Goal: Information Seeking & Learning: Find specific fact

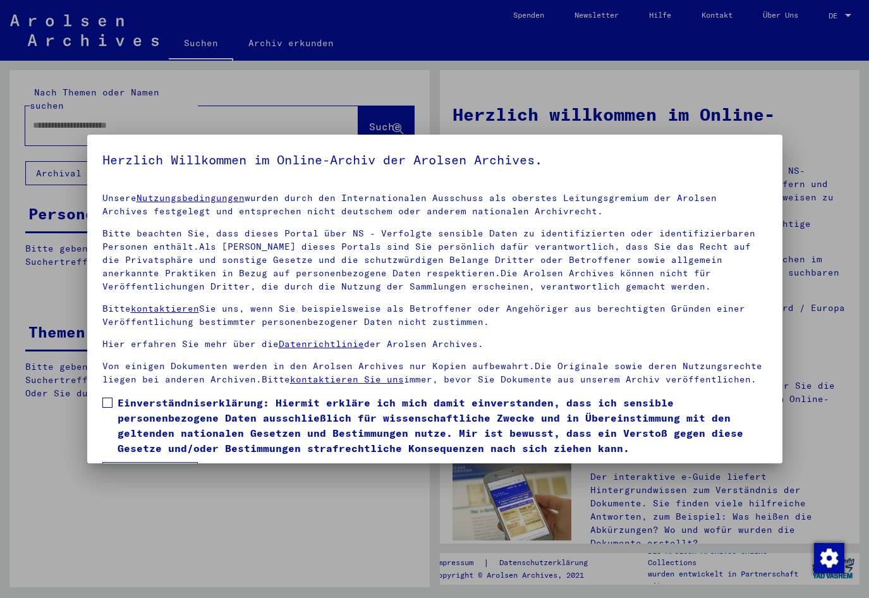
click at [105, 402] on span at bounding box center [107, 402] width 10 height 10
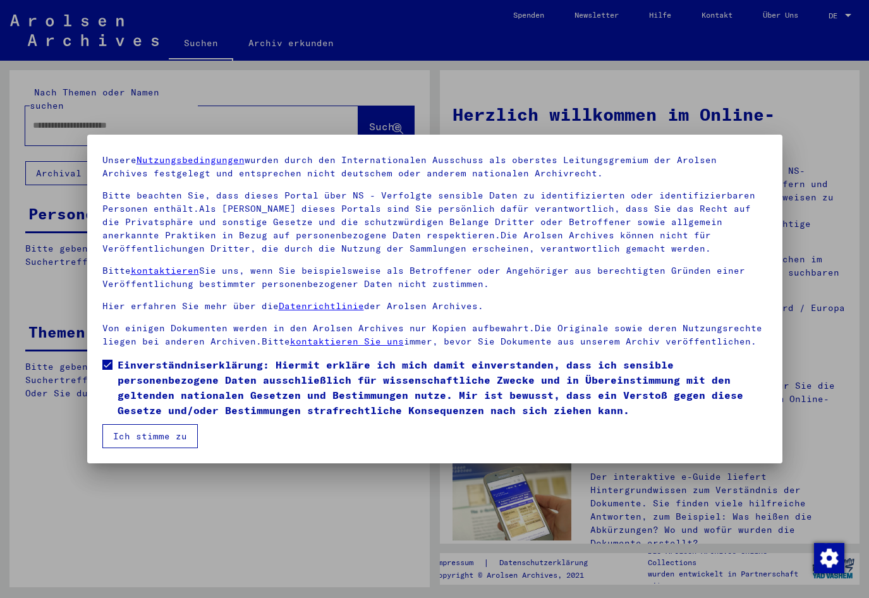
click at [152, 440] on button "Ich stimme zu" at bounding box center [149, 436] width 95 height 24
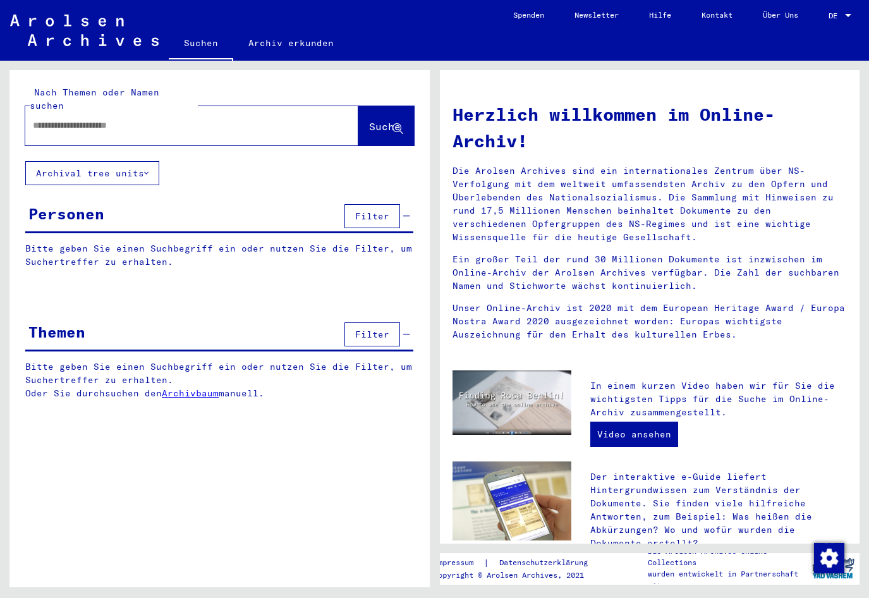
paste input "********"
drag, startPoint x: 83, startPoint y: 115, endPoint x: 35, endPoint y: 114, distance: 47.4
click at [35, 119] on input "********" at bounding box center [176, 125] width 287 height 13
paste input "***"
type input "**********"
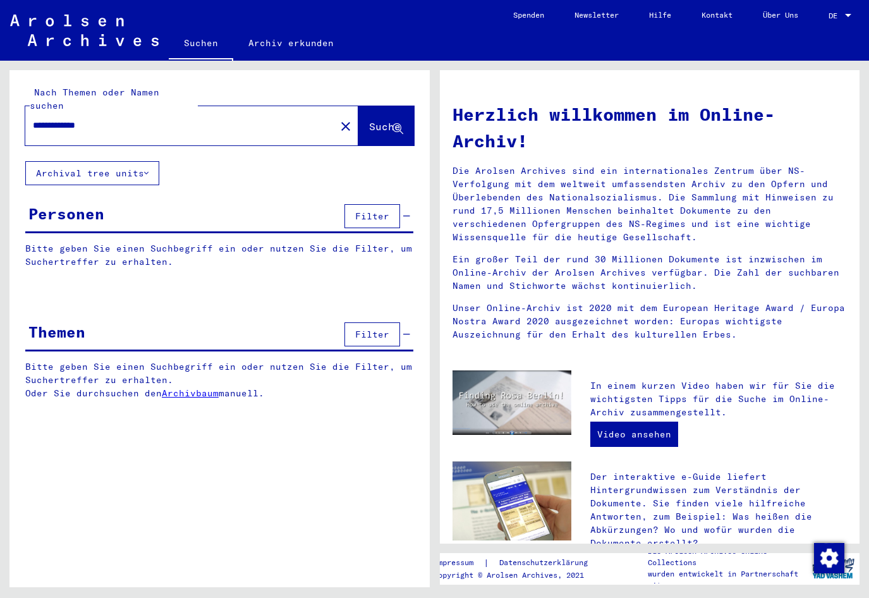
click at [369, 120] on span "Suche" at bounding box center [385, 126] width 32 height 13
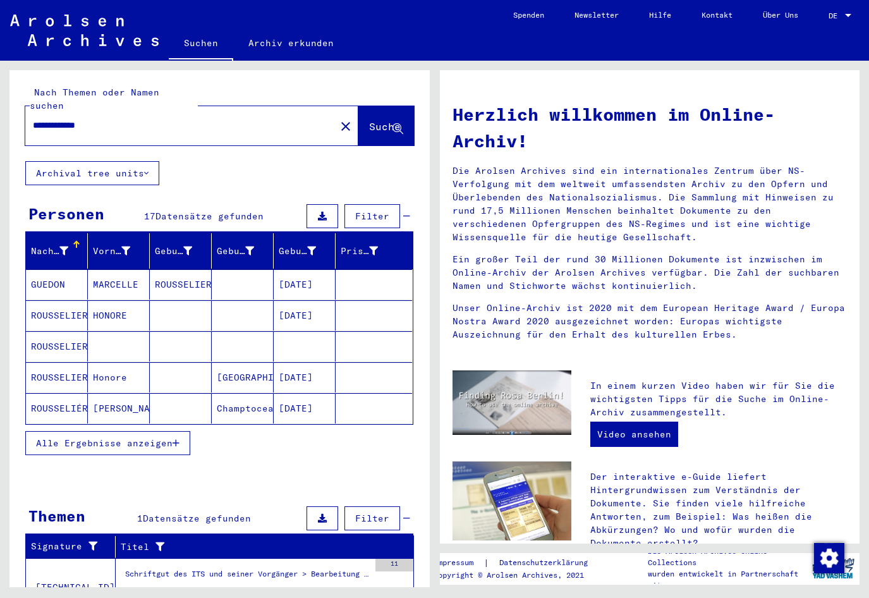
scroll to position [54, 0]
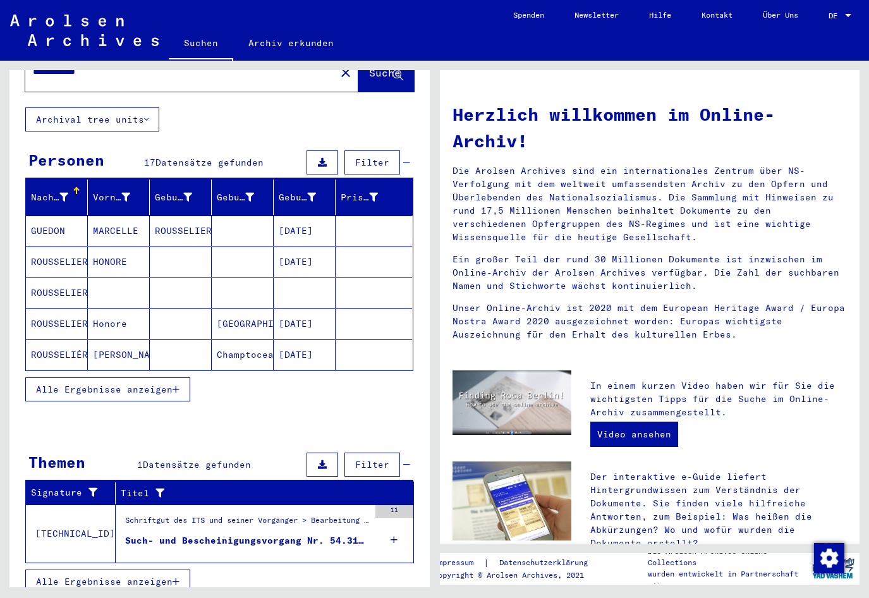
click at [174, 382] on button "Alle Ergebnisse anzeigen" at bounding box center [107, 389] width 165 height 24
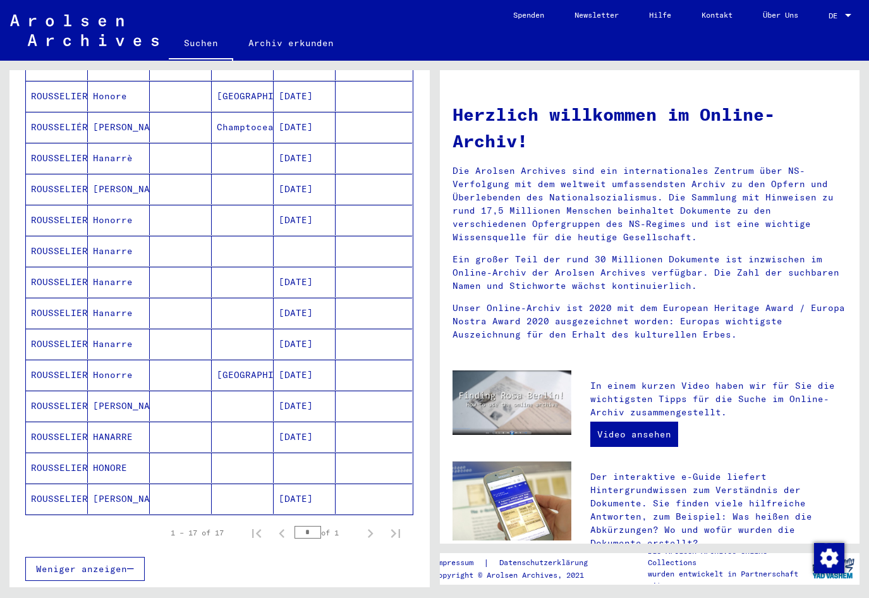
scroll to position [306, 0]
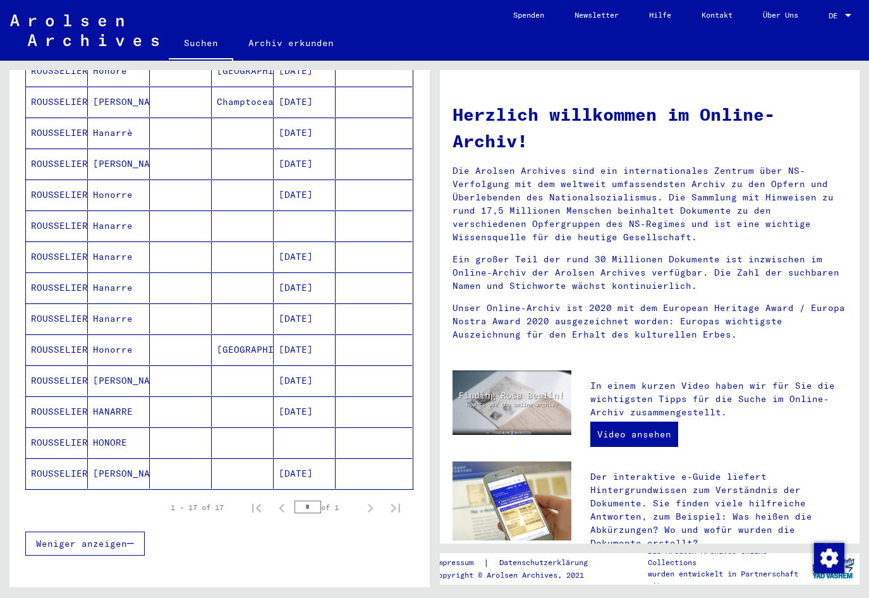
click at [292, 401] on mat-cell "[DATE]" at bounding box center [305, 411] width 62 height 30
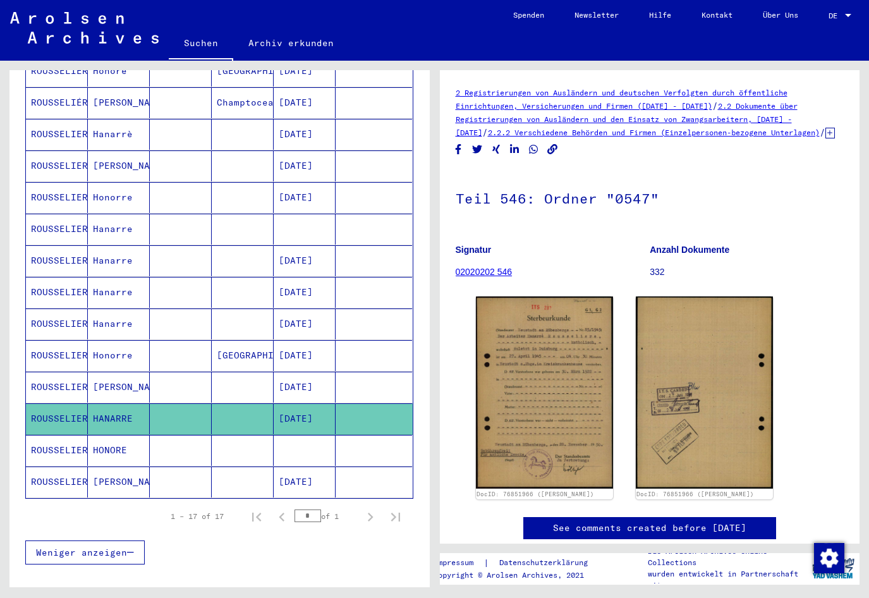
click at [290, 345] on mat-cell "[DATE]" at bounding box center [305, 355] width 62 height 31
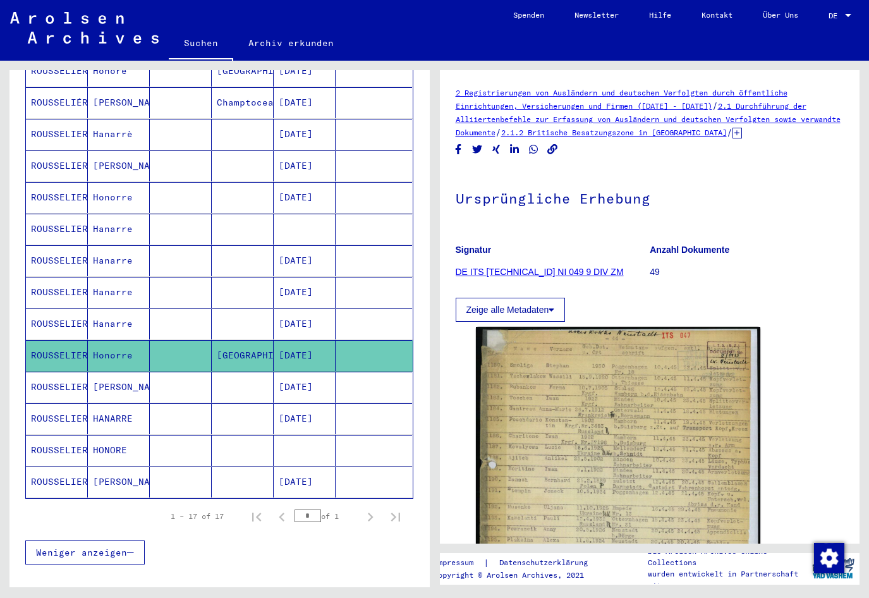
click at [296, 308] on mat-cell "[DATE]" at bounding box center [305, 323] width 62 height 31
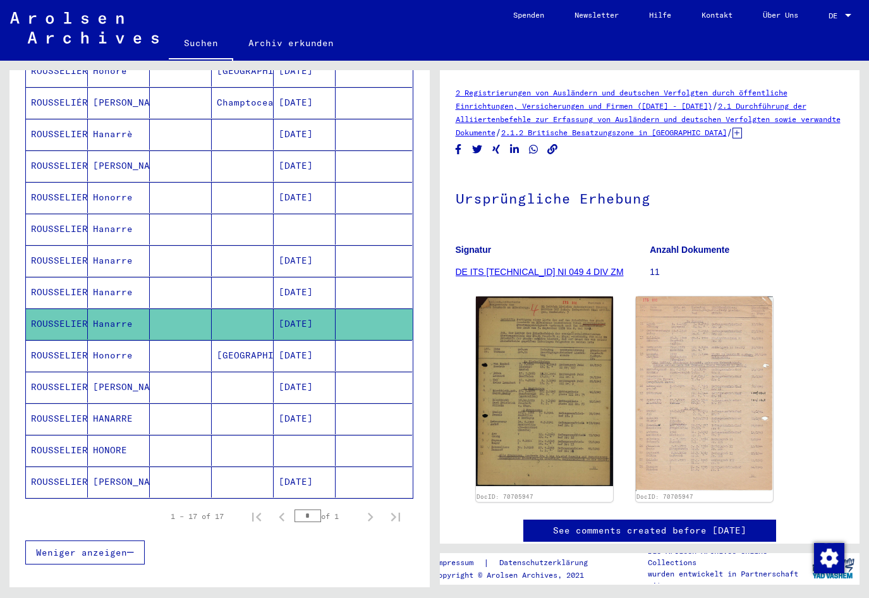
click at [304, 278] on mat-cell "[DATE]" at bounding box center [305, 292] width 62 height 31
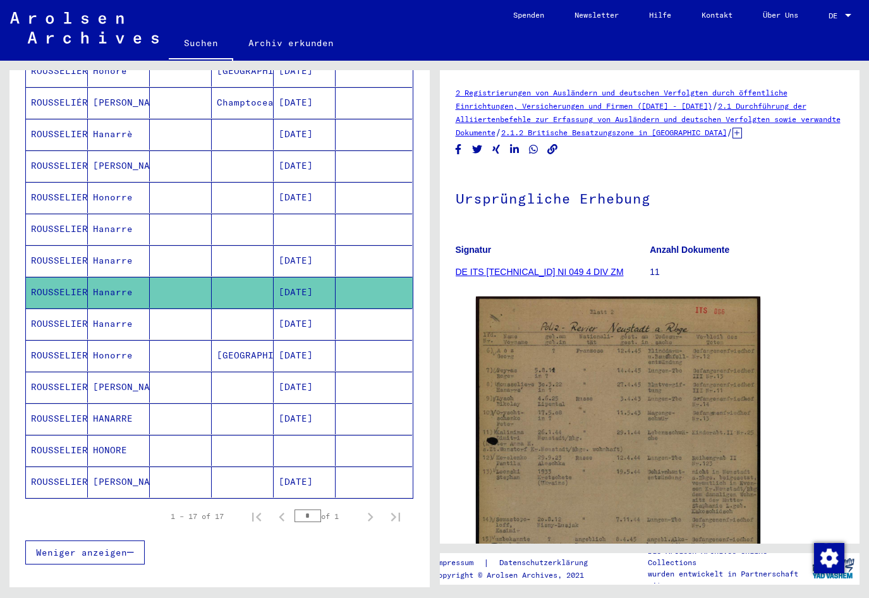
click at [304, 248] on mat-cell "[DATE]" at bounding box center [305, 260] width 62 height 31
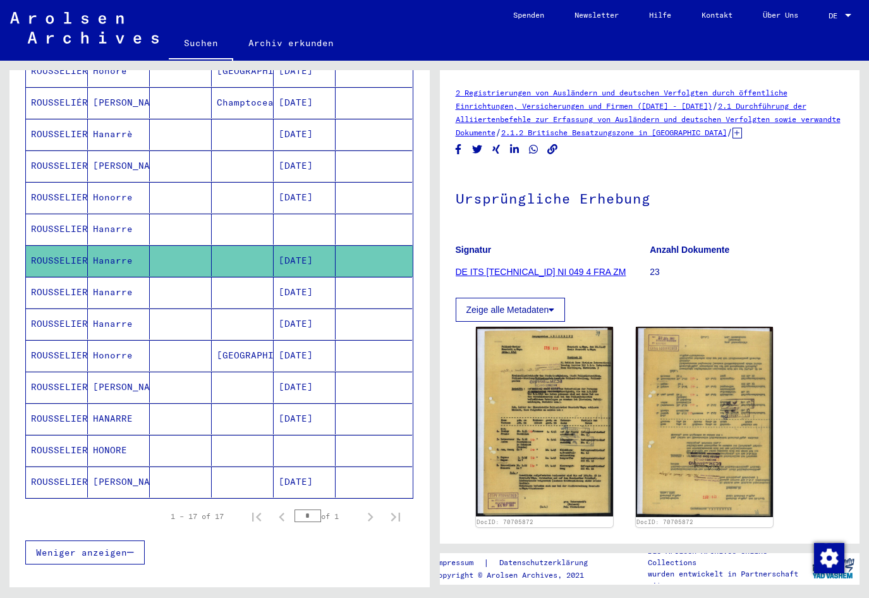
click at [307, 90] on mat-cell "[DATE]" at bounding box center [305, 102] width 62 height 31
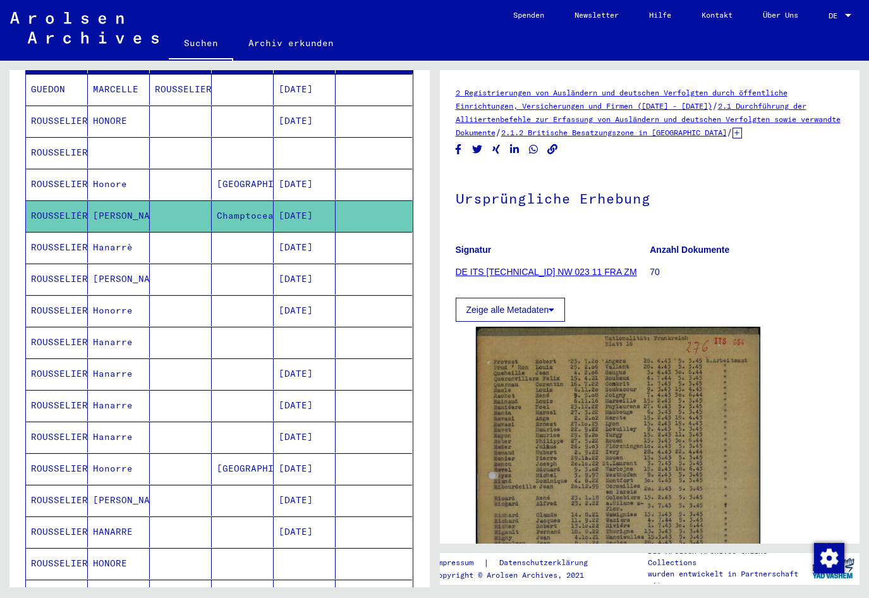
scroll to position [182, 0]
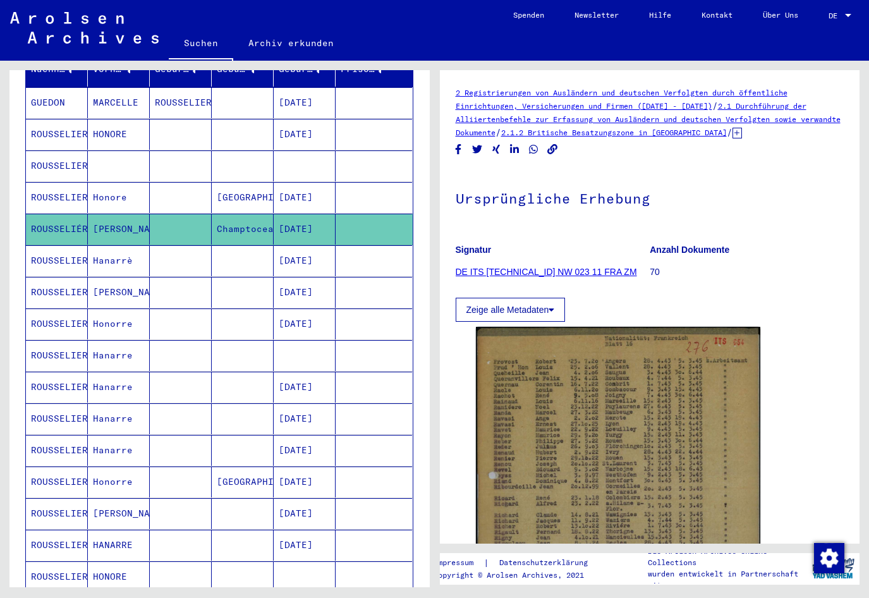
click at [299, 119] on mat-cell "[DATE]" at bounding box center [305, 134] width 62 height 31
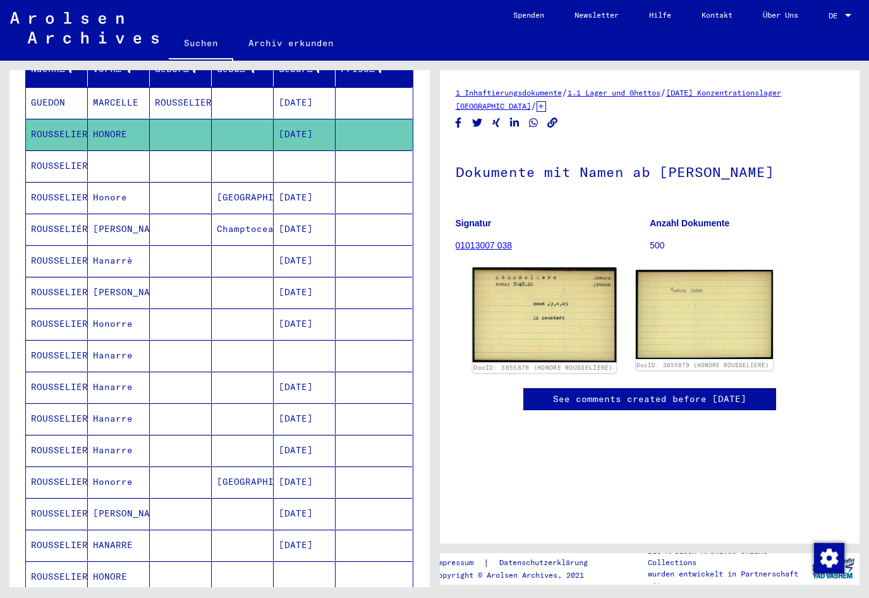
click at [516, 337] on img at bounding box center [544, 314] width 144 height 95
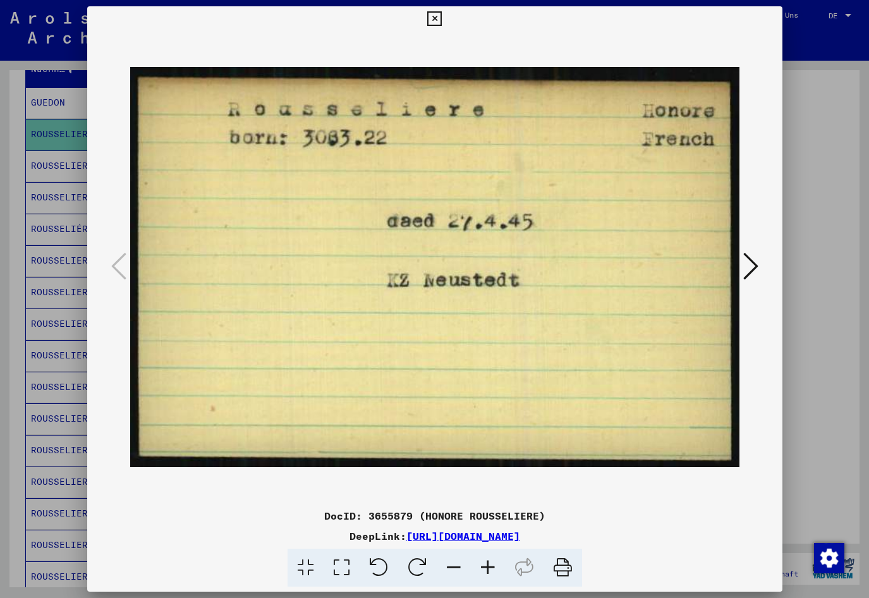
click at [9, 318] on div at bounding box center [434, 299] width 869 height 598
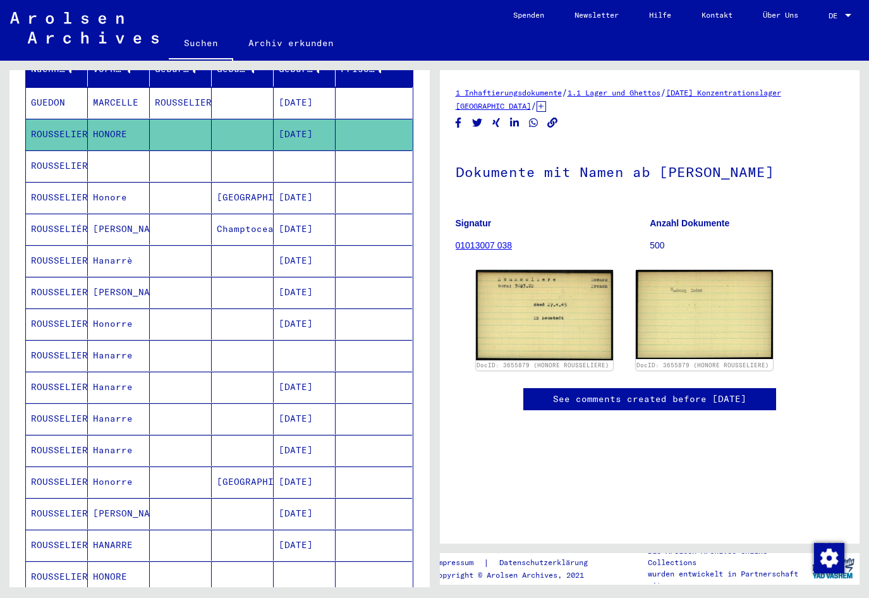
click at [304, 185] on mat-cell "[DATE]" at bounding box center [305, 197] width 62 height 31
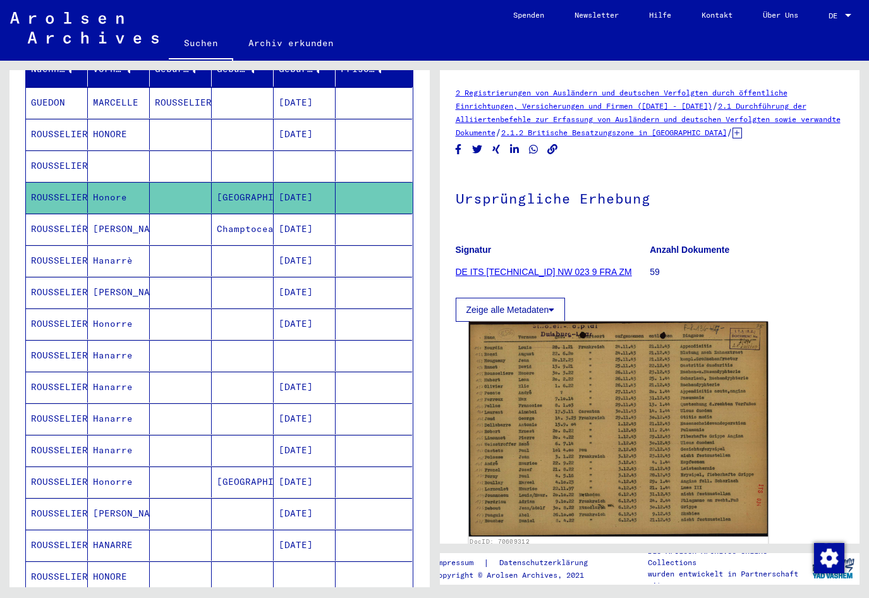
click at [602, 414] on img at bounding box center [617, 429] width 299 height 215
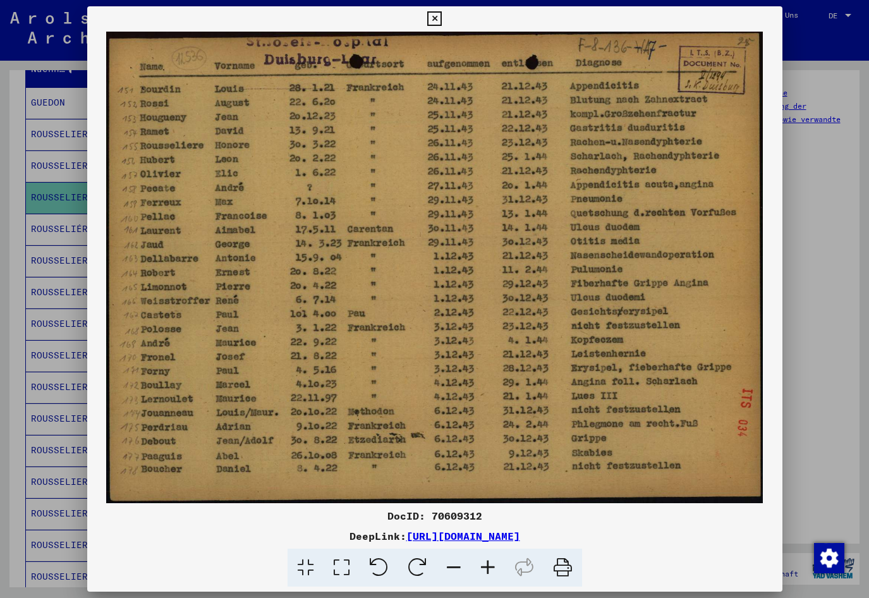
click at [3, 325] on div at bounding box center [434, 299] width 869 height 598
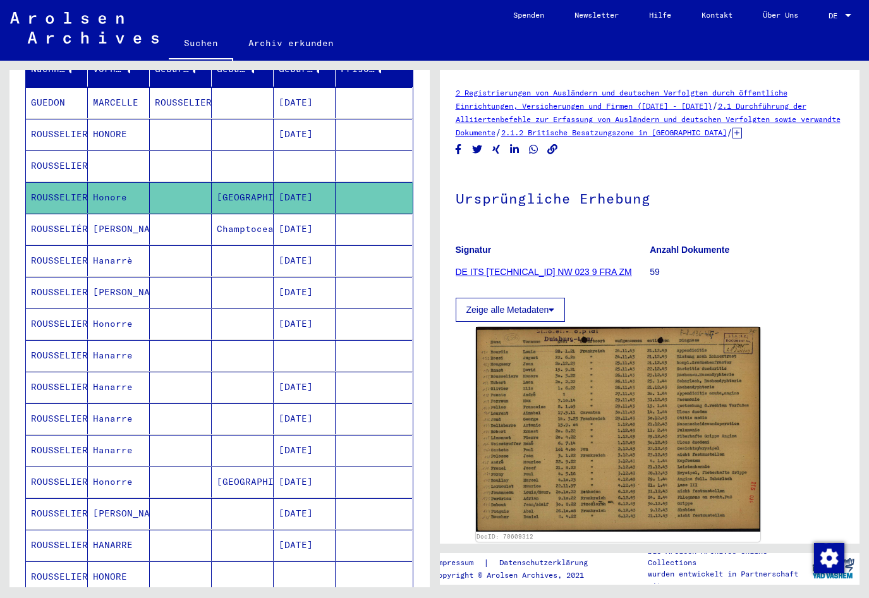
click at [315, 214] on mat-cell "[DATE]" at bounding box center [305, 229] width 62 height 31
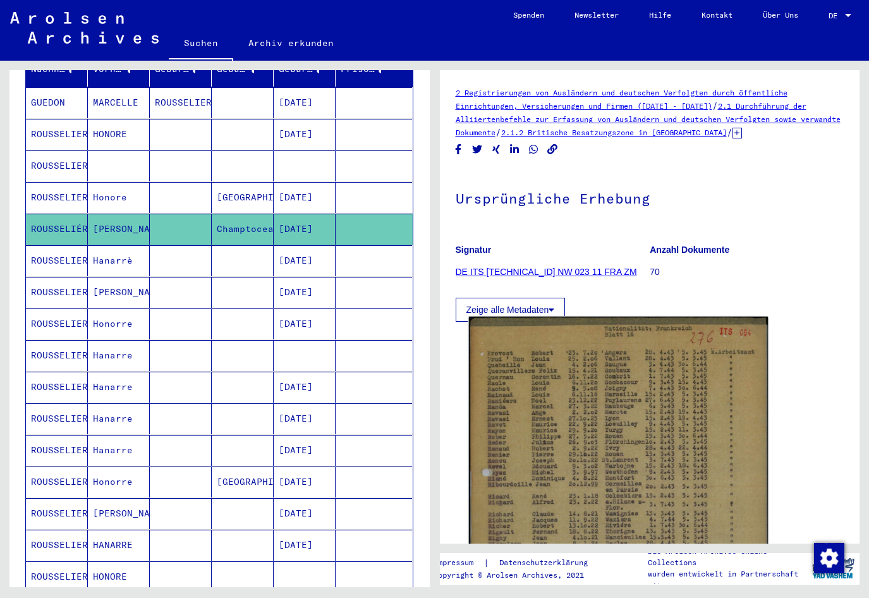
click at [546, 408] on img at bounding box center [617, 527] width 299 height 421
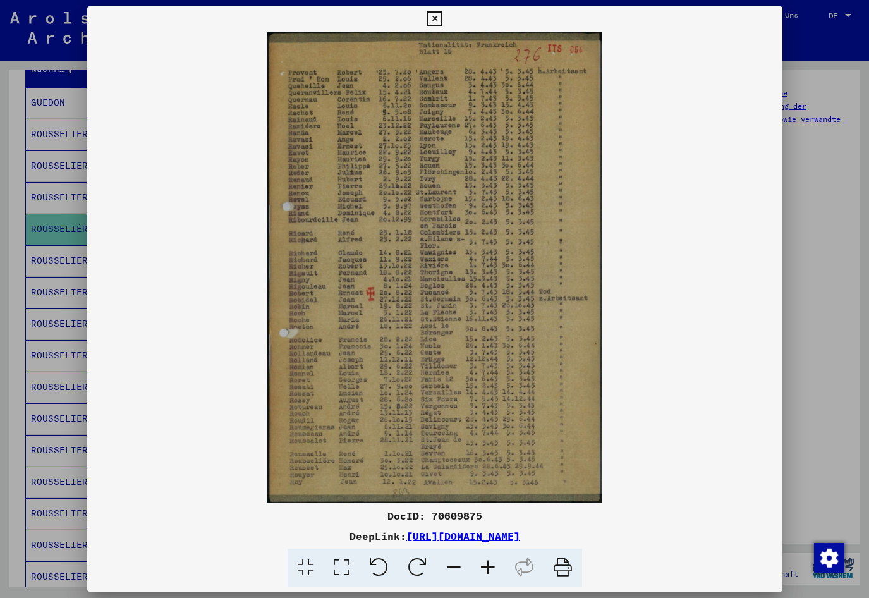
click at [494, 567] on icon at bounding box center [488, 567] width 34 height 39
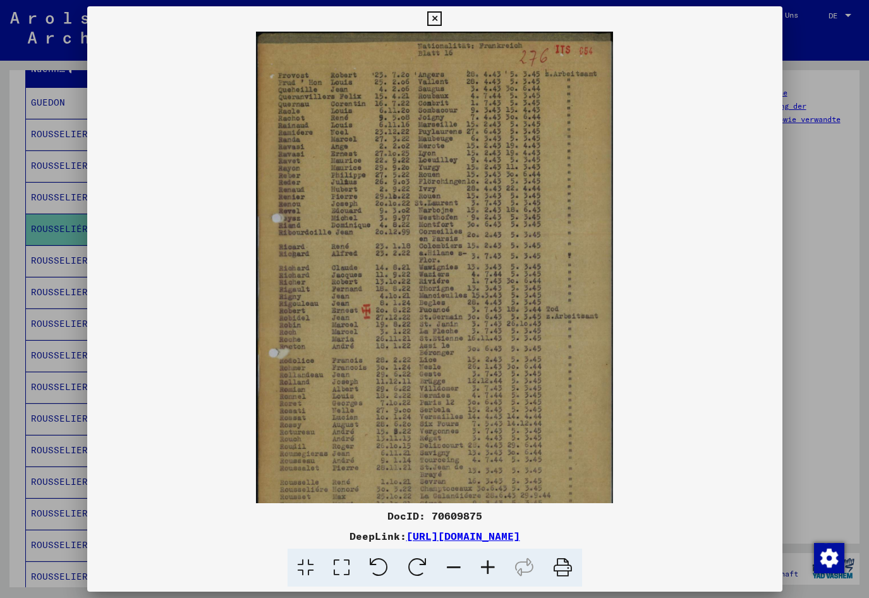
click at [490, 571] on icon at bounding box center [488, 567] width 34 height 39
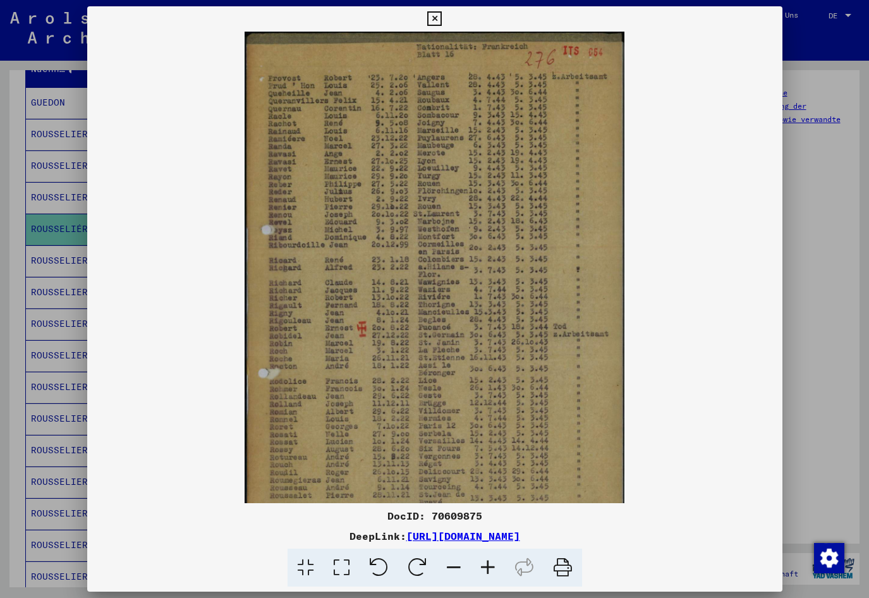
click at [490, 571] on icon at bounding box center [488, 567] width 34 height 39
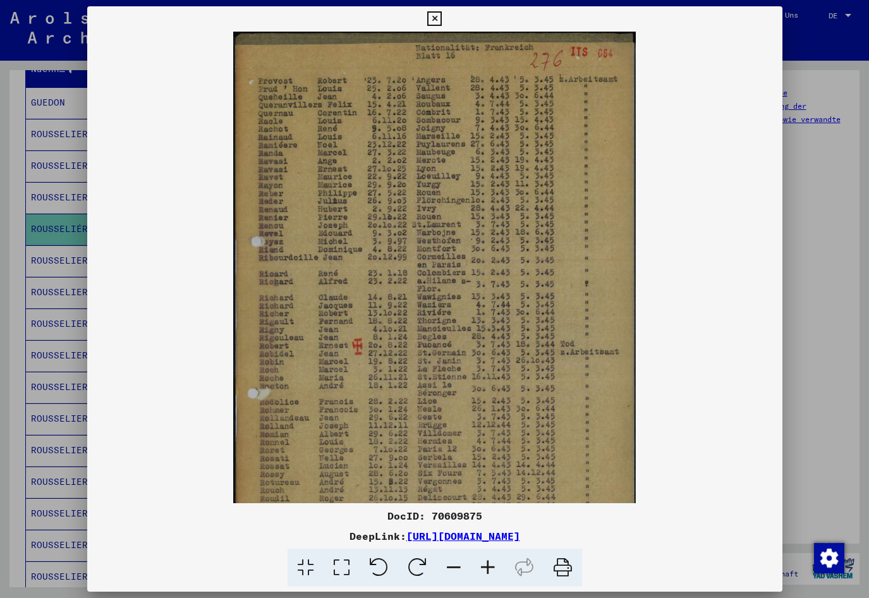
click at [489, 571] on icon at bounding box center [488, 567] width 34 height 39
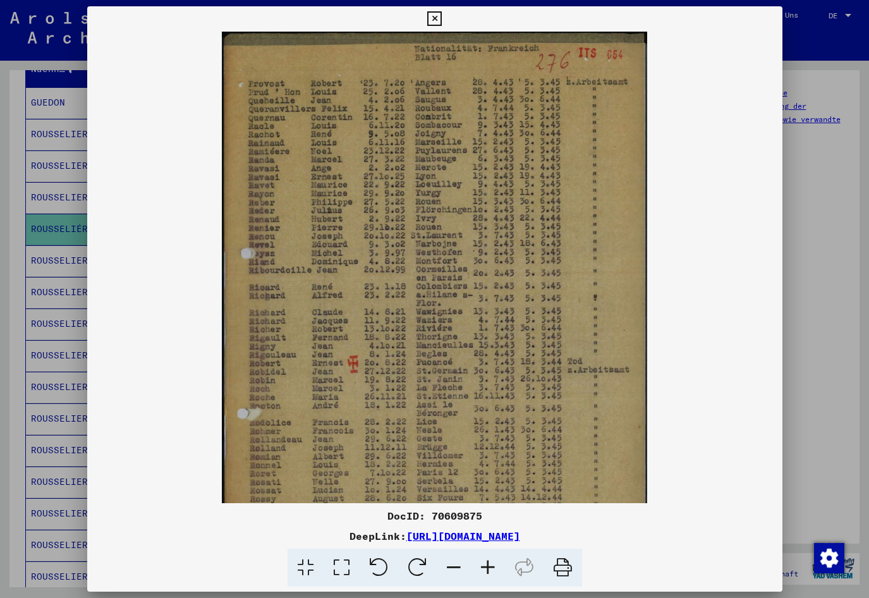
click at [489, 571] on icon at bounding box center [488, 567] width 34 height 39
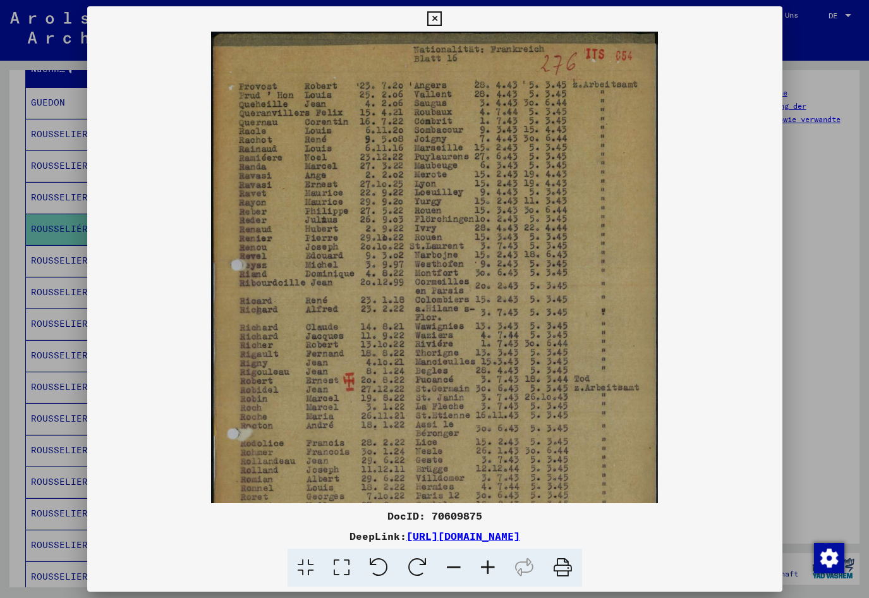
click at [488, 571] on icon at bounding box center [488, 567] width 34 height 39
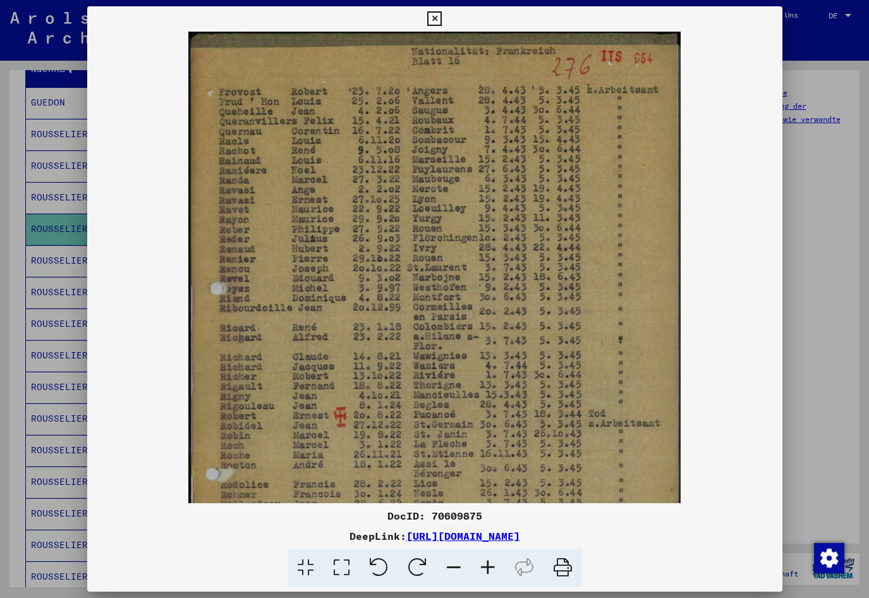
click at [488, 571] on icon at bounding box center [488, 567] width 34 height 39
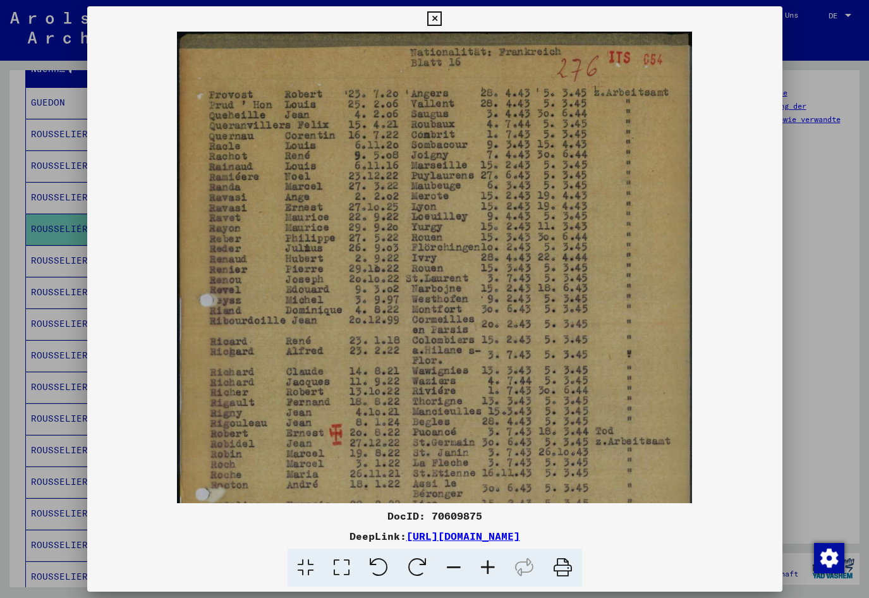
click at [488, 571] on icon at bounding box center [488, 567] width 34 height 39
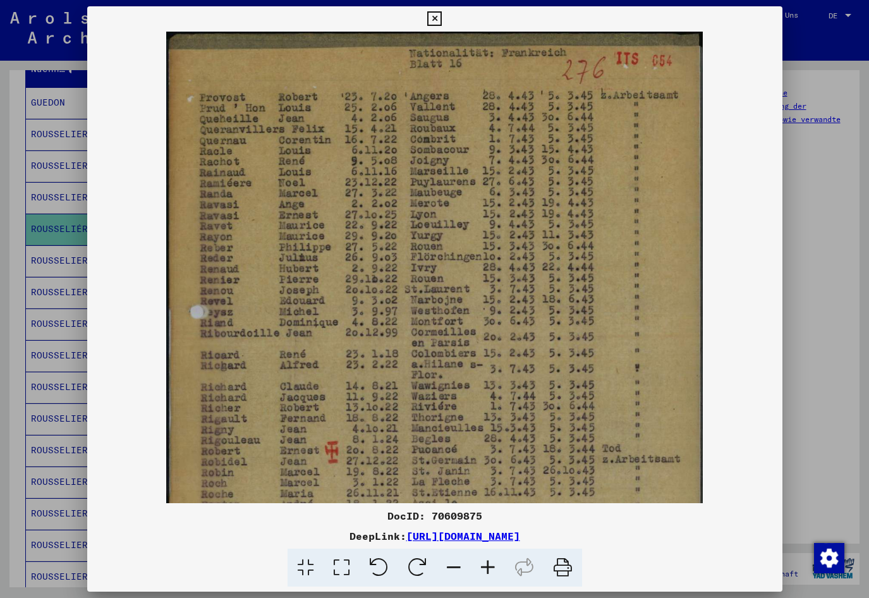
click at [487, 571] on icon at bounding box center [488, 567] width 34 height 39
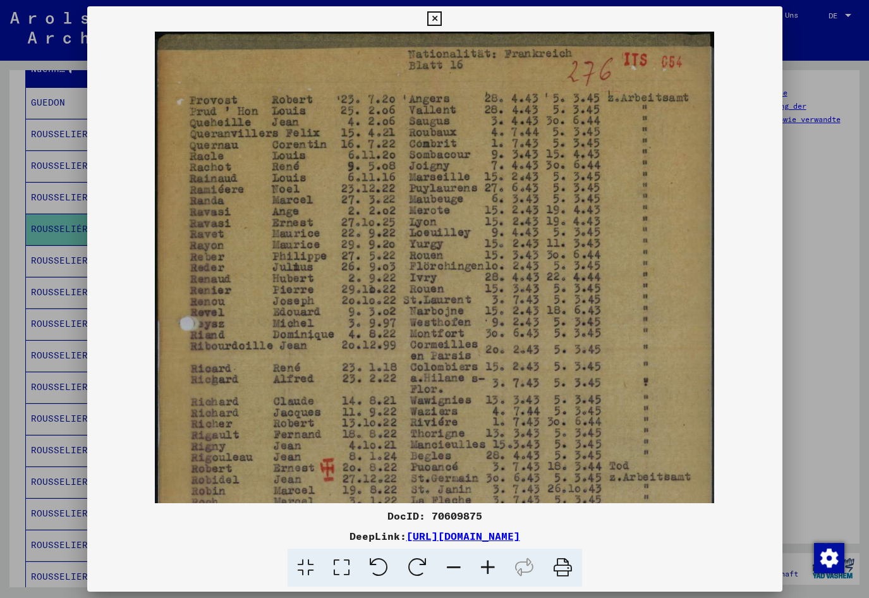
click at [486, 571] on icon at bounding box center [488, 567] width 34 height 39
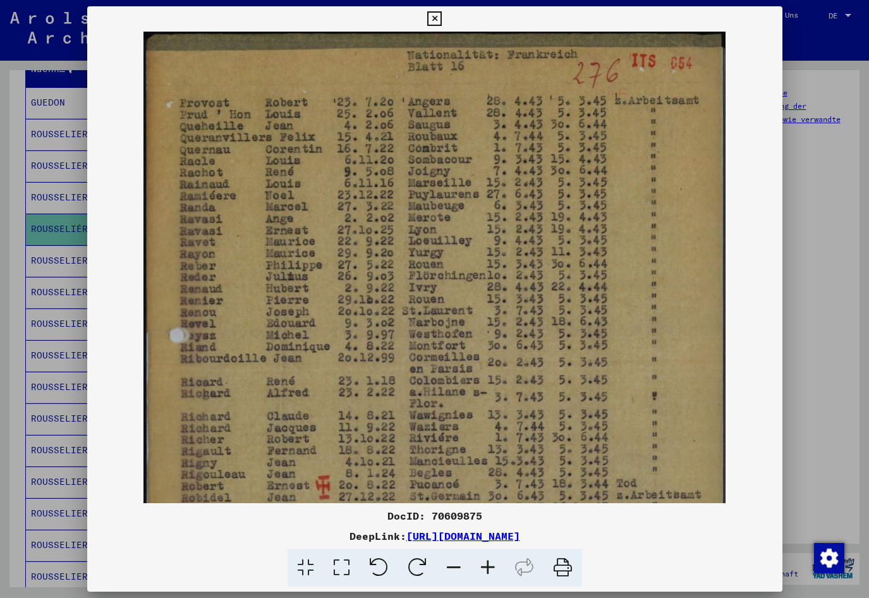
click at [486, 571] on icon at bounding box center [488, 567] width 34 height 39
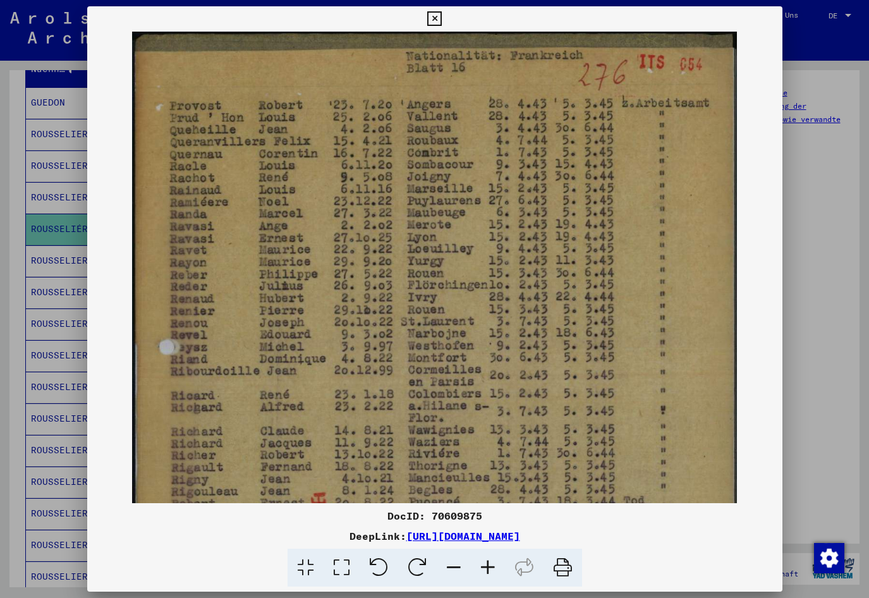
click at [486, 571] on icon at bounding box center [488, 567] width 34 height 39
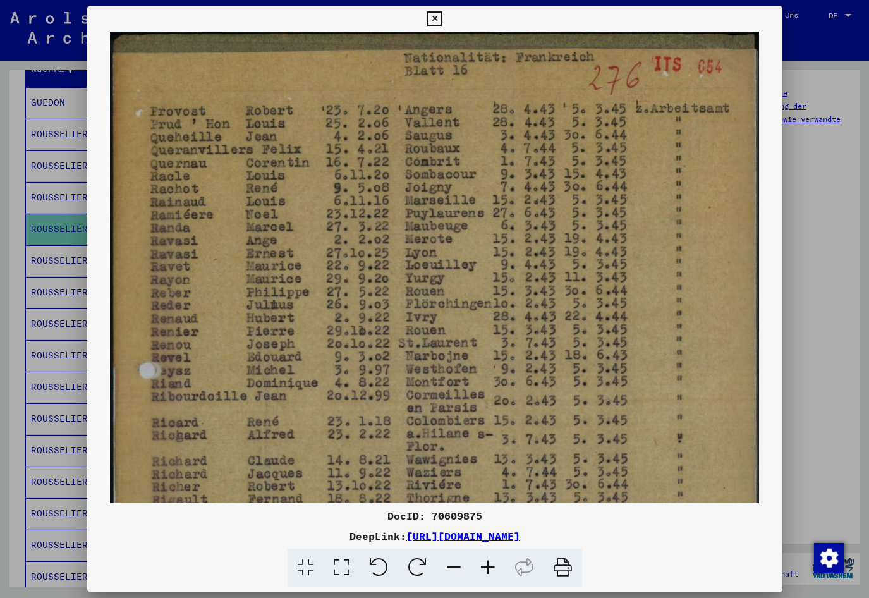
click at [485, 571] on icon at bounding box center [488, 567] width 34 height 39
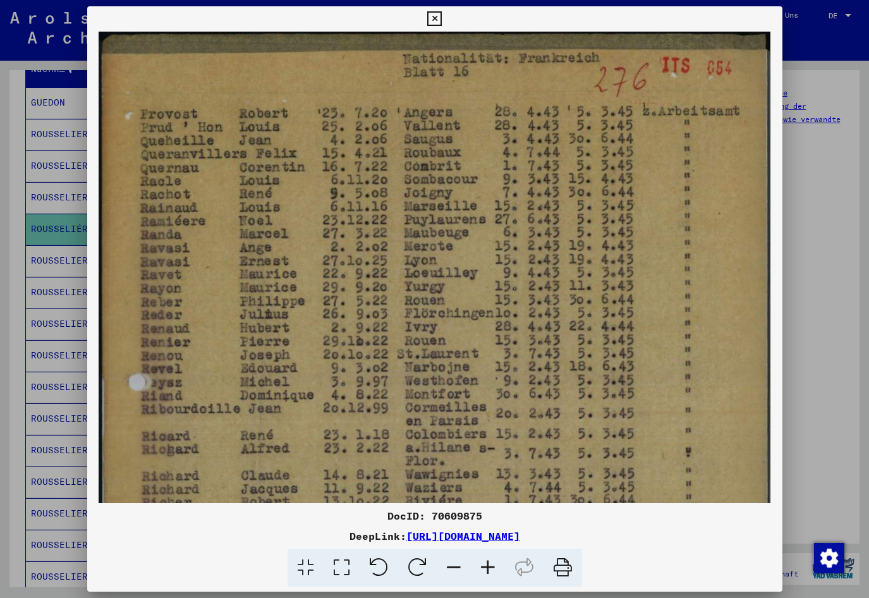
click at [485, 571] on icon at bounding box center [488, 567] width 34 height 39
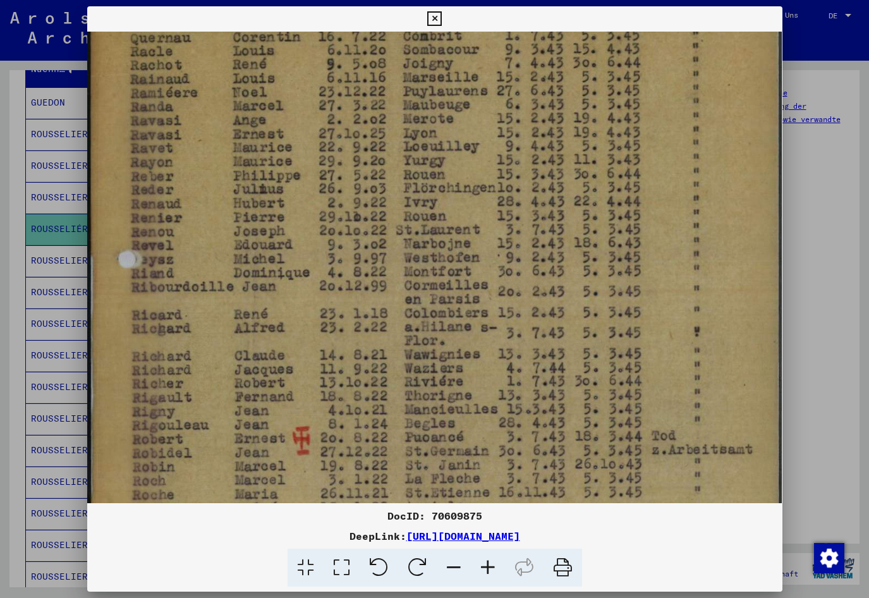
drag, startPoint x: 329, startPoint y: 380, endPoint x: 350, endPoint y: 245, distance: 136.2
click at [350, 245] on img at bounding box center [434, 385] width 694 height 977
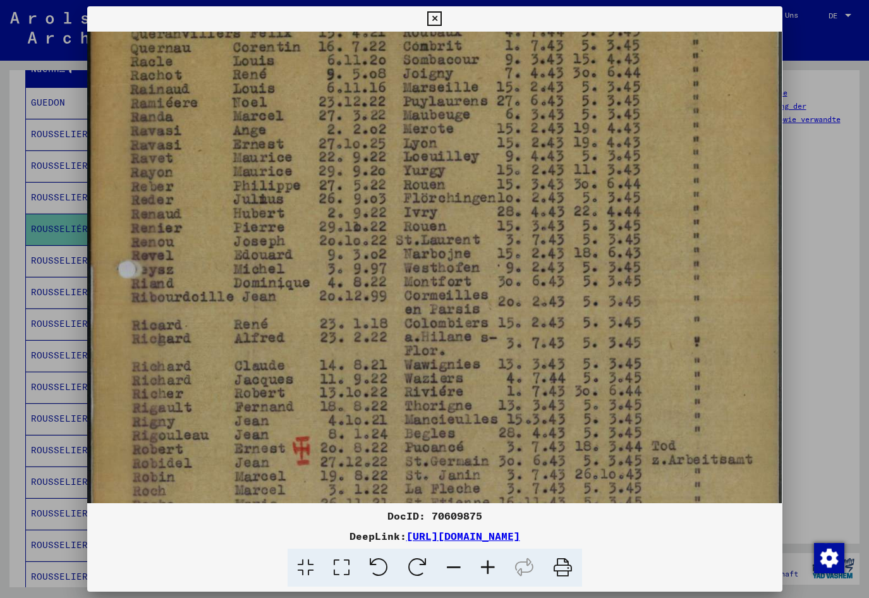
scroll to position [123, 0]
drag, startPoint x: 349, startPoint y: 267, endPoint x: 347, endPoint y: 275, distance: 9.0
click at [347, 275] on img at bounding box center [434, 396] width 694 height 977
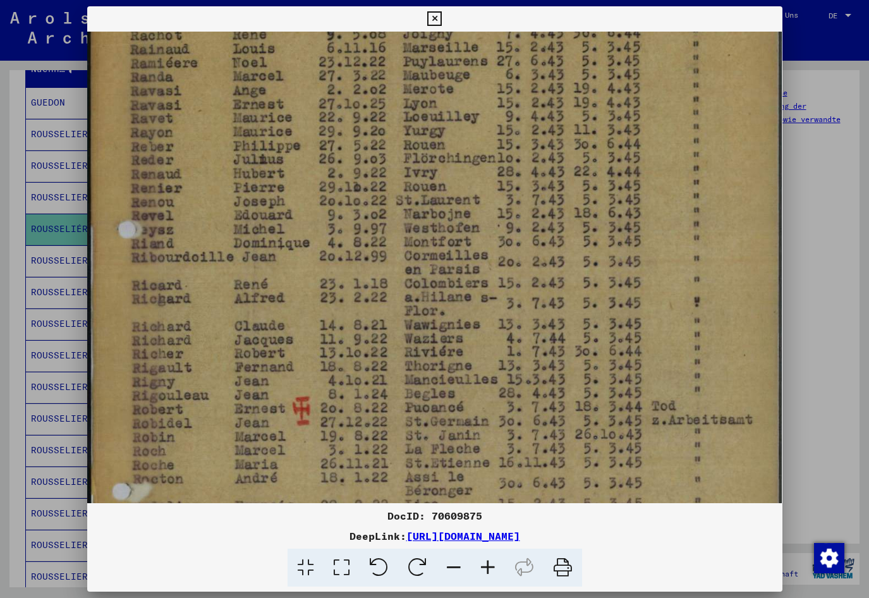
scroll to position [165, 0]
drag, startPoint x: 210, startPoint y: 363, endPoint x: 214, endPoint y: 325, distance: 38.1
click at [214, 325] on img at bounding box center [434, 355] width 694 height 977
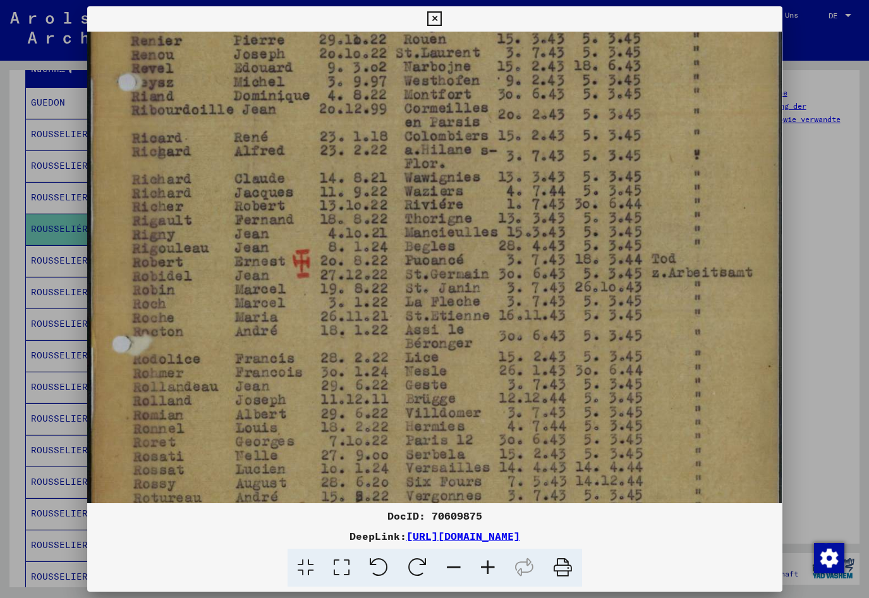
drag, startPoint x: 210, startPoint y: 393, endPoint x: 230, endPoint y: 246, distance: 148.0
click at [230, 246] on img at bounding box center [434, 208] width 694 height 977
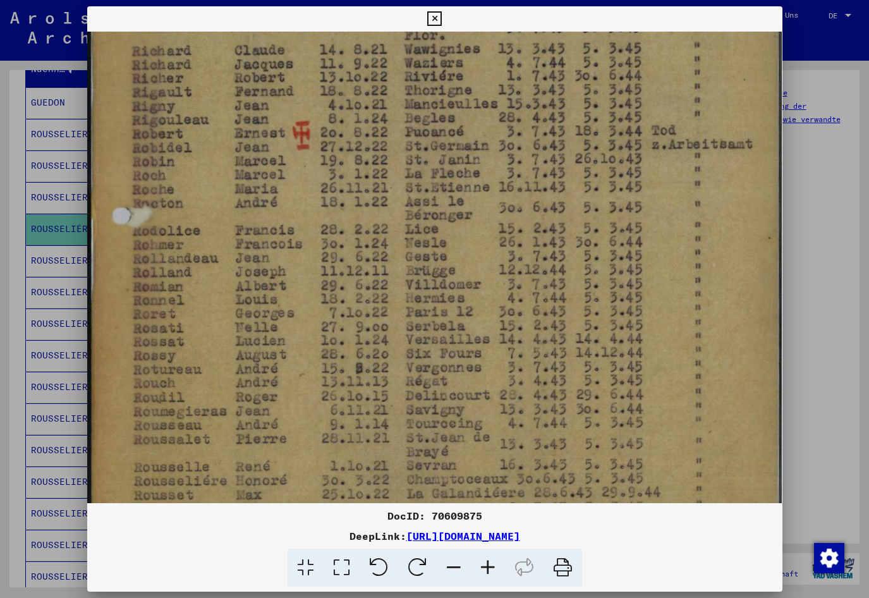
drag, startPoint x: 227, startPoint y: 400, endPoint x: 244, endPoint y: 272, distance: 129.4
click at [244, 272] on img at bounding box center [434, 80] width 694 height 977
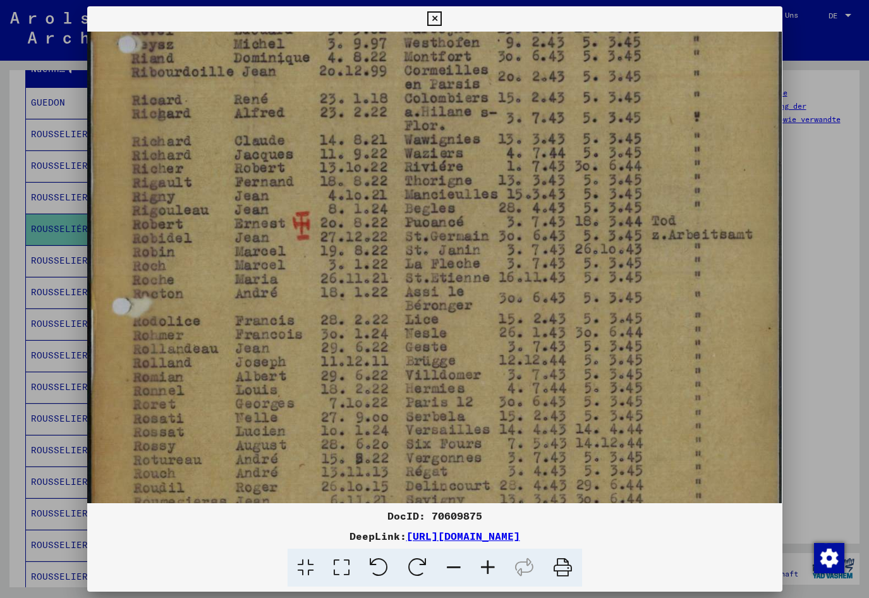
drag, startPoint x: 243, startPoint y: 404, endPoint x: 241, endPoint y: 478, distance: 74.6
click at [241, 478] on img at bounding box center [434, 170] width 694 height 977
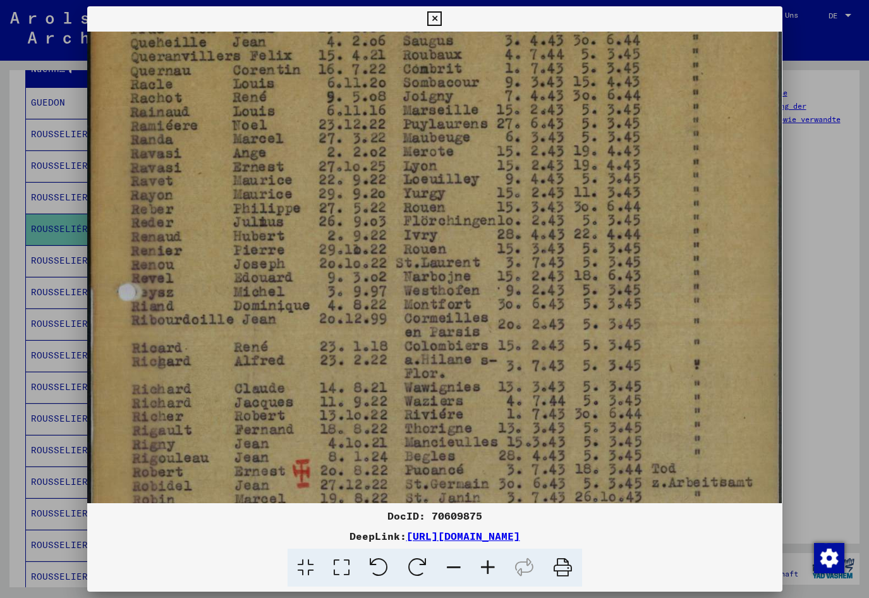
drag, startPoint x: 241, startPoint y: 254, endPoint x: 231, endPoint y: 500, distance: 246.6
click at [231, 500] on img at bounding box center [434, 418] width 694 height 977
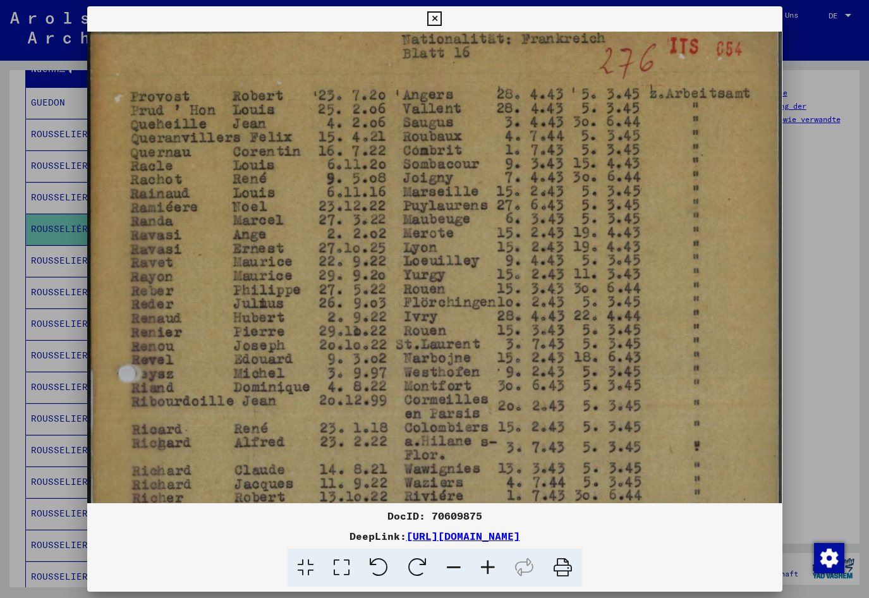
scroll to position [0, 0]
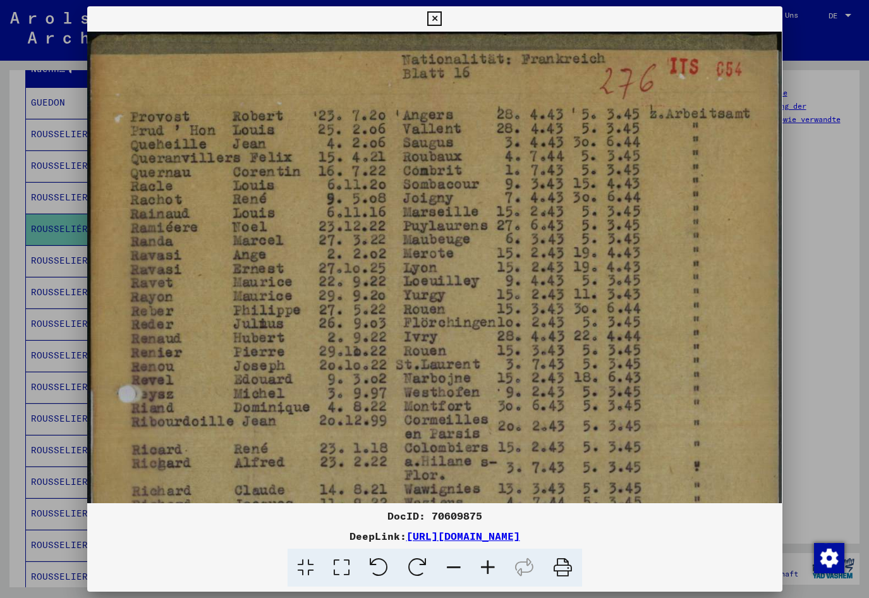
drag, startPoint x: 260, startPoint y: 238, endPoint x: 259, endPoint y: 368, distance: 130.8
click at [259, 368] on img at bounding box center [434, 520] width 694 height 977
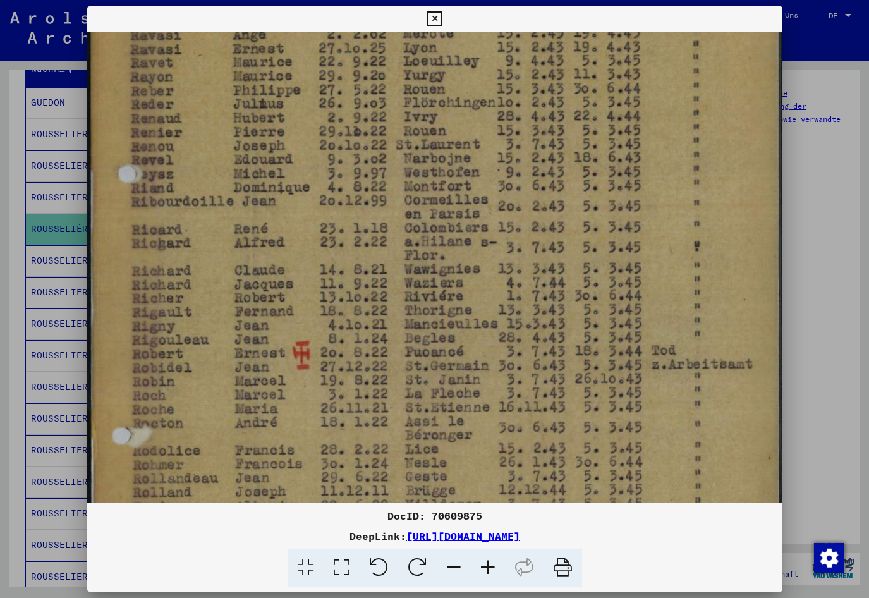
drag, startPoint x: 258, startPoint y: 421, endPoint x: 301, endPoint y: 201, distance: 224.0
click at [301, 201] on img at bounding box center [434, 300] width 694 height 977
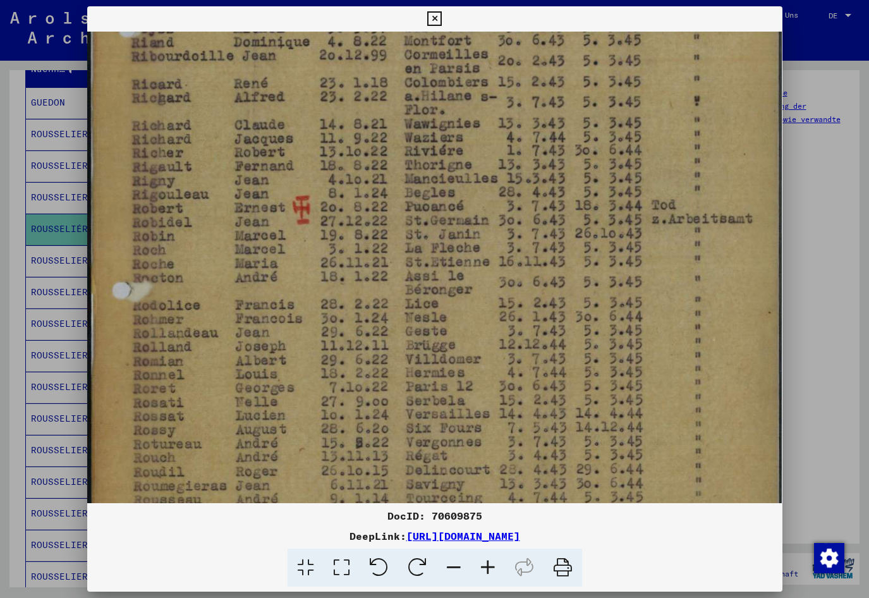
drag, startPoint x: 263, startPoint y: 392, endPoint x: 291, endPoint y: 246, distance: 148.6
click at [291, 246] on img at bounding box center [434, 154] width 694 height 977
click at [5, 382] on div at bounding box center [434, 299] width 869 height 598
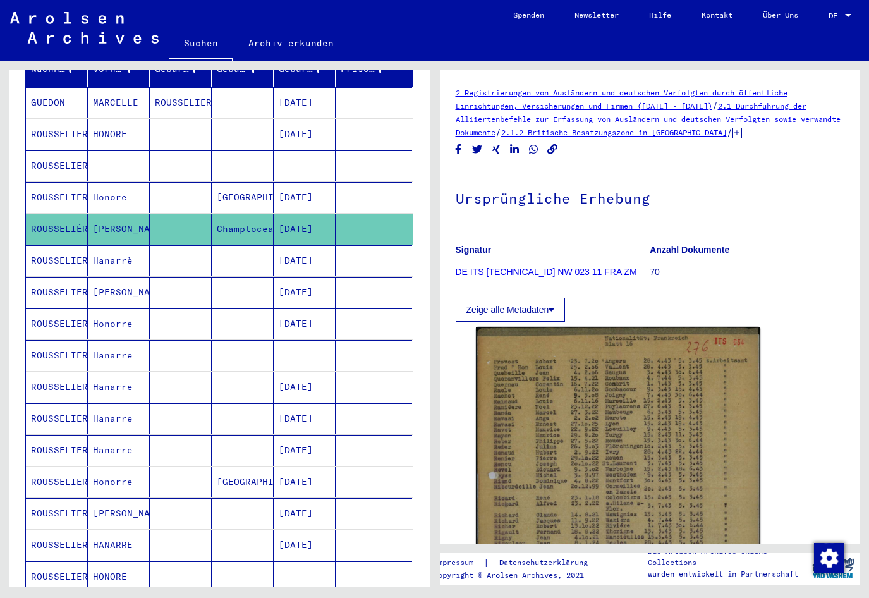
click at [302, 249] on mat-cell "[DATE]" at bounding box center [305, 260] width 62 height 31
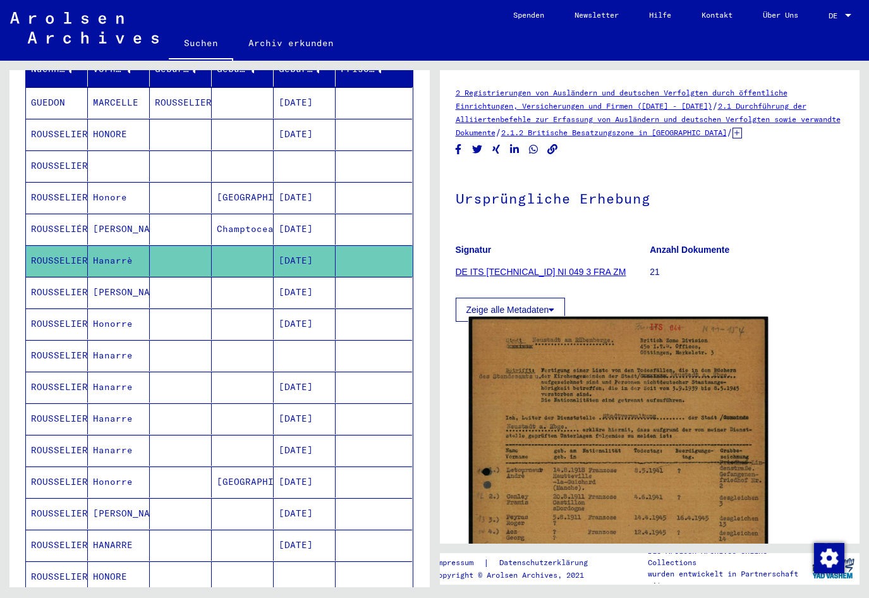
click at [588, 437] on img at bounding box center [617, 525] width 299 height 417
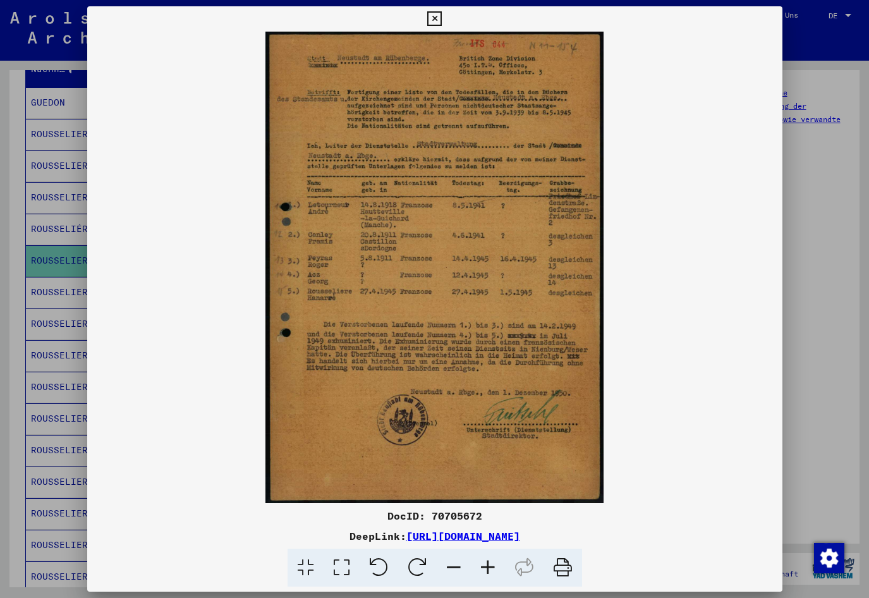
click at [491, 570] on icon at bounding box center [488, 567] width 34 height 39
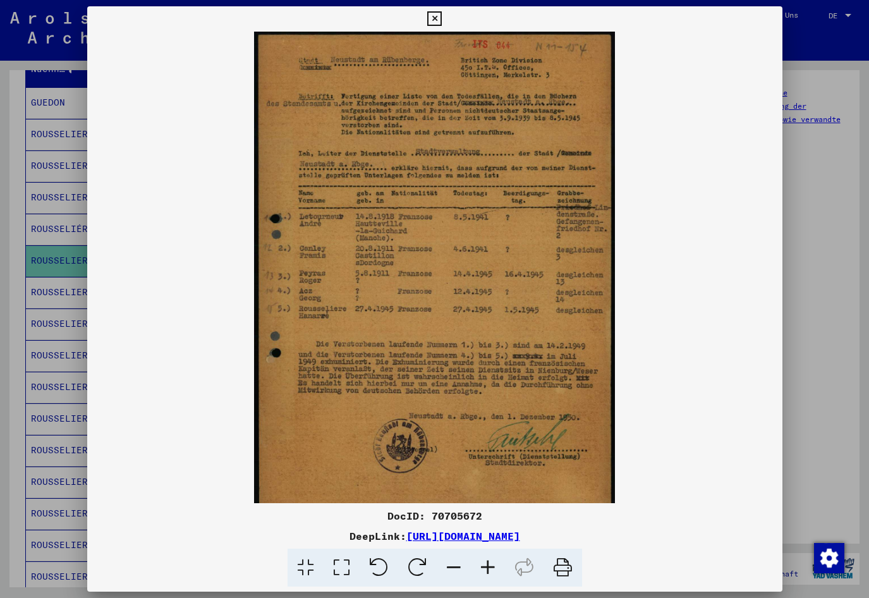
click at [491, 570] on icon at bounding box center [488, 567] width 34 height 39
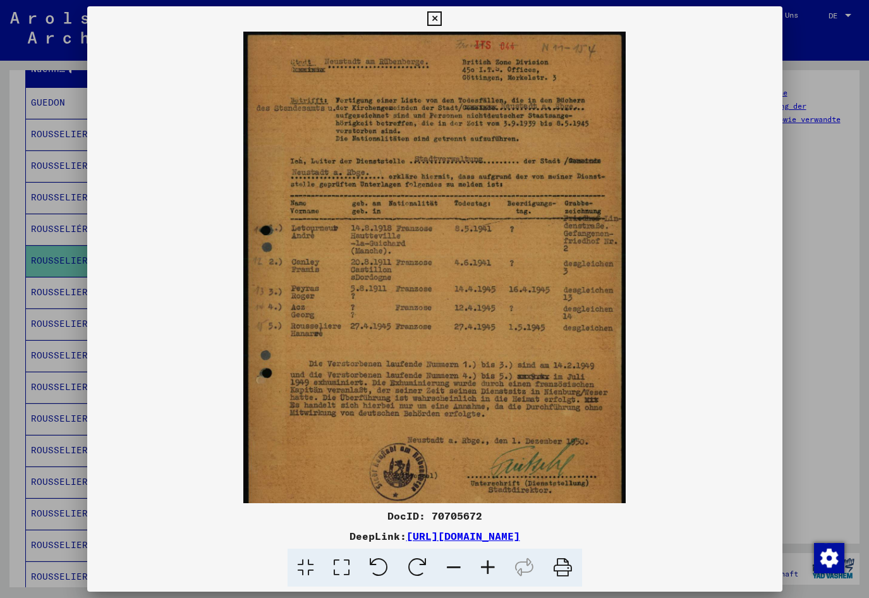
click at [490, 570] on icon at bounding box center [488, 567] width 34 height 39
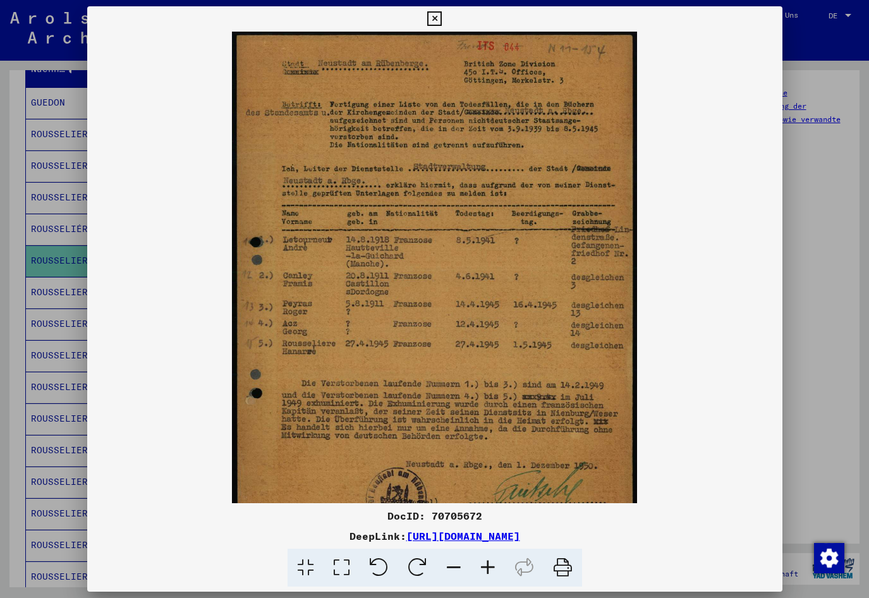
click at [490, 570] on icon at bounding box center [488, 567] width 34 height 39
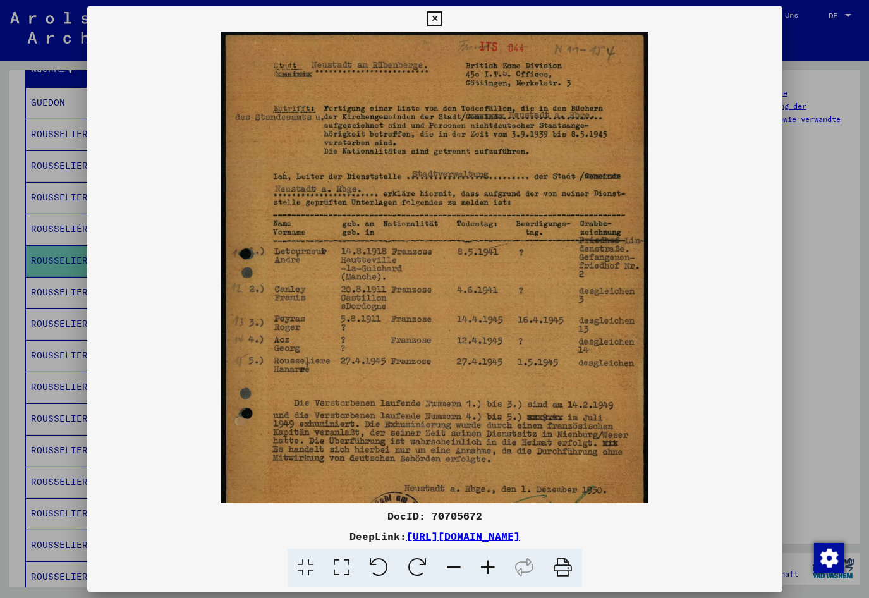
click at [490, 570] on icon at bounding box center [488, 567] width 34 height 39
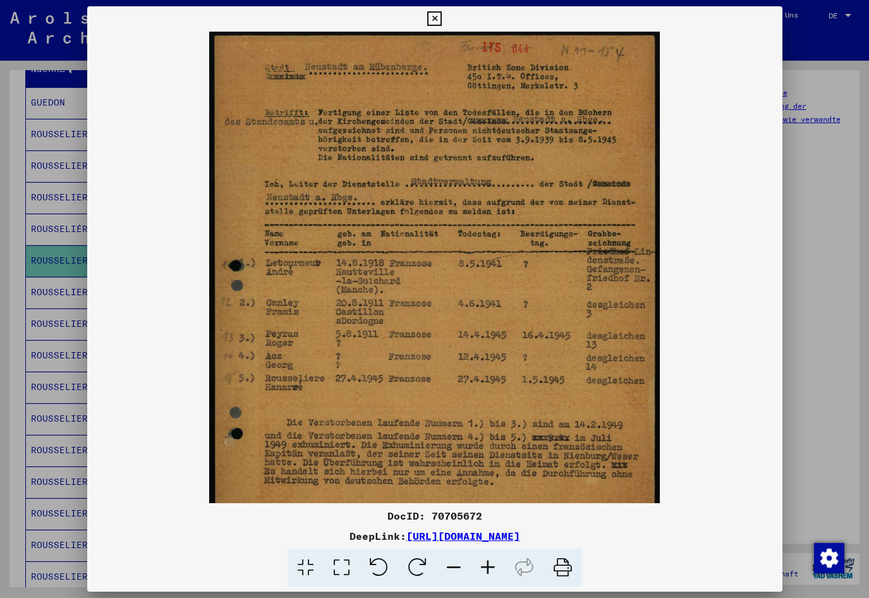
click at [488, 570] on icon at bounding box center [488, 567] width 34 height 39
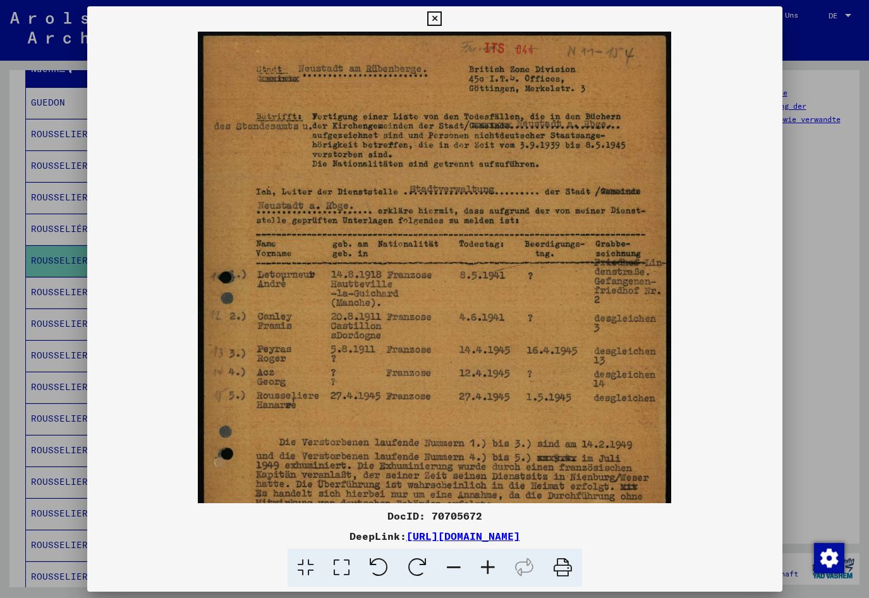
click at [488, 570] on icon at bounding box center [488, 567] width 34 height 39
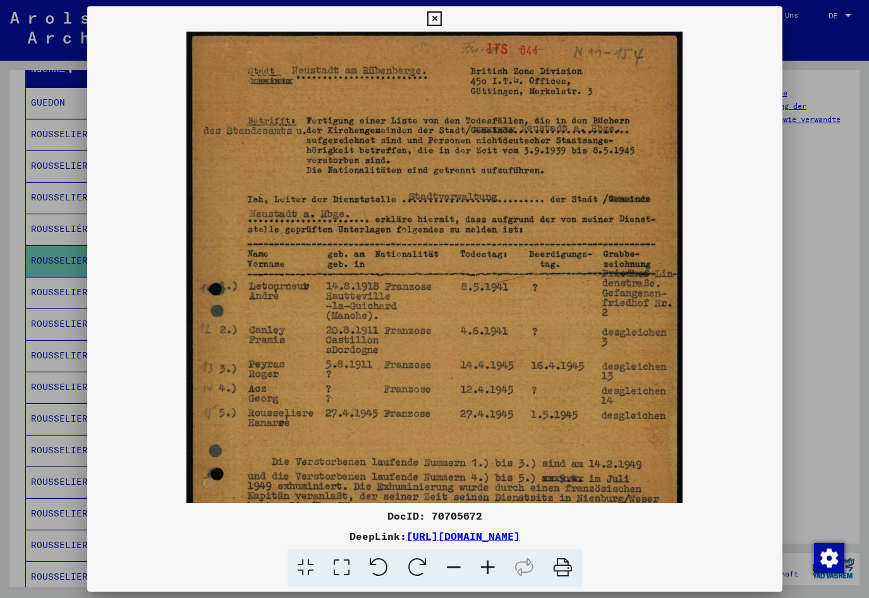
click at [488, 570] on icon at bounding box center [488, 567] width 34 height 39
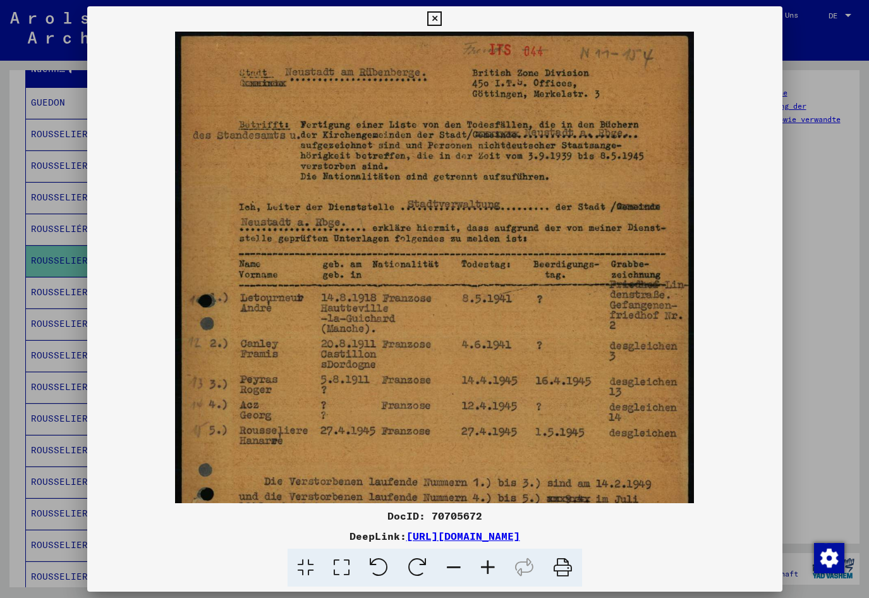
click at [487, 570] on icon at bounding box center [488, 567] width 34 height 39
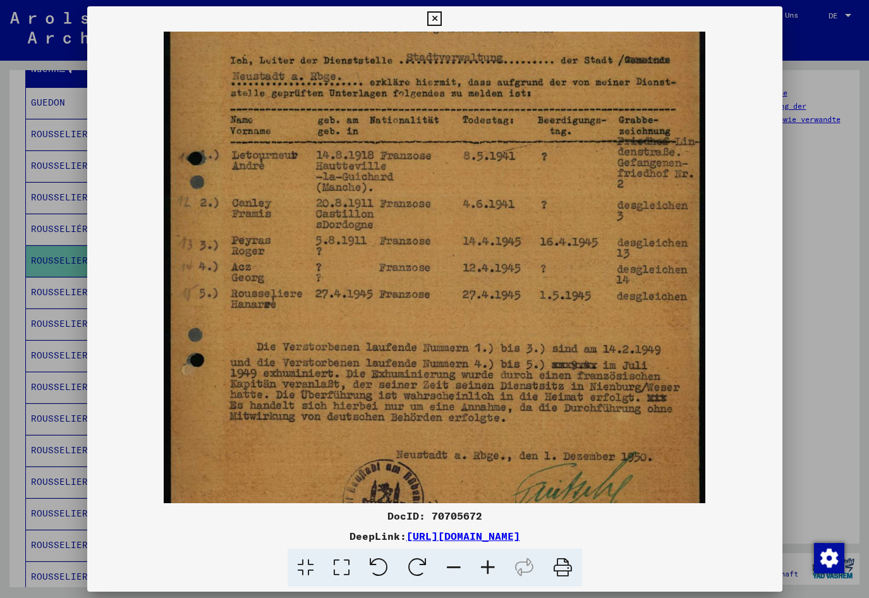
scroll to position [155, 0]
drag, startPoint x: 297, startPoint y: 447, endPoint x: 310, endPoint y: 292, distance: 156.0
click at [310, 292] on img at bounding box center [434, 254] width 541 height 756
click at [20, 337] on div at bounding box center [434, 299] width 869 height 598
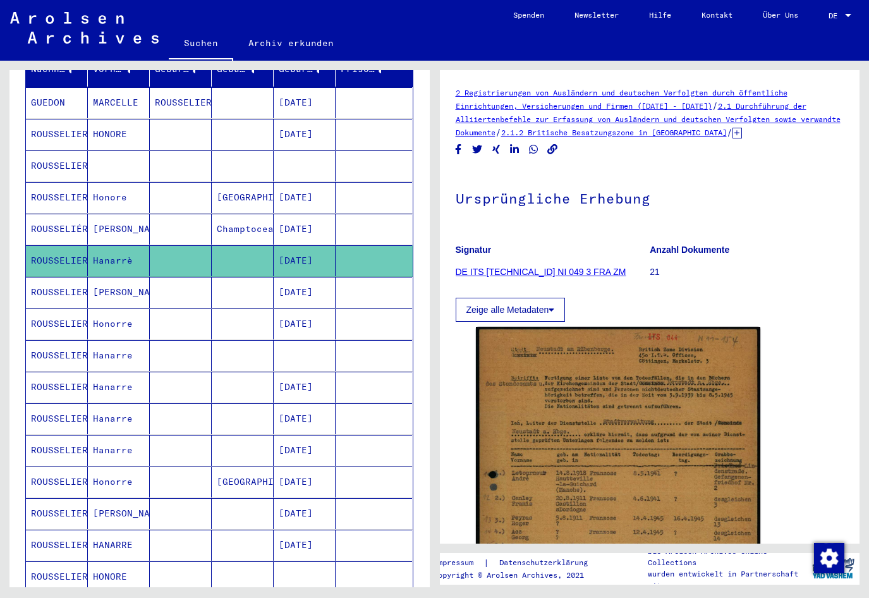
click at [287, 283] on mat-cell "[DATE]" at bounding box center [305, 292] width 62 height 31
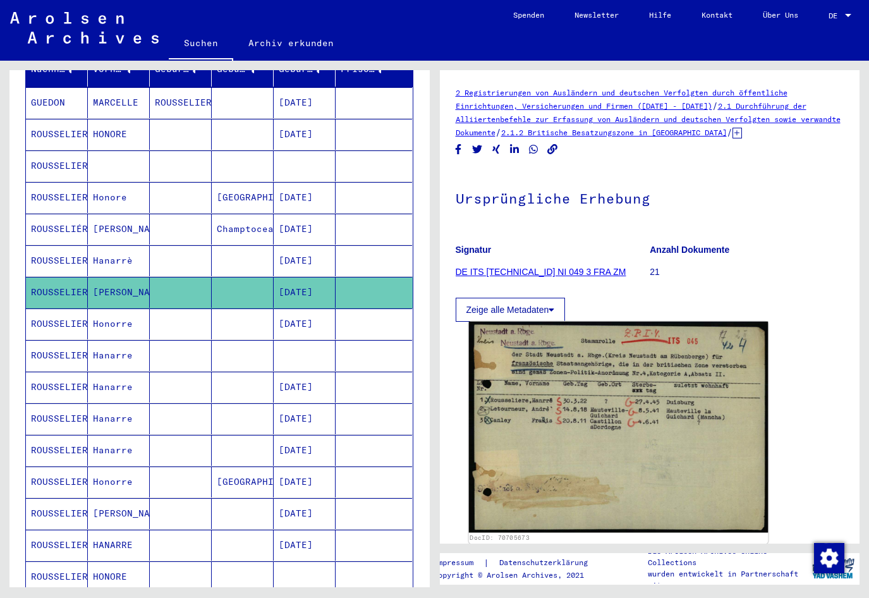
click at [547, 414] on img at bounding box center [617, 427] width 299 height 211
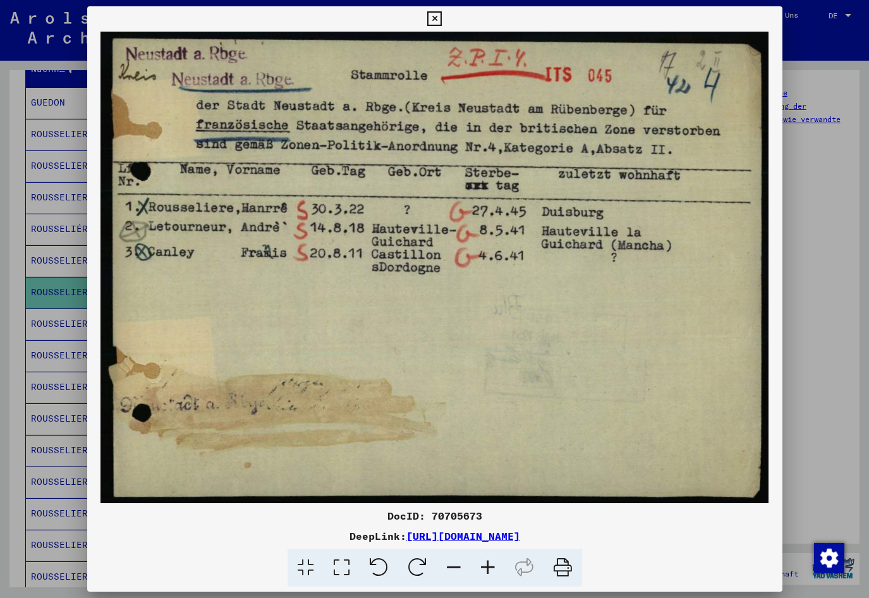
click at [3, 325] on div at bounding box center [434, 299] width 869 height 598
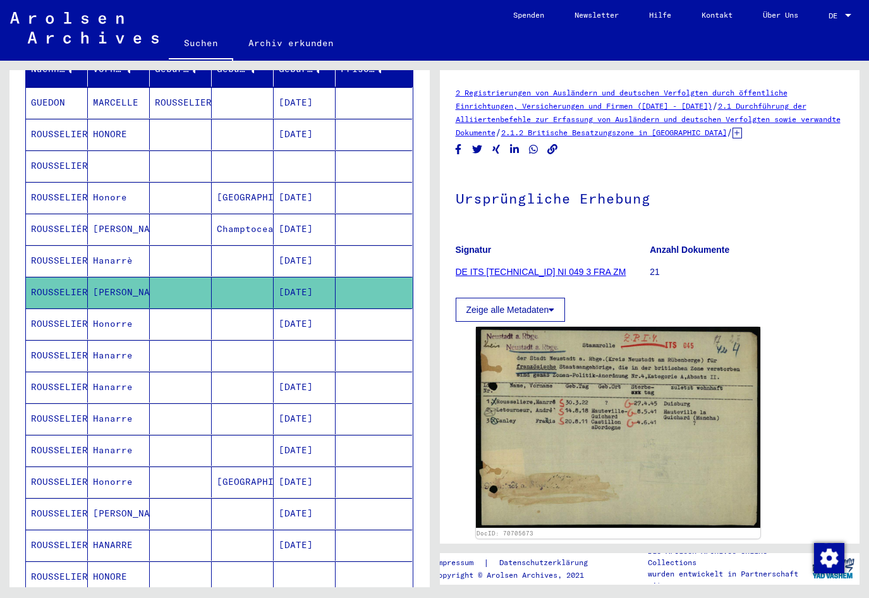
click at [282, 315] on mat-cell "[DATE]" at bounding box center [305, 323] width 62 height 31
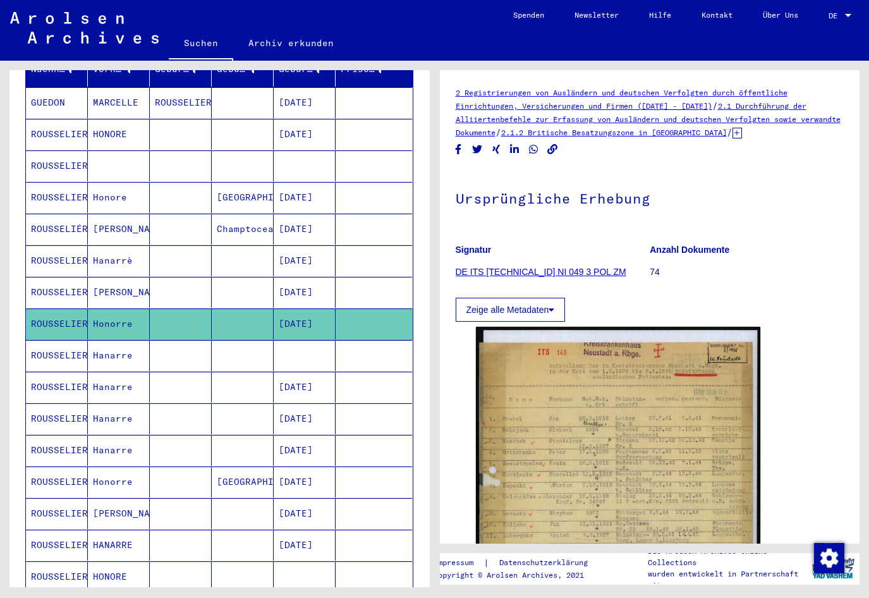
click at [310, 346] on mat-cell at bounding box center [305, 355] width 62 height 31
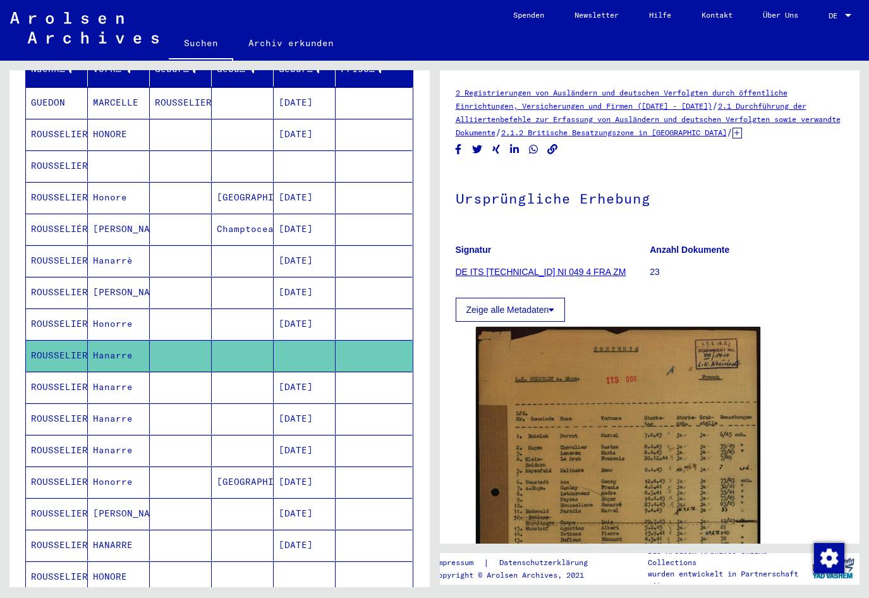
click at [298, 377] on mat-cell "[DATE]" at bounding box center [305, 386] width 62 height 31
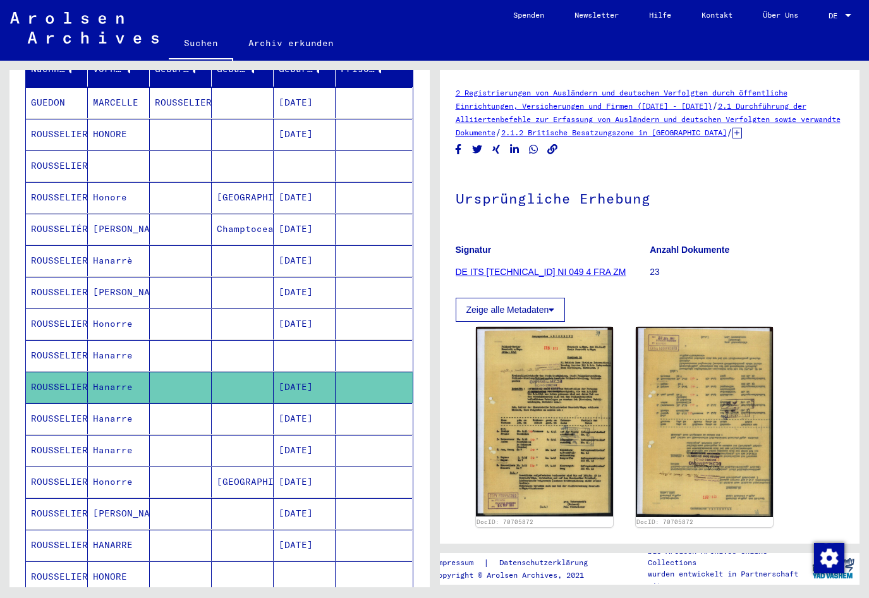
click at [296, 414] on mat-cell "[DATE]" at bounding box center [305, 418] width 62 height 31
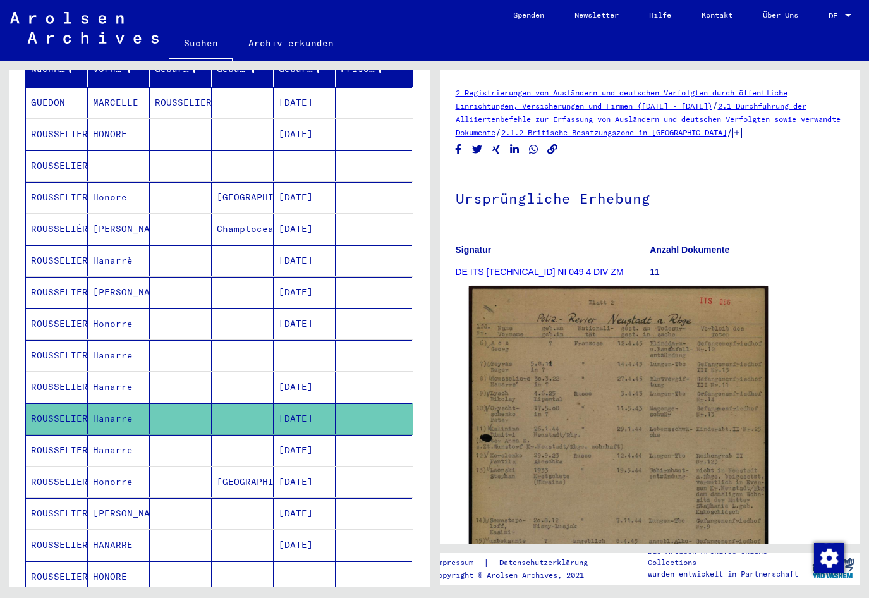
click at [543, 453] on img at bounding box center [617, 494] width 299 height 417
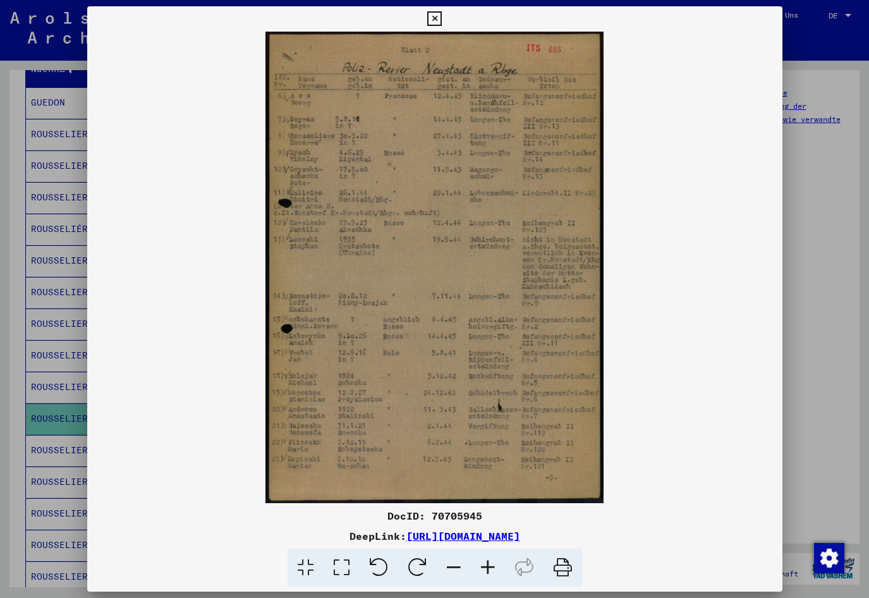
click at [489, 571] on icon at bounding box center [488, 567] width 34 height 39
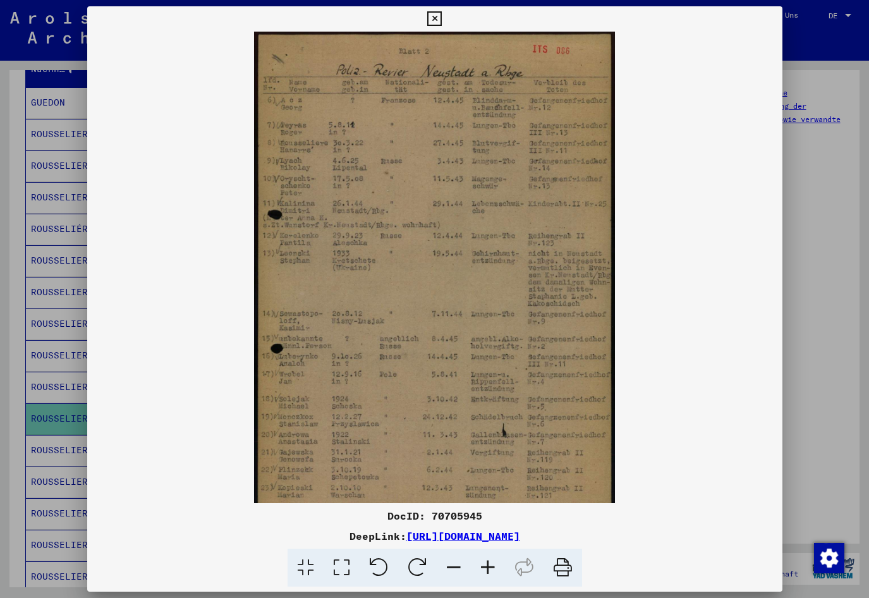
click at [489, 571] on icon at bounding box center [488, 567] width 34 height 39
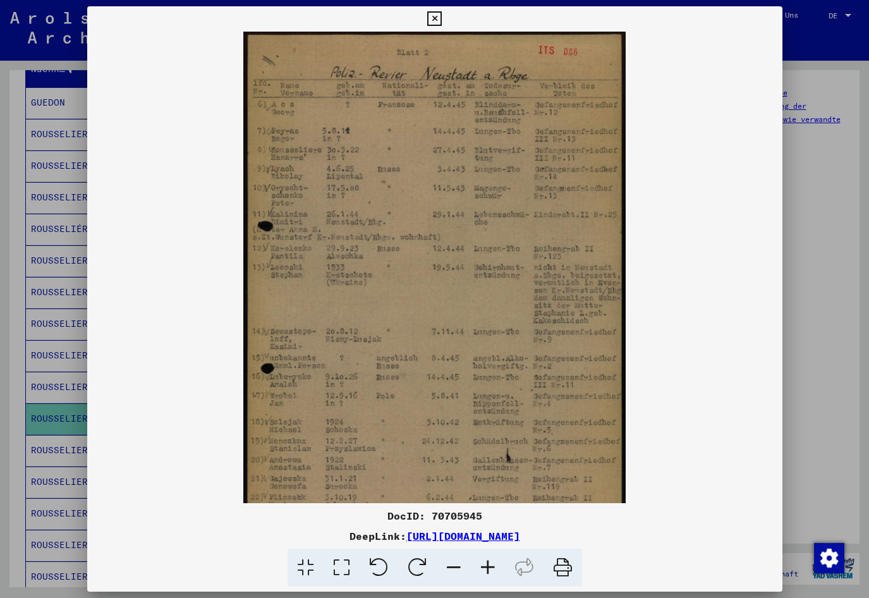
click at [489, 571] on icon at bounding box center [488, 567] width 34 height 39
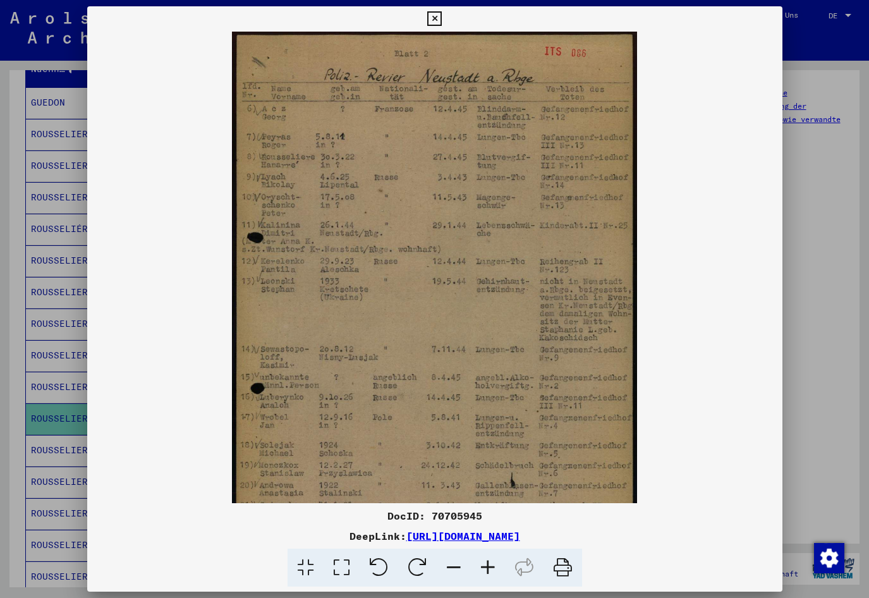
click at [489, 571] on icon at bounding box center [488, 567] width 34 height 39
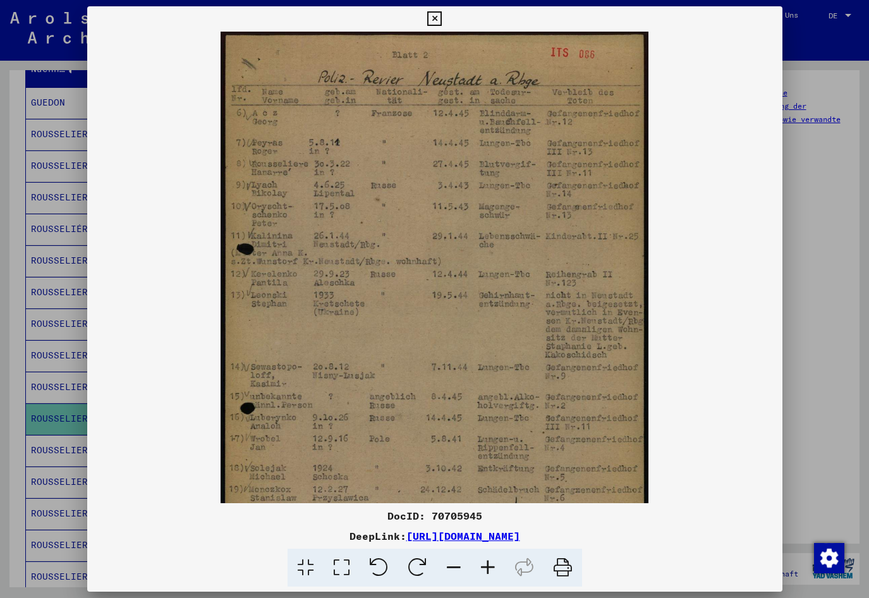
click at [489, 571] on icon at bounding box center [488, 567] width 34 height 39
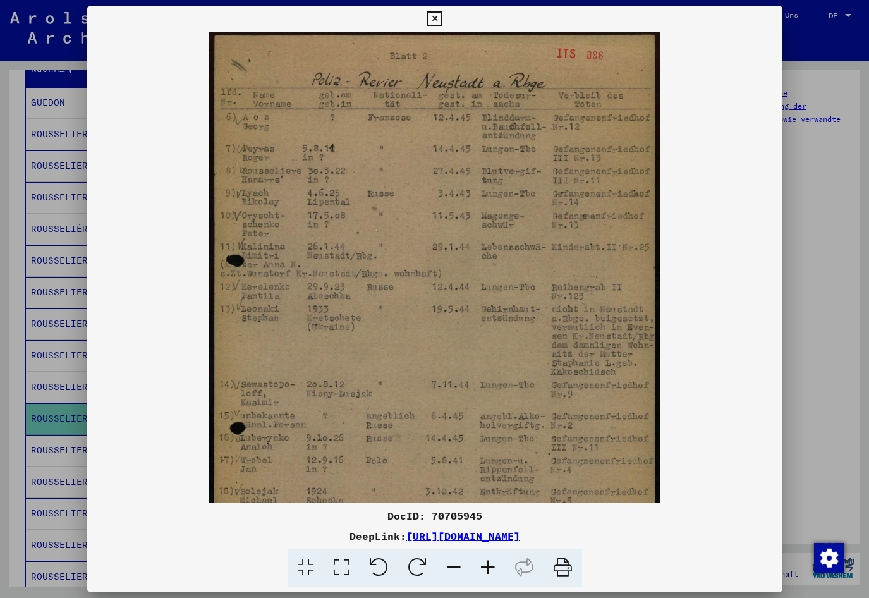
click at [488, 571] on icon at bounding box center [488, 567] width 34 height 39
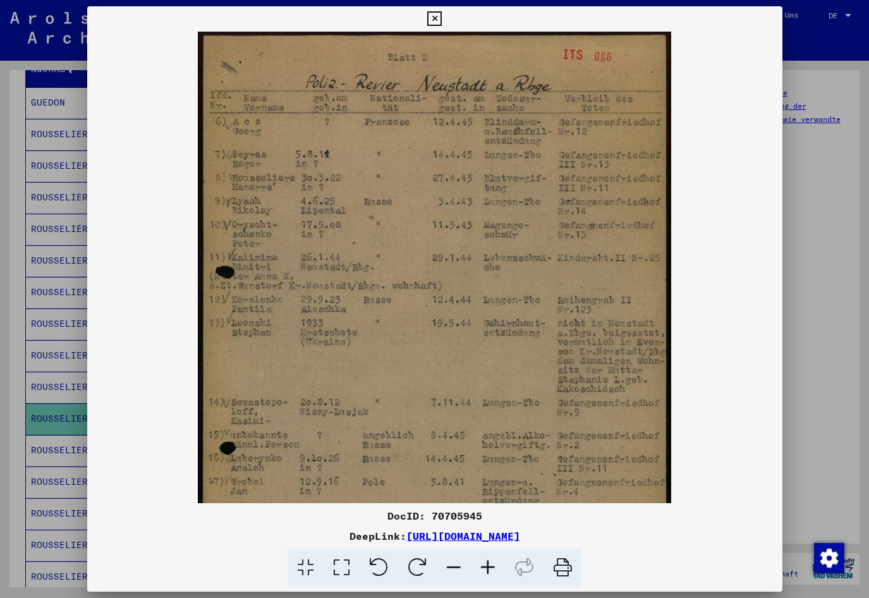
click at [488, 571] on icon at bounding box center [488, 567] width 34 height 39
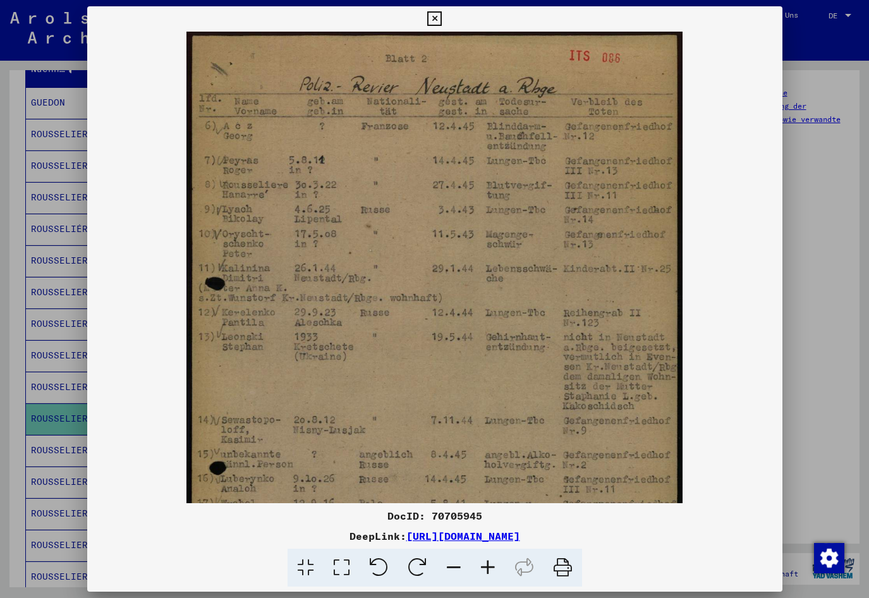
click at [488, 571] on icon at bounding box center [488, 567] width 34 height 39
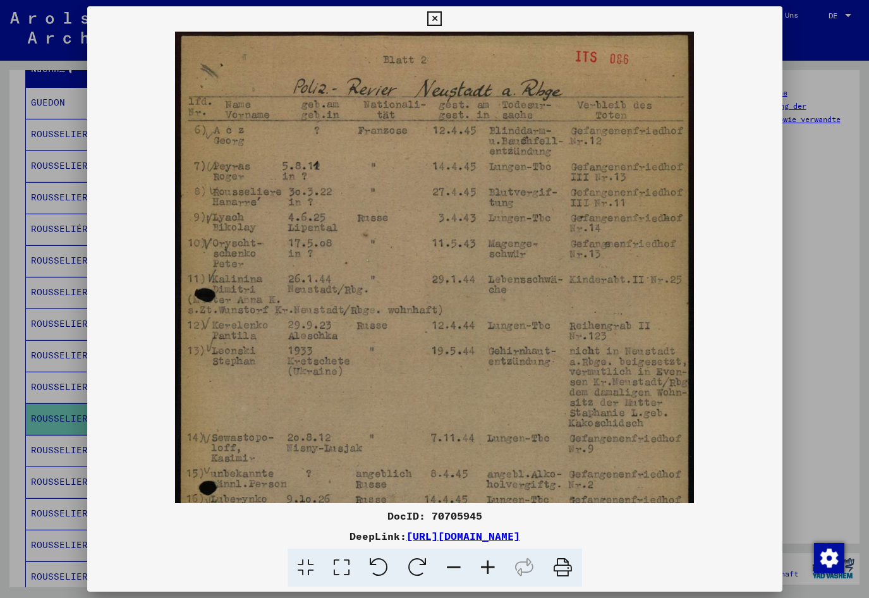
click at [488, 571] on icon at bounding box center [488, 567] width 34 height 39
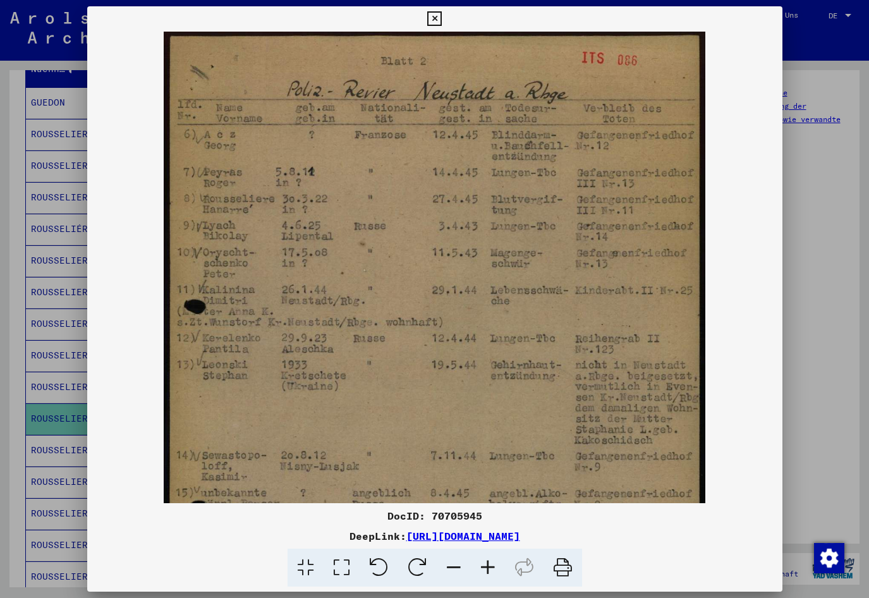
click at [488, 571] on icon at bounding box center [488, 567] width 34 height 39
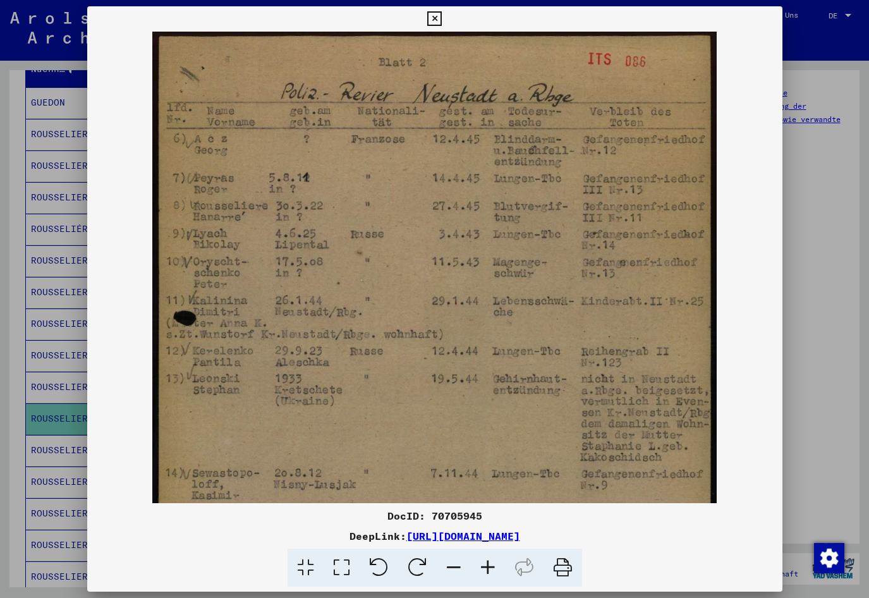
click at [487, 571] on icon at bounding box center [488, 567] width 34 height 39
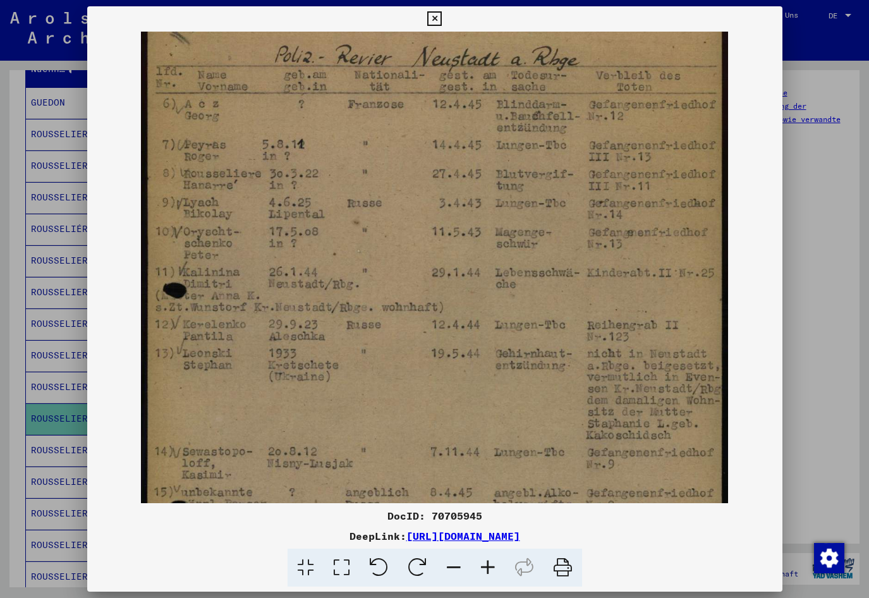
scroll to position [40, 0]
drag, startPoint x: 449, startPoint y: 440, endPoint x: 453, endPoint y: 400, distance: 40.7
click at [453, 400] on img at bounding box center [434, 400] width 586 height 819
click at [43, 505] on div at bounding box center [434, 299] width 869 height 598
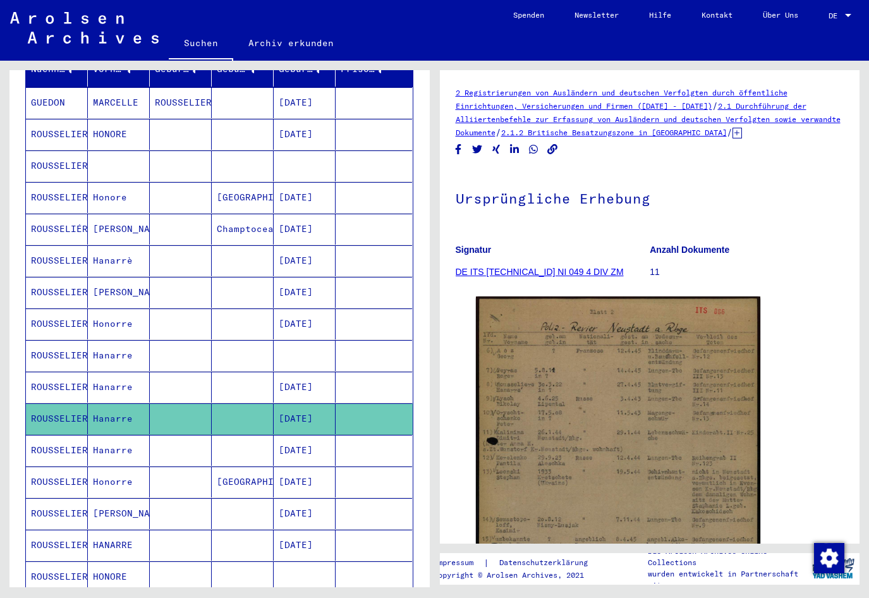
click at [307, 436] on mat-cell "[DATE]" at bounding box center [305, 450] width 62 height 31
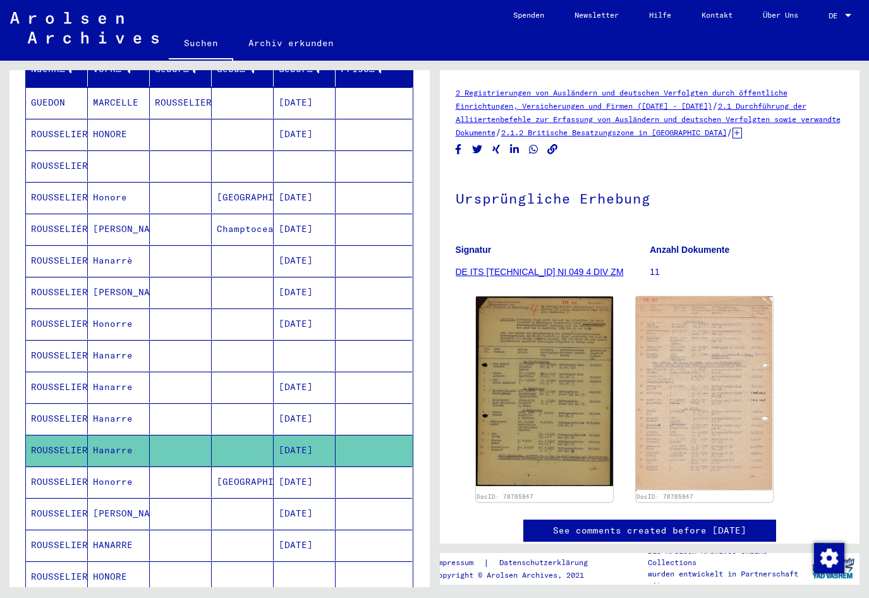
click at [299, 466] on mat-cell "[DATE]" at bounding box center [305, 481] width 62 height 31
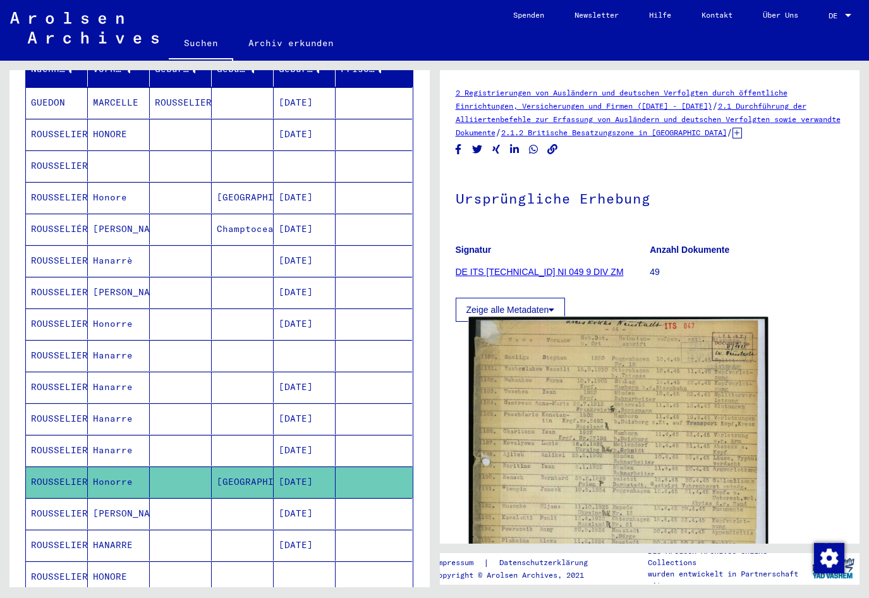
click at [516, 449] on img at bounding box center [617, 520] width 299 height 407
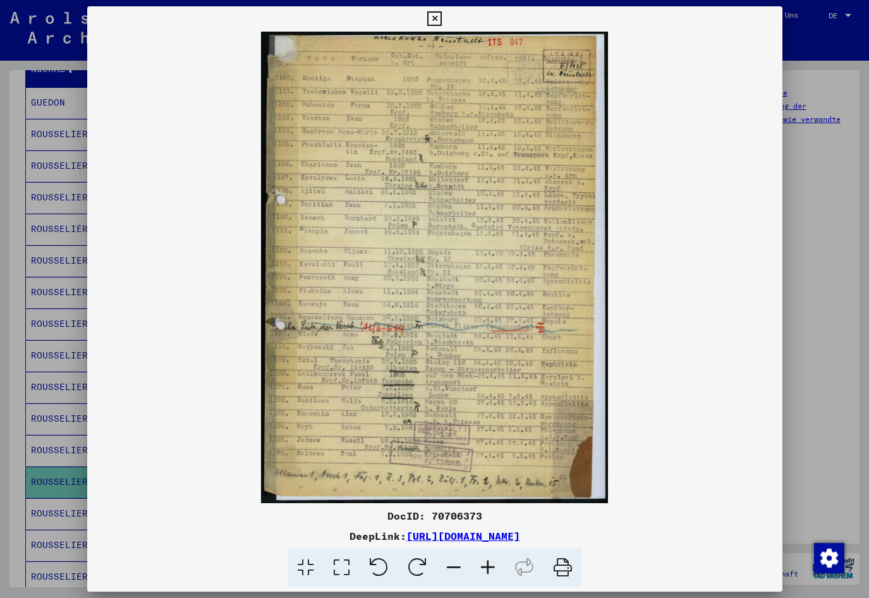
click at [492, 566] on icon at bounding box center [488, 567] width 34 height 39
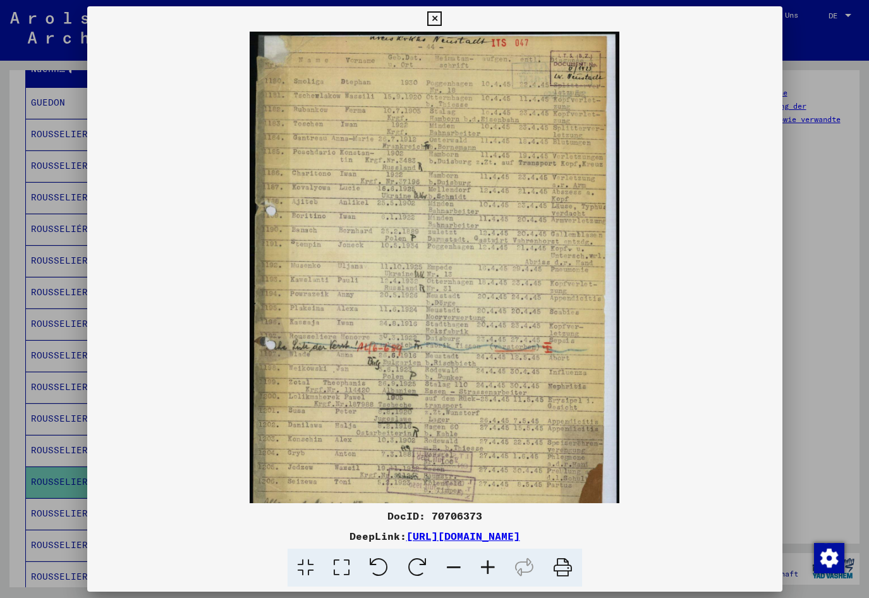
click at [491, 566] on icon at bounding box center [488, 567] width 34 height 39
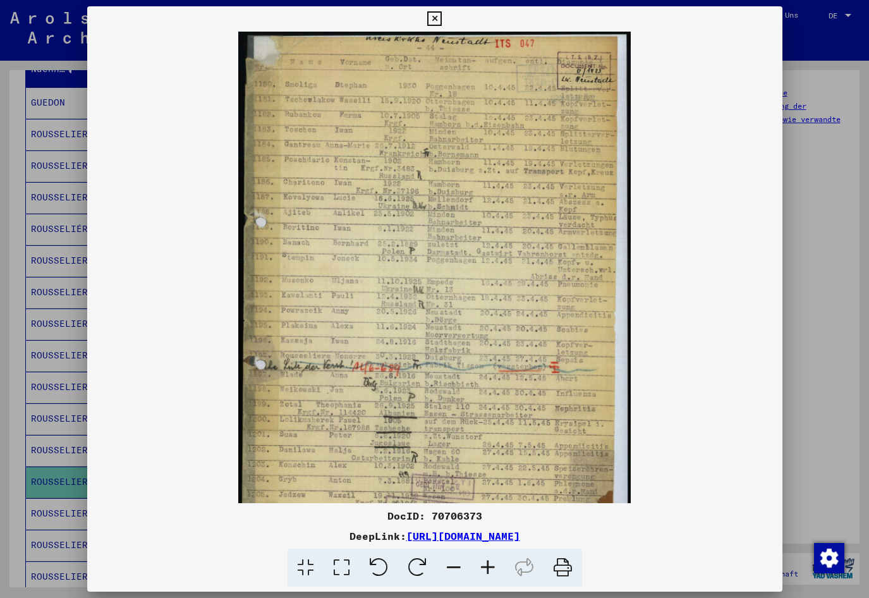
click at [491, 566] on icon at bounding box center [488, 567] width 34 height 39
click at [490, 566] on icon at bounding box center [488, 567] width 34 height 39
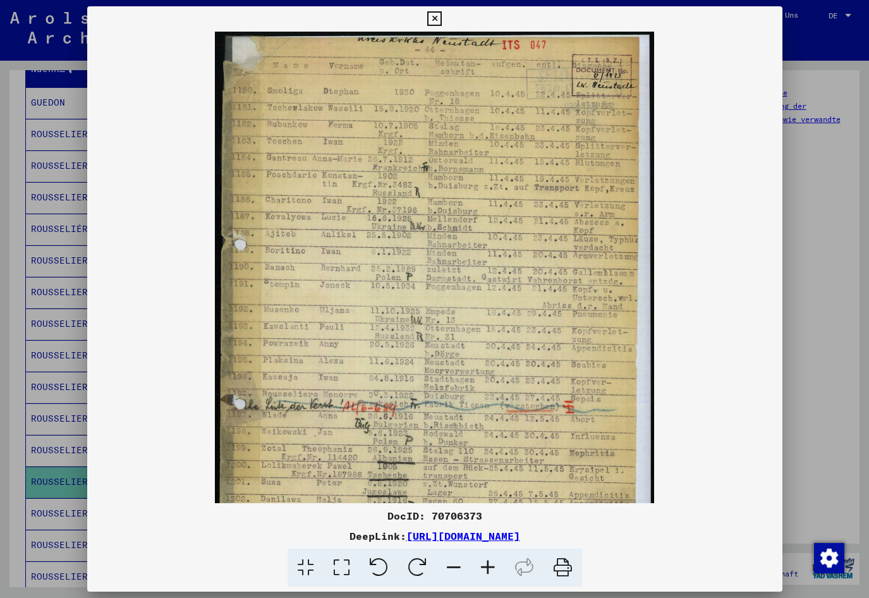
click at [489, 566] on icon at bounding box center [488, 567] width 34 height 39
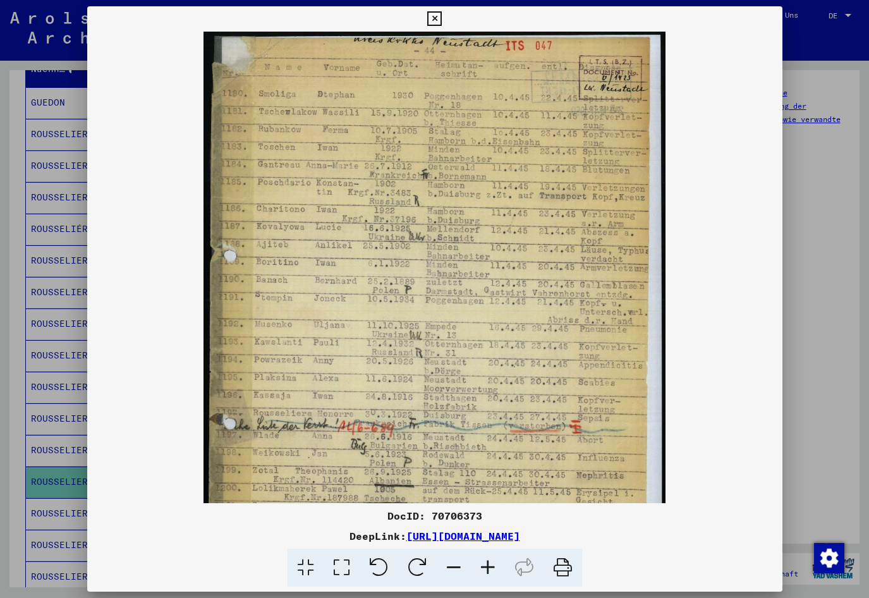
click at [488, 566] on icon at bounding box center [488, 567] width 34 height 39
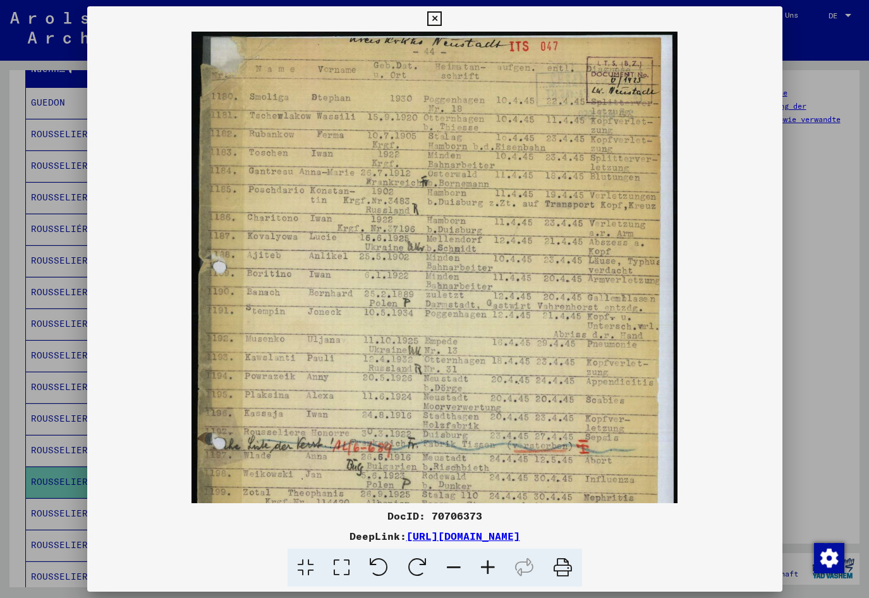
click at [488, 566] on icon at bounding box center [488, 567] width 34 height 39
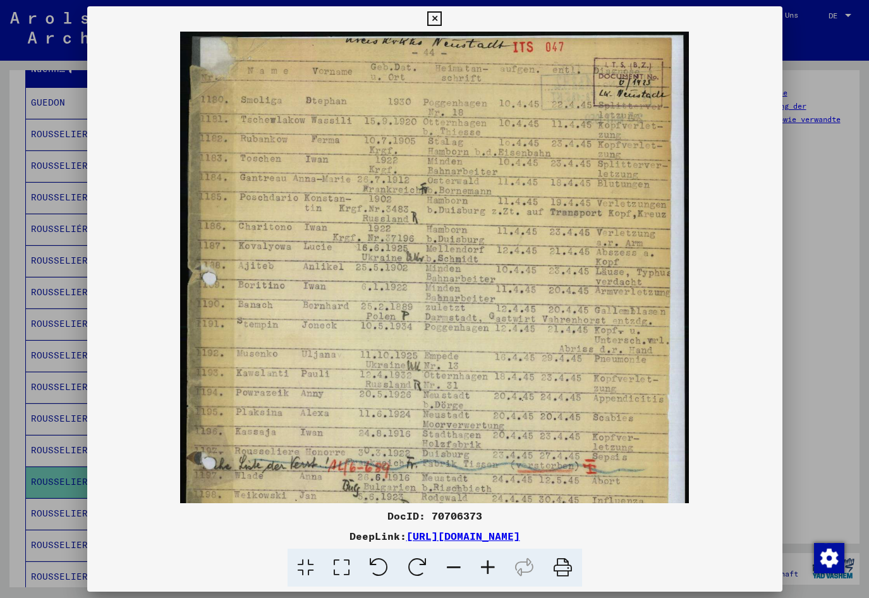
click at [486, 565] on icon at bounding box center [488, 567] width 34 height 39
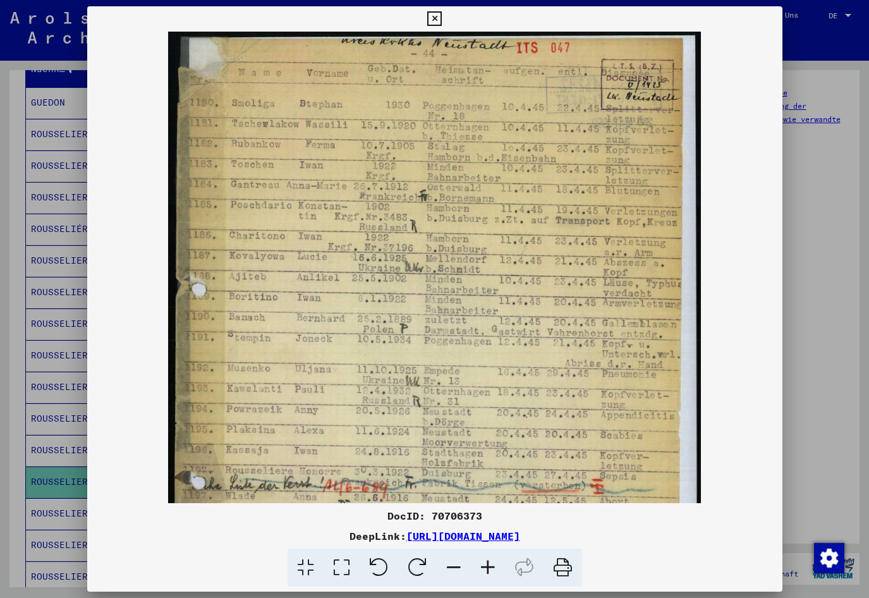
click at [486, 565] on icon at bounding box center [488, 567] width 34 height 39
click at [485, 564] on icon at bounding box center [488, 567] width 34 height 39
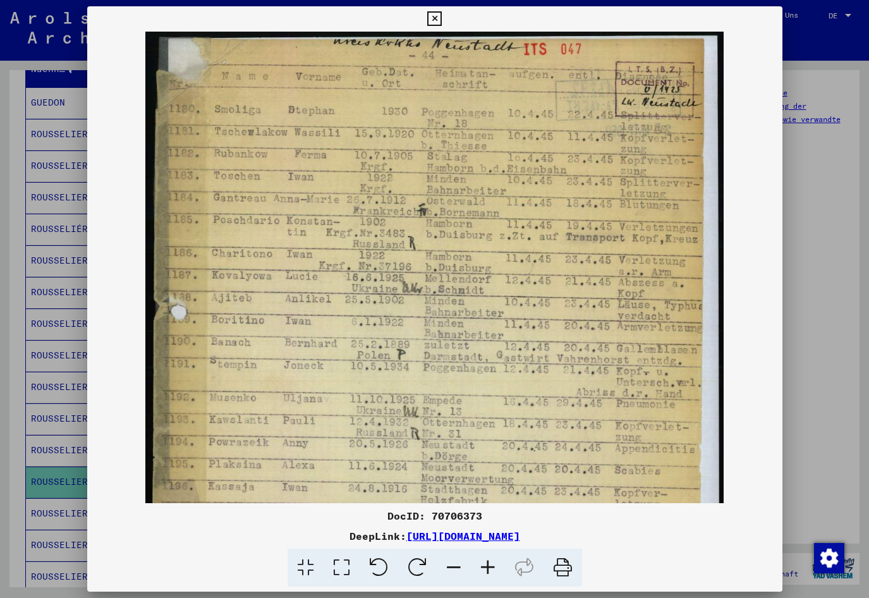
click at [507, 303] on img at bounding box center [434, 425] width 579 height 787
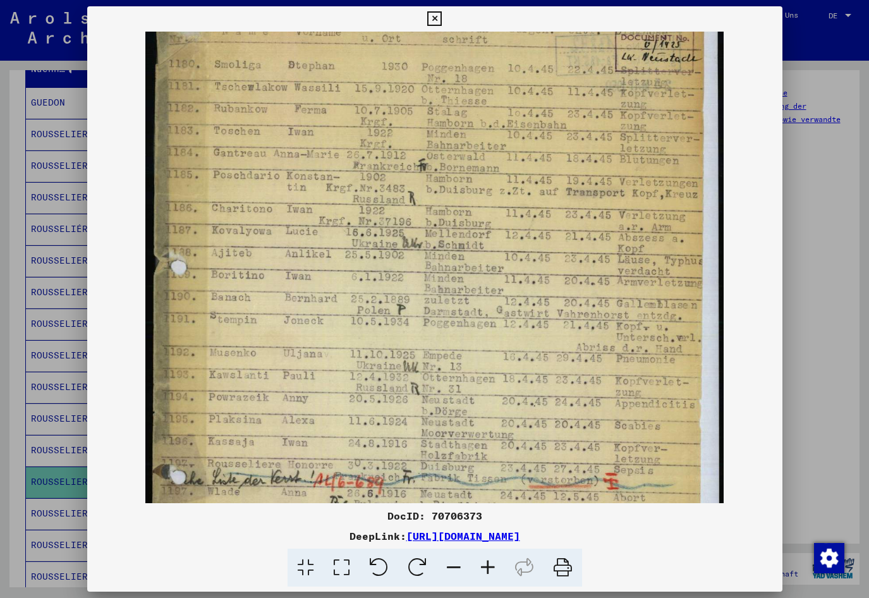
scroll to position [45, 0]
drag, startPoint x: 426, startPoint y: 377, endPoint x: 430, endPoint y: 332, distance: 45.6
click at [430, 332] on img at bounding box center [434, 379] width 579 height 787
click at [20, 507] on div at bounding box center [434, 299] width 869 height 598
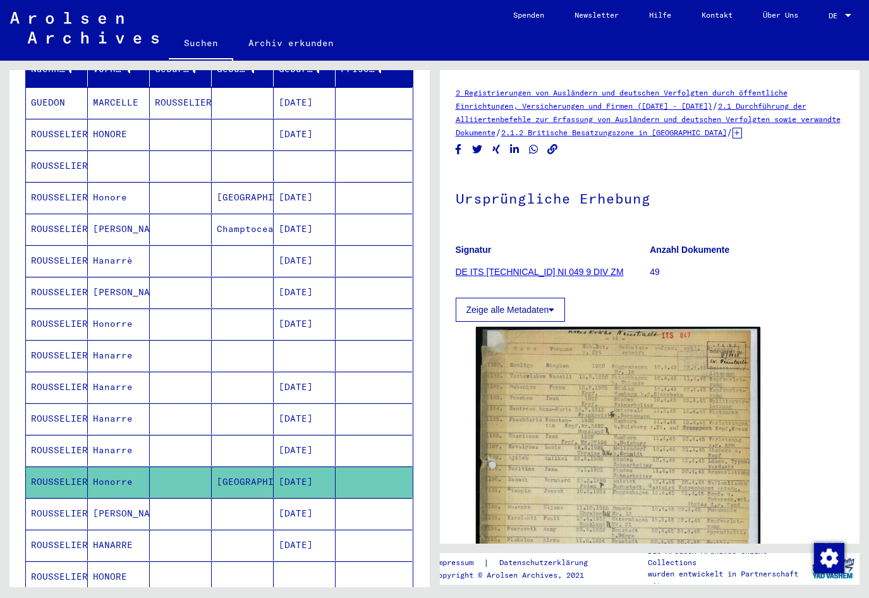
click at [307, 529] on mat-cell "[DATE]" at bounding box center [305, 544] width 62 height 31
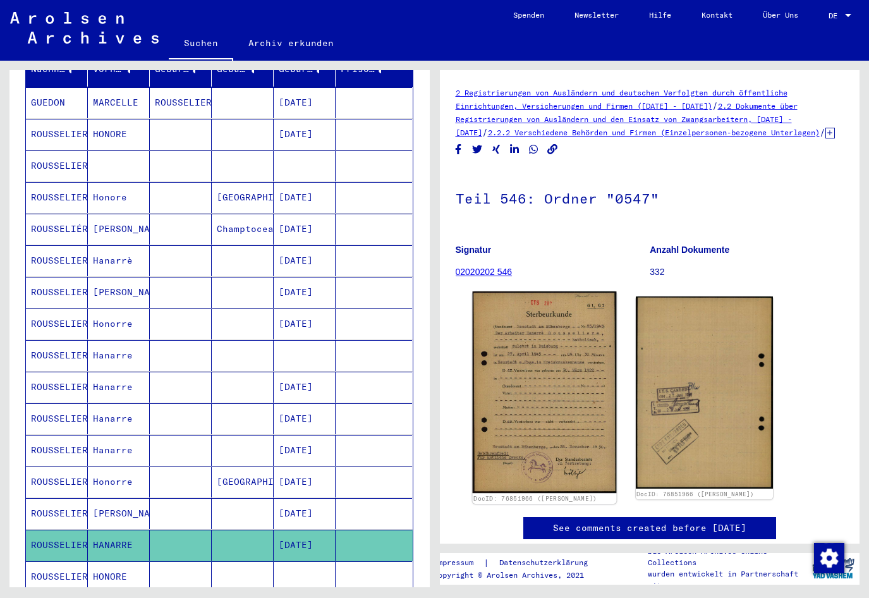
click at [512, 423] on img at bounding box center [544, 392] width 144 height 202
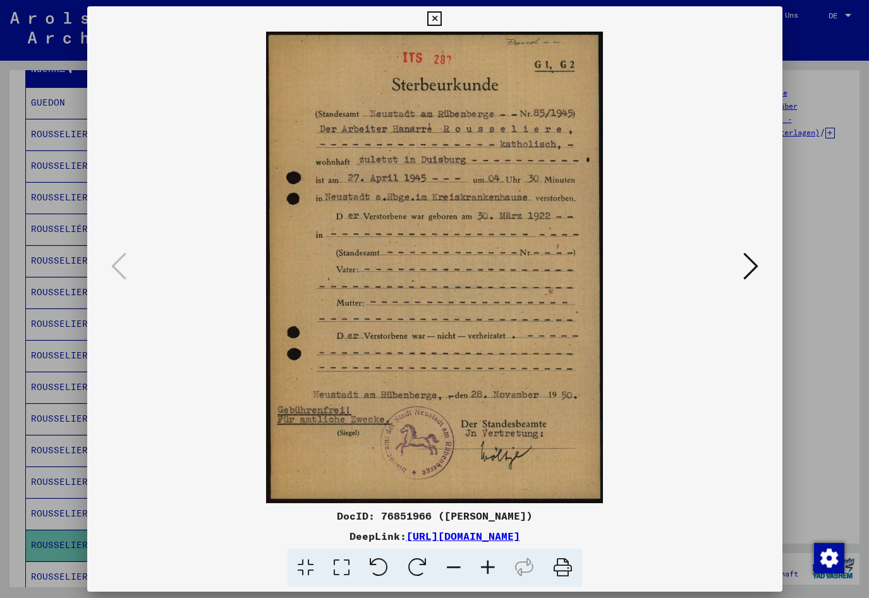
click at [45, 562] on div at bounding box center [434, 299] width 869 height 598
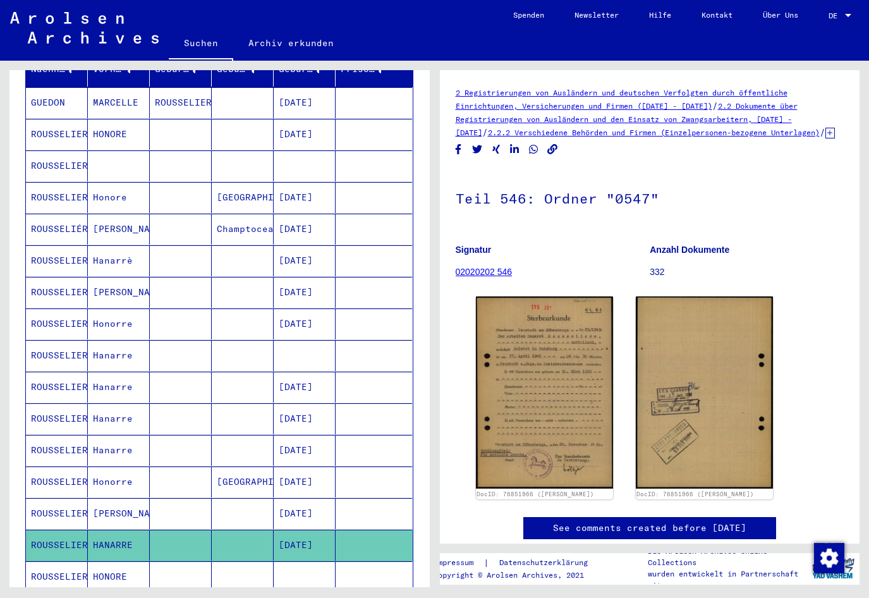
scroll to position [308, 0]
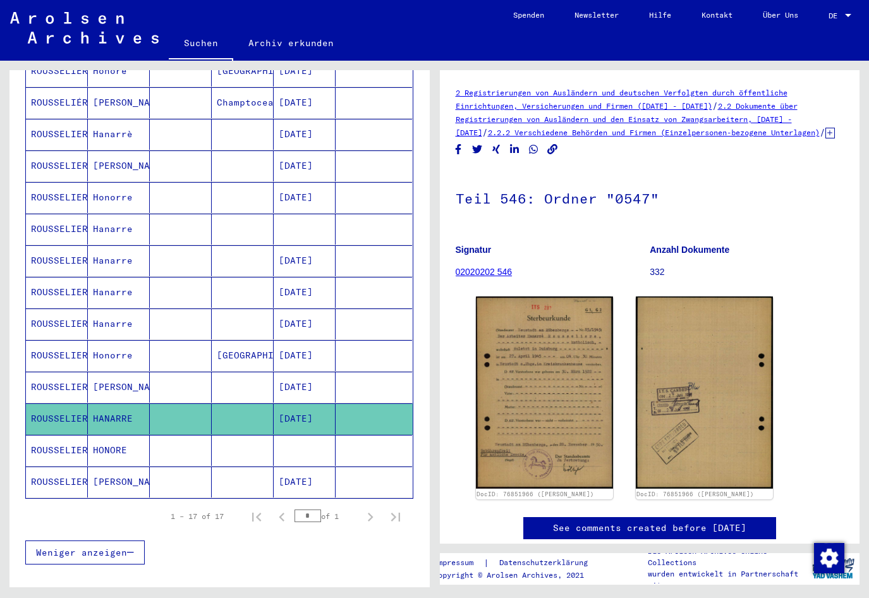
click at [290, 443] on mat-cell at bounding box center [305, 450] width 62 height 31
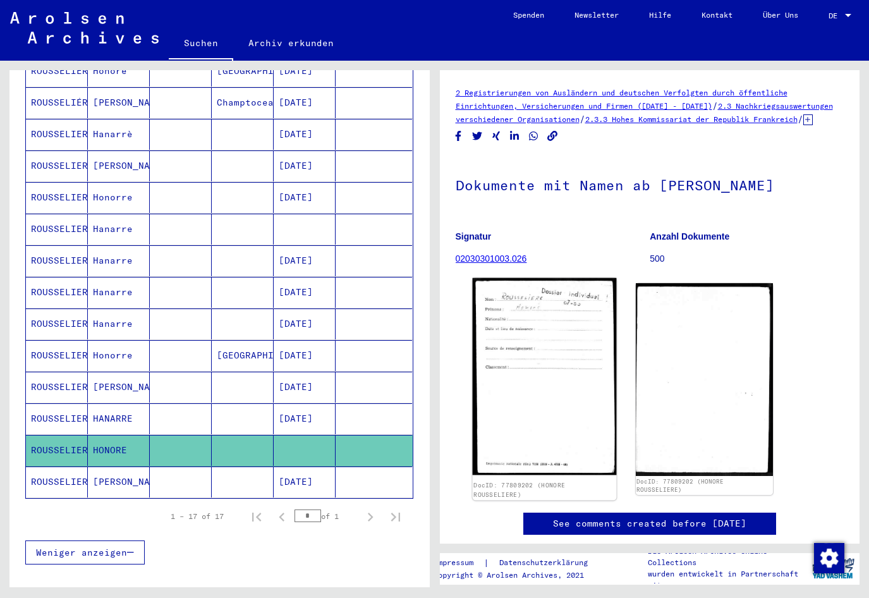
click at [543, 332] on img at bounding box center [544, 376] width 144 height 196
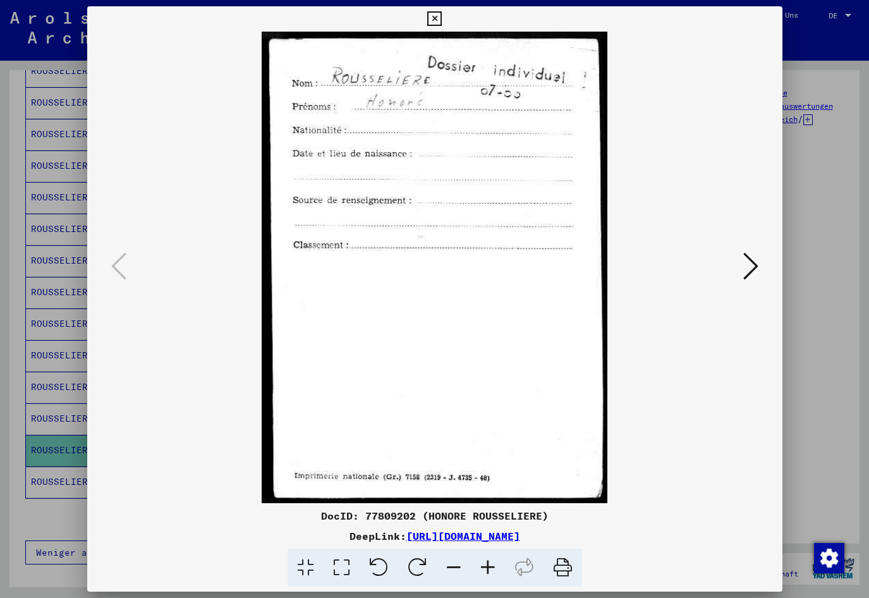
click at [39, 518] on div at bounding box center [434, 299] width 869 height 598
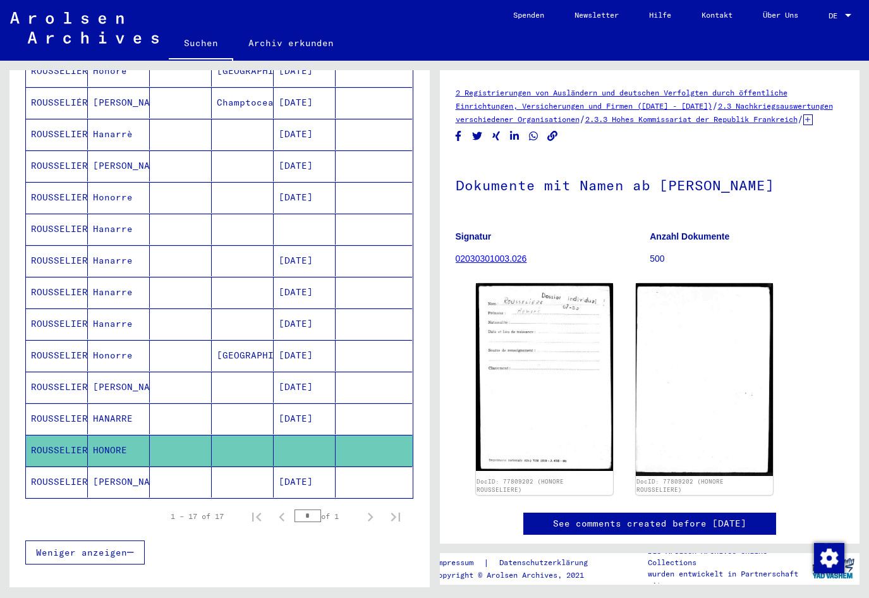
click at [284, 403] on mat-cell "[DATE]" at bounding box center [305, 418] width 62 height 31
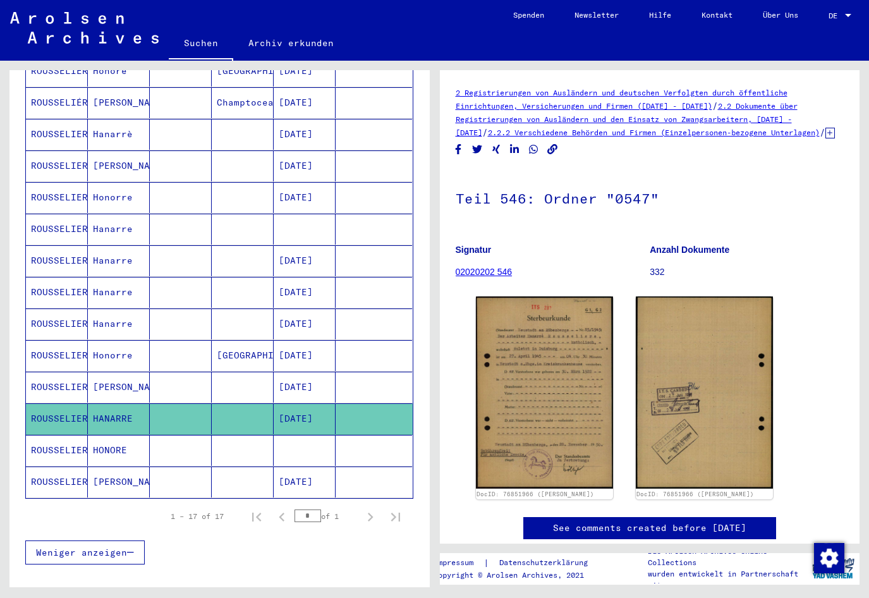
click at [292, 373] on mat-cell "[DATE]" at bounding box center [305, 386] width 62 height 31
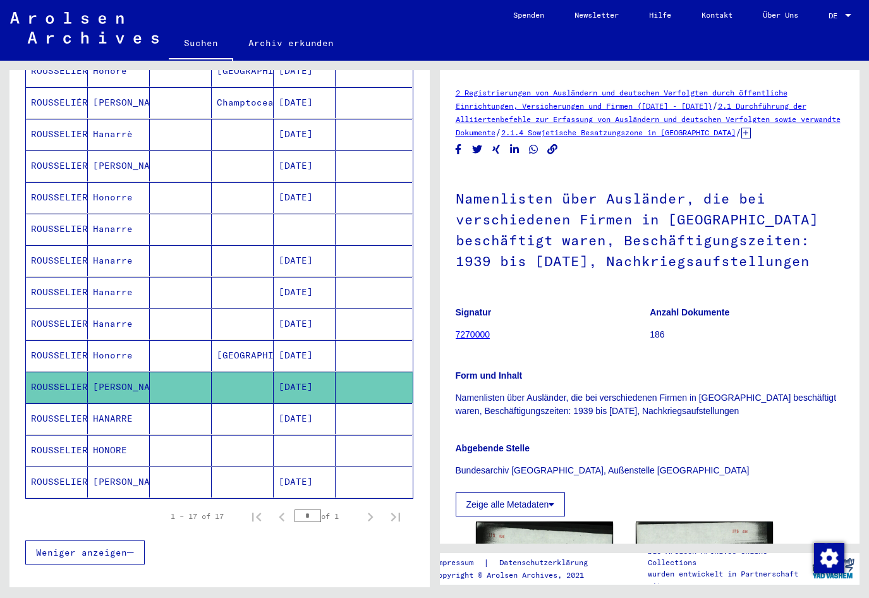
click at [300, 350] on mat-cell "[DATE]" at bounding box center [305, 355] width 62 height 31
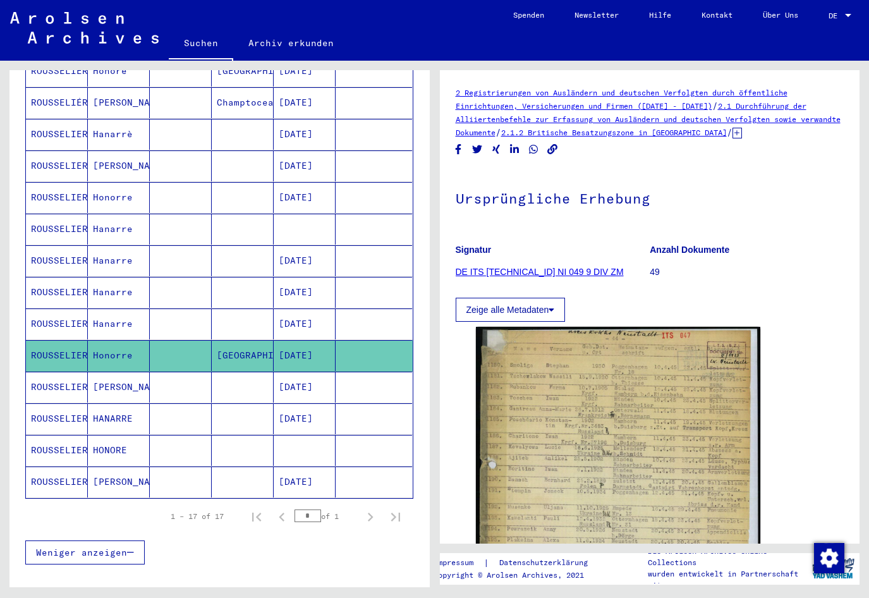
click at [309, 312] on mat-cell "[DATE]" at bounding box center [305, 323] width 62 height 31
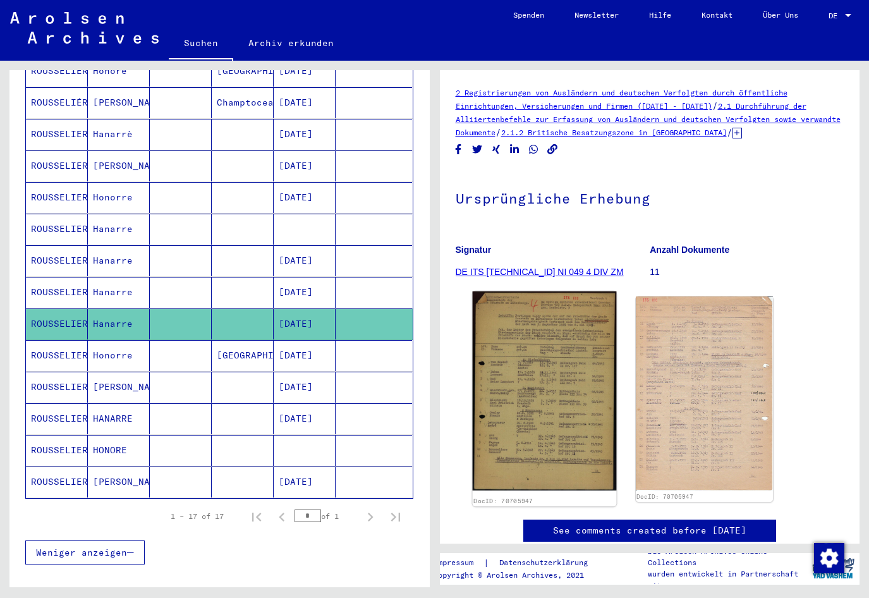
click at [567, 409] on img at bounding box center [544, 390] width 144 height 199
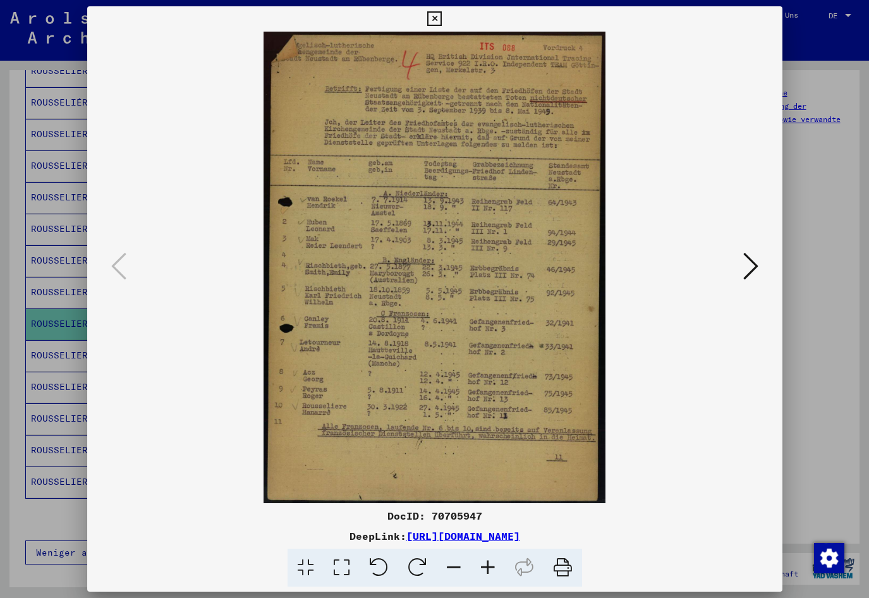
click at [483, 568] on icon at bounding box center [488, 567] width 34 height 39
click at [482, 567] on icon at bounding box center [488, 567] width 34 height 39
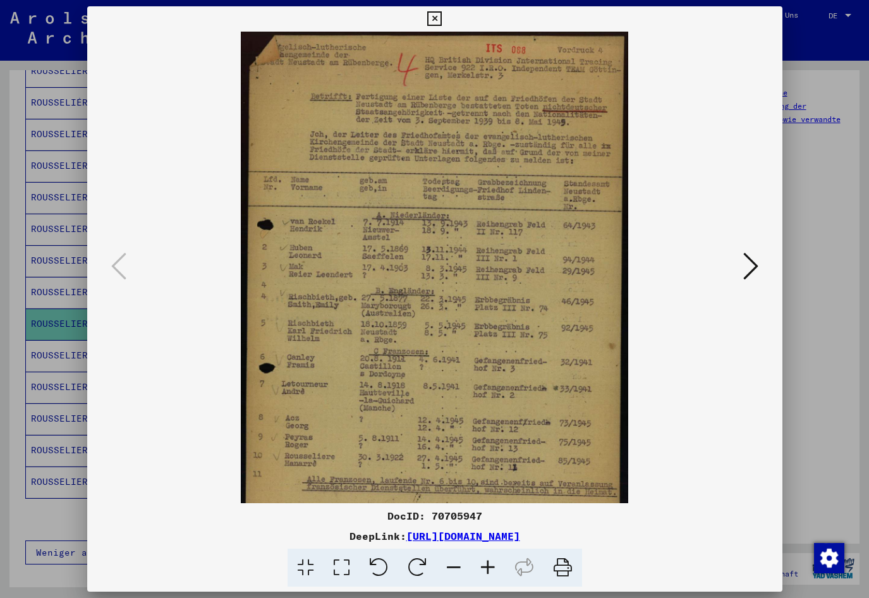
click at [481, 567] on icon at bounding box center [488, 567] width 34 height 39
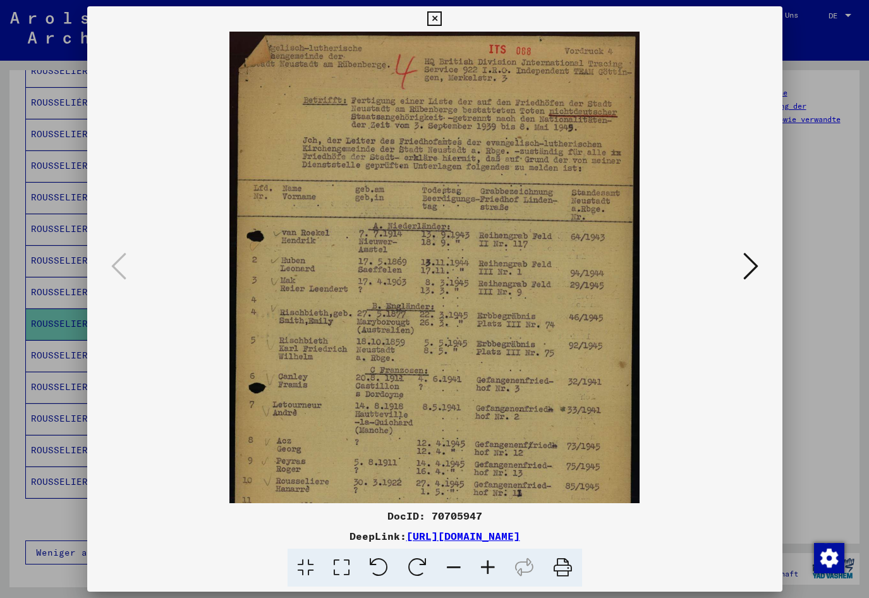
click at [481, 566] on icon at bounding box center [488, 567] width 34 height 39
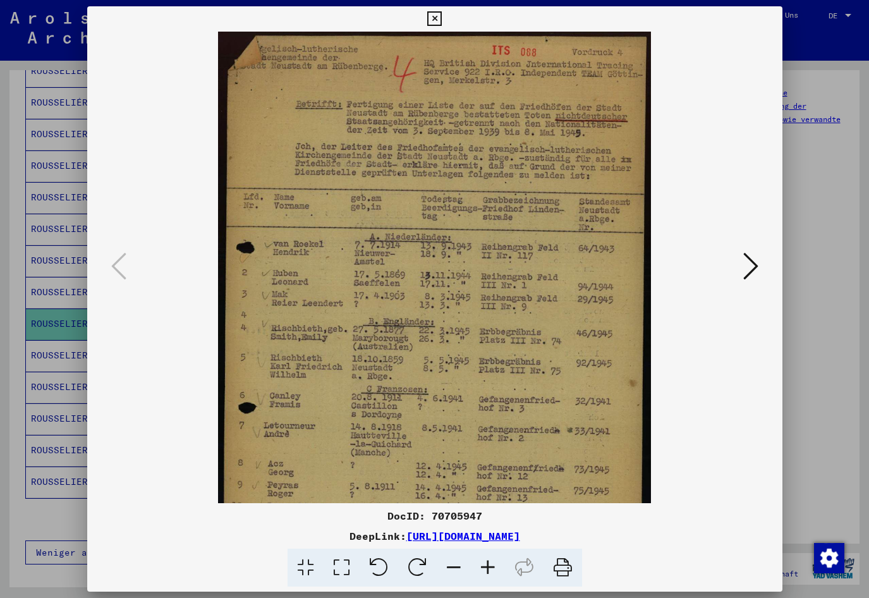
click at [480, 565] on icon at bounding box center [488, 567] width 34 height 39
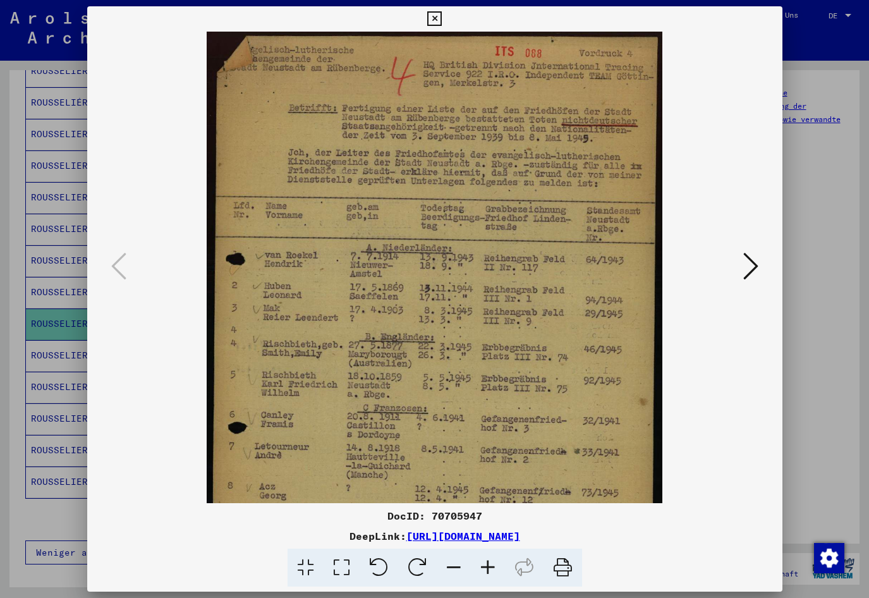
click at [480, 565] on icon at bounding box center [488, 567] width 34 height 39
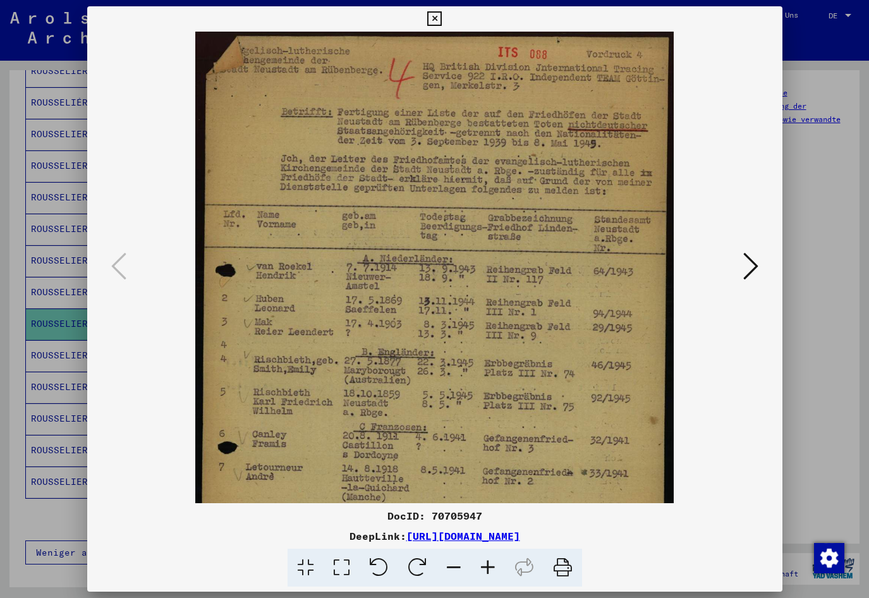
click at [479, 564] on icon at bounding box center [488, 567] width 34 height 39
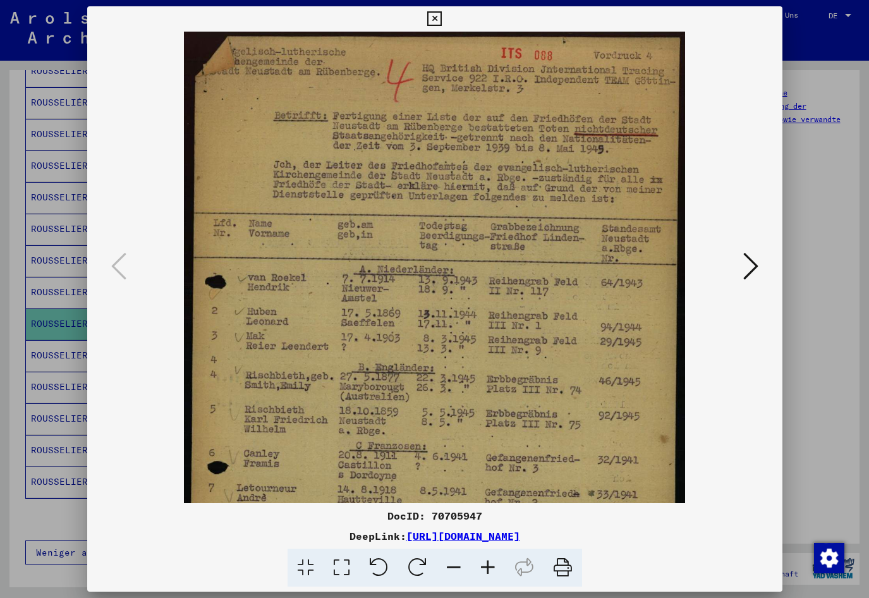
click at [479, 564] on icon at bounding box center [488, 567] width 34 height 39
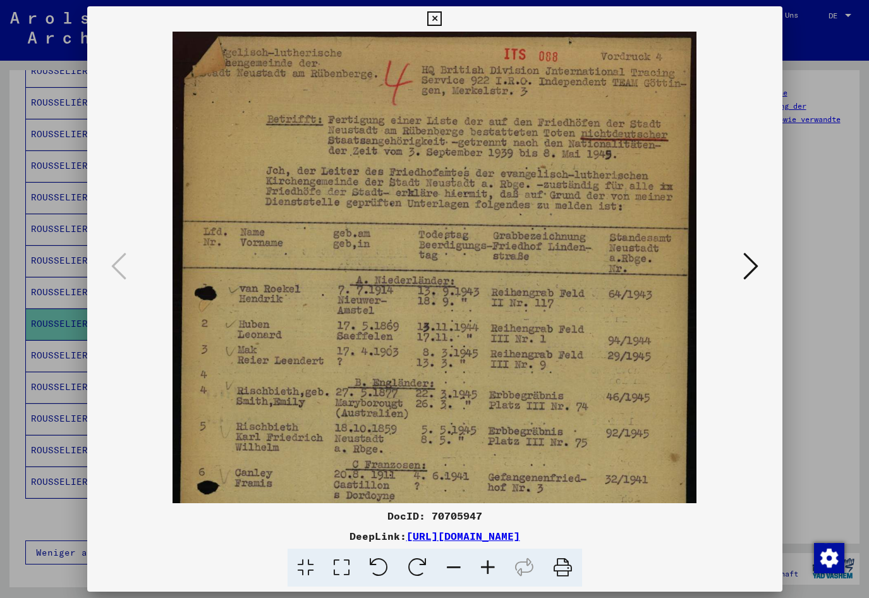
click at [478, 563] on icon at bounding box center [488, 567] width 34 height 39
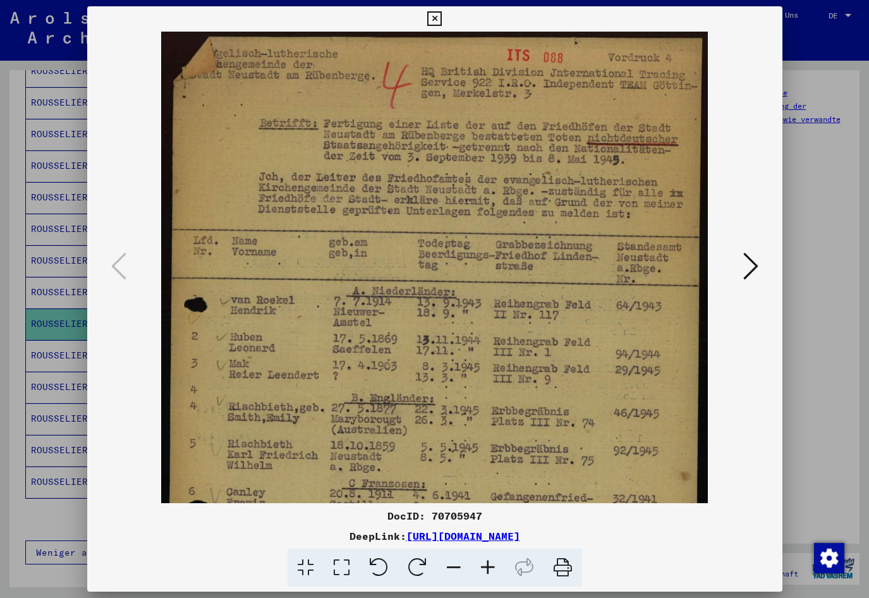
click at [478, 562] on icon at bounding box center [488, 567] width 34 height 39
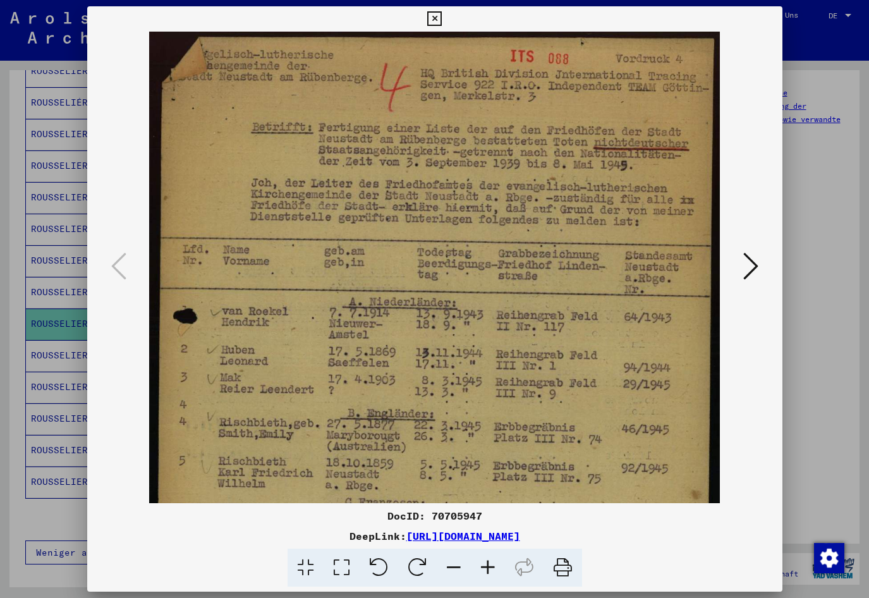
click at [477, 562] on icon at bounding box center [488, 567] width 34 height 39
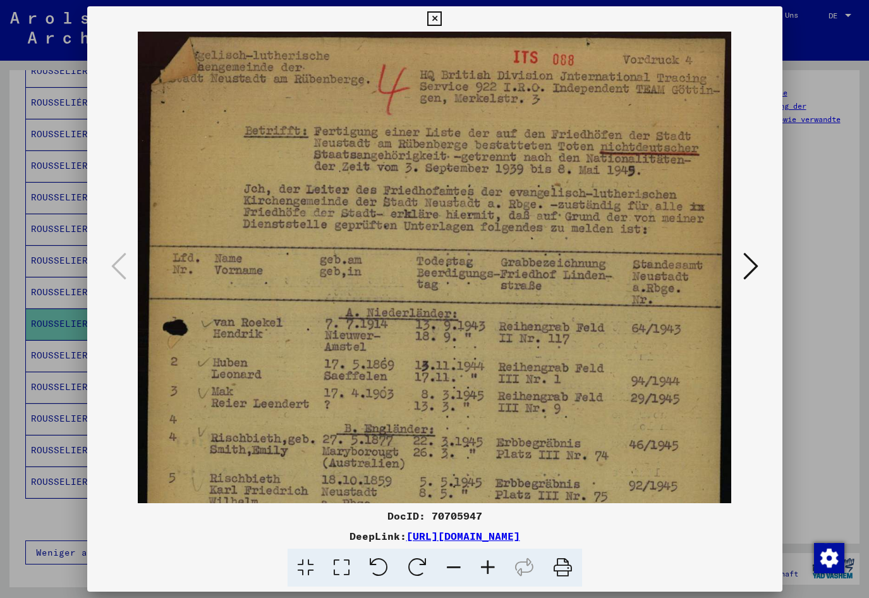
click at [477, 561] on icon at bounding box center [488, 567] width 34 height 39
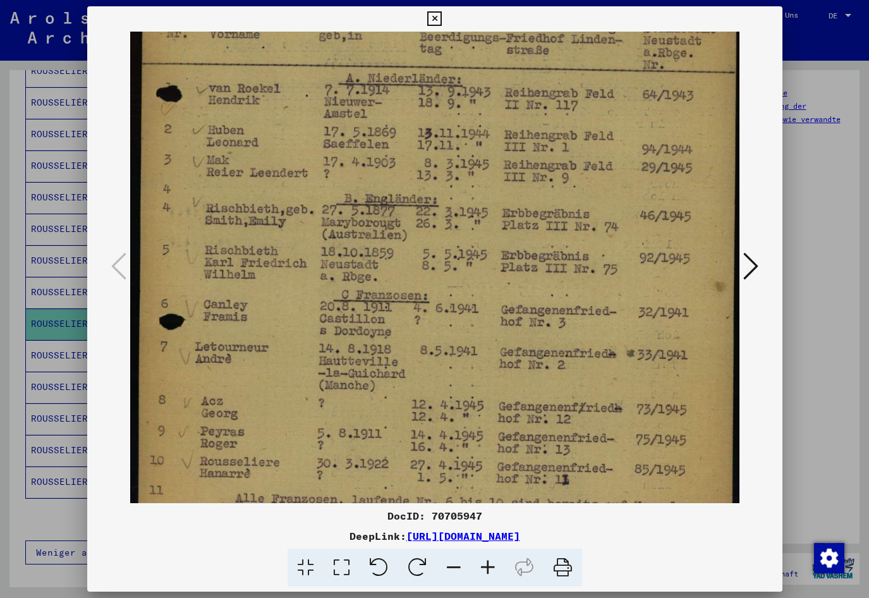
drag, startPoint x: 457, startPoint y: 405, endPoint x: 487, endPoint y: 160, distance: 247.0
click at [487, 160] on img at bounding box center [437, 211] width 615 height 850
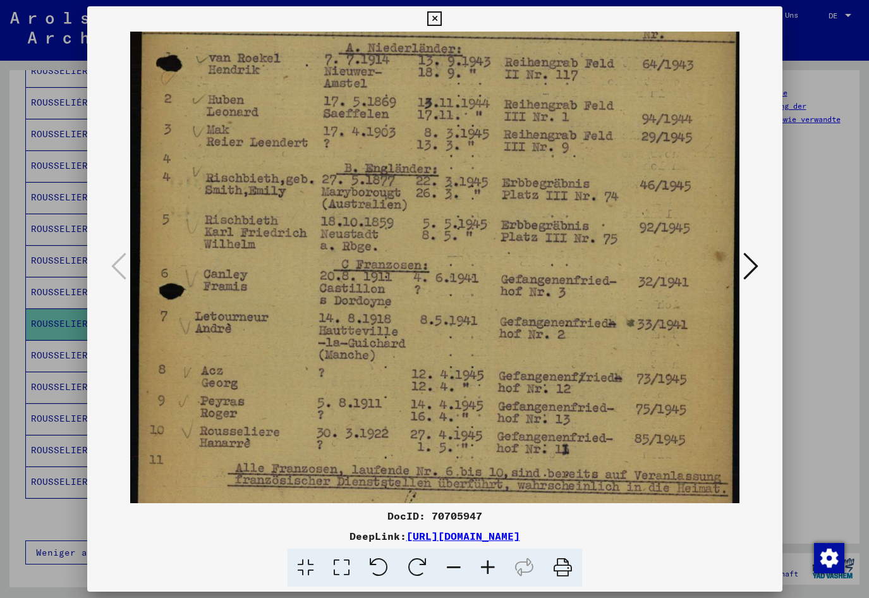
scroll to position [276, 0]
drag, startPoint x: 425, startPoint y: 419, endPoint x: 433, endPoint y: 388, distance: 32.0
click at [433, 388] on img at bounding box center [437, 180] width 615 height 850
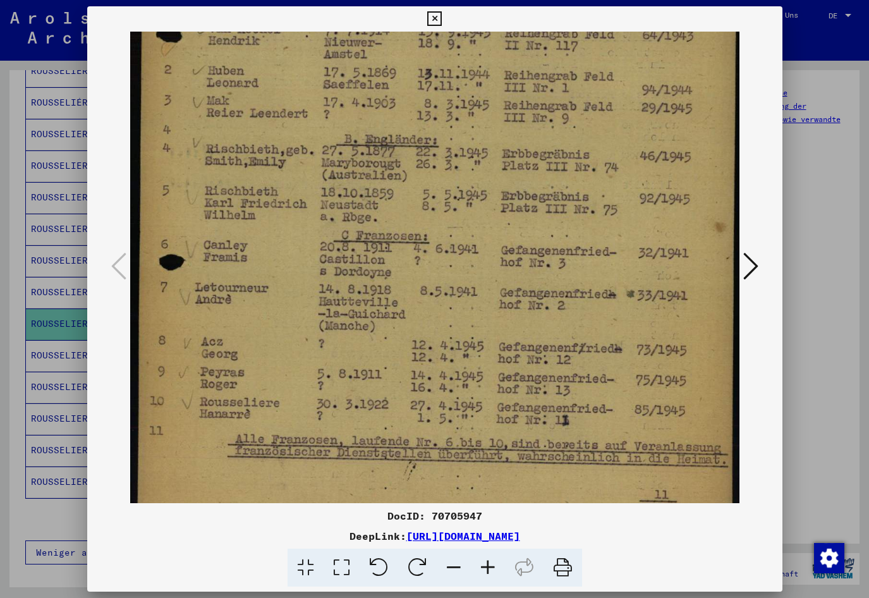
scroll to position [306, 0]
drag, startPoint x: 526, startPoint y: 453, endPoint x: 535, endPoint y: 423, distance: 31.8
click at [535, 423] on img at bounding box center [437, 150] width 615 height 850
click at [44, 484] on div at bounding box center [434, 299] width 869 height 598
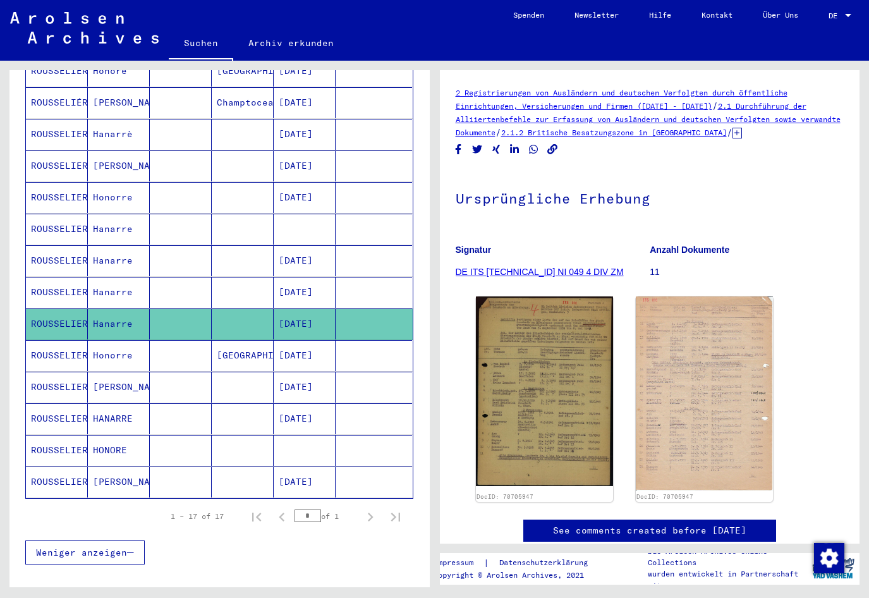
click at [294, 277] on mat-cell "[DATE]" at bounding box center [305, 292] width 62 height 31
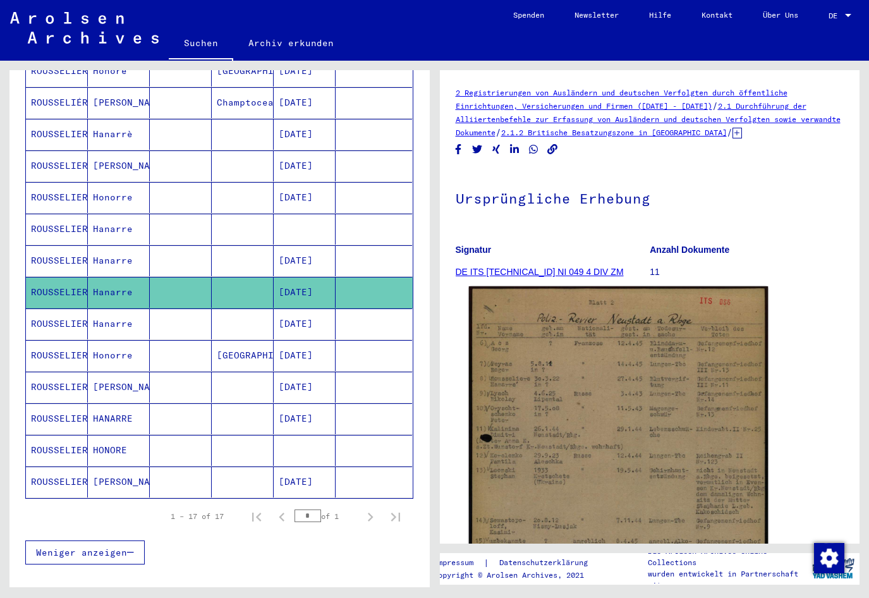
click at [543, 429] on img at bounding box center [617, 494] width 299 height 417
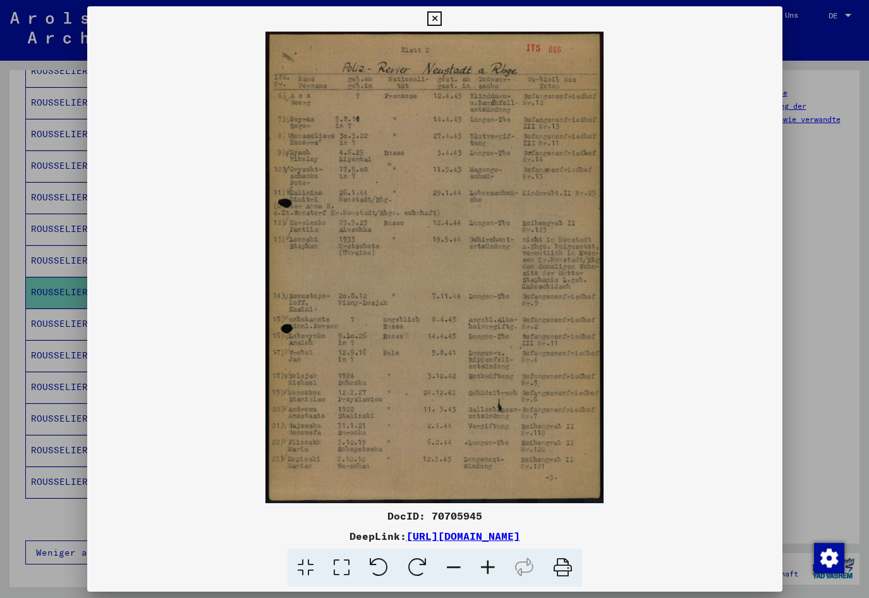
click at [488, 564] on icon at bounding box center [488, 567] width 34 height 39
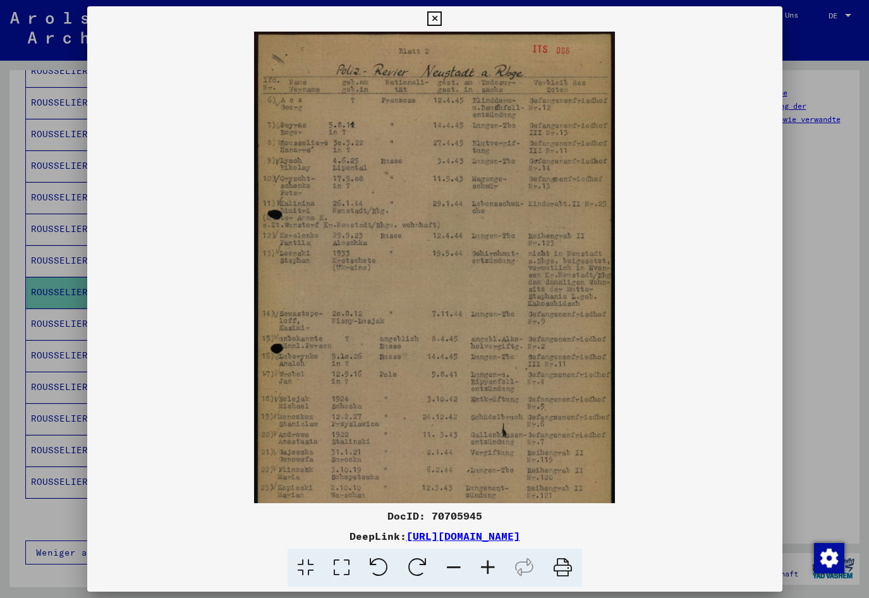
click at [488, 564] on icon at bounding box center [488, 567] width 34 height 39
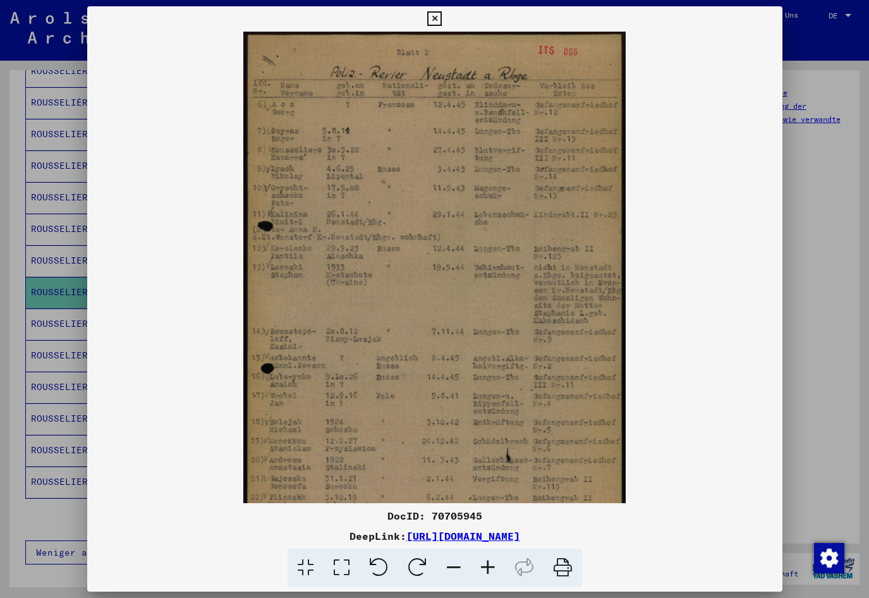
click at [488, 564] on icon at bounding box center [488, 567] width 34 height 39
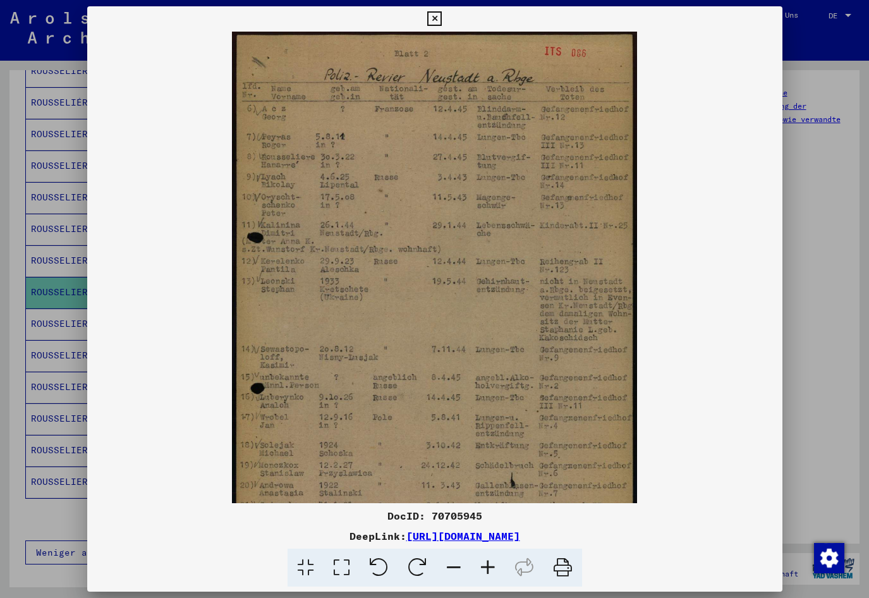
click at [488, 564] on icon at bounding box center [488, 567] width 34 height 39
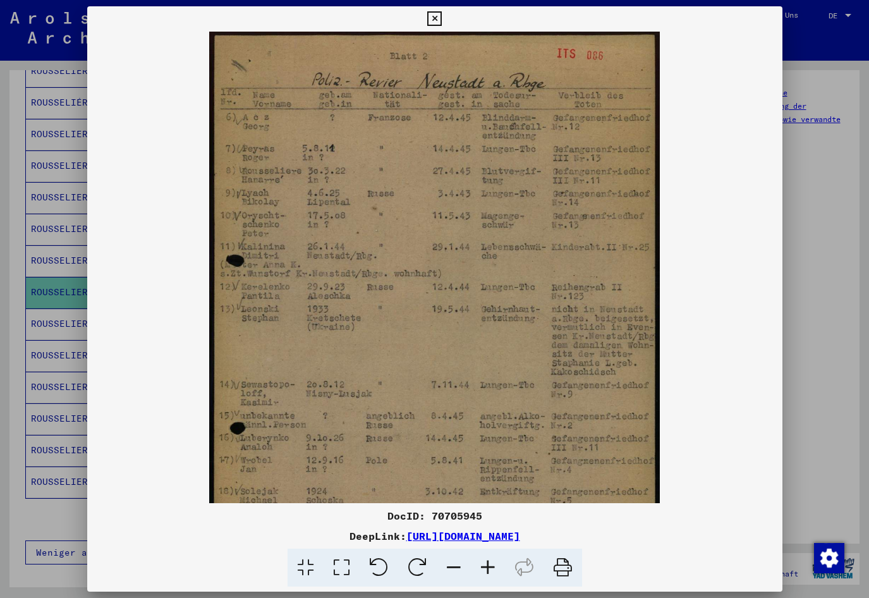
click at [488, 564] on icon at bounding box center [488, 567] width 34 height 39
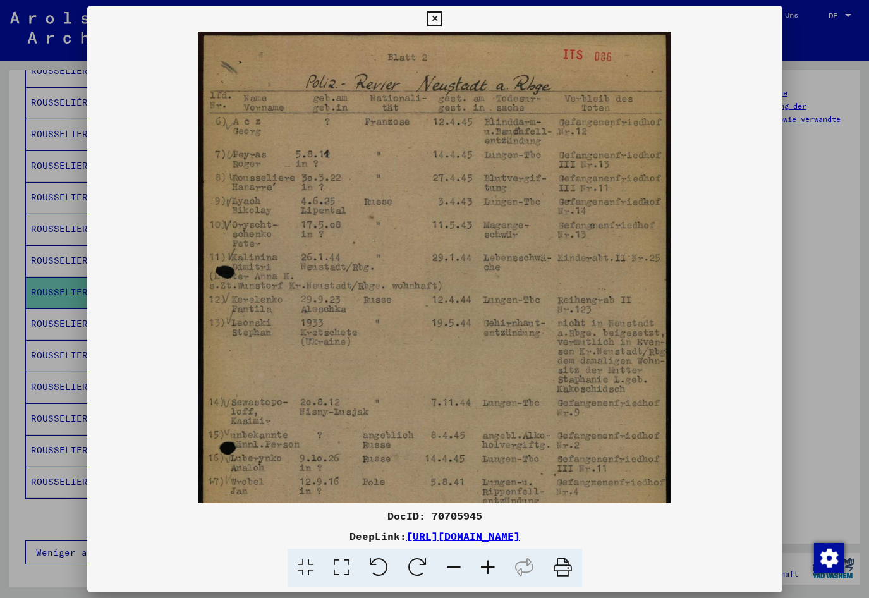
click at [487, 564] on icon at bounding box center [488, 567] width 34 height 39
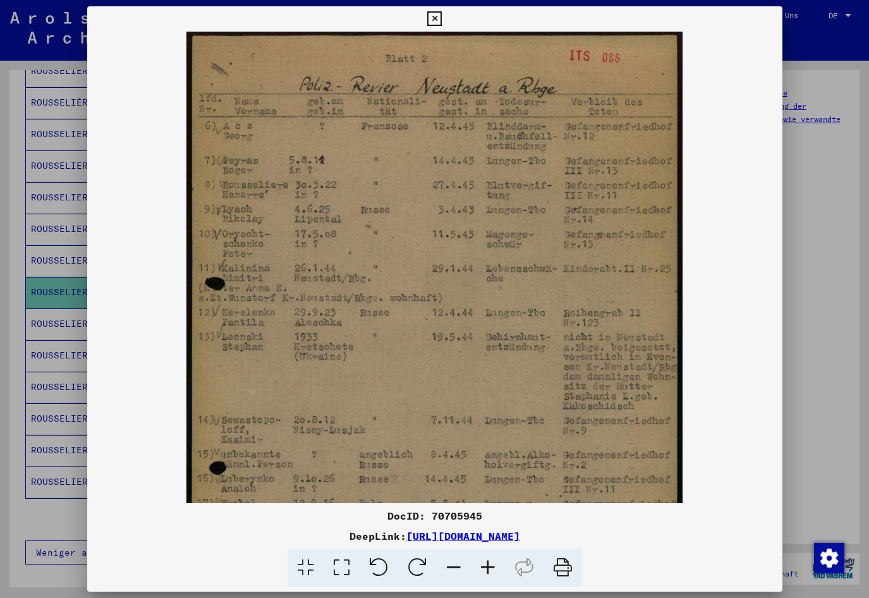
click at [486, 564] on icon at bounding box center [488, 567] width 34 height 39
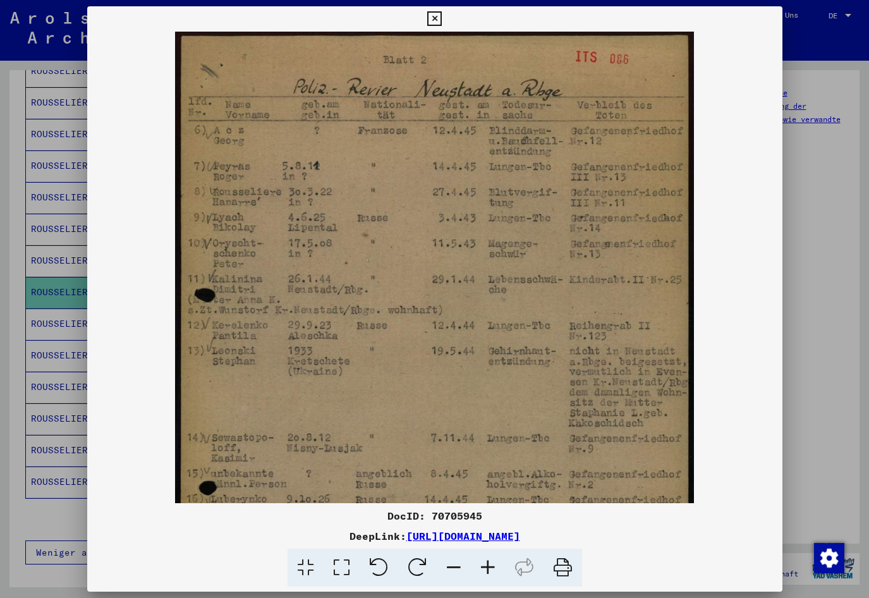
click at [486, 564] on icon at bounding box center [488, 567] width 34 height 39
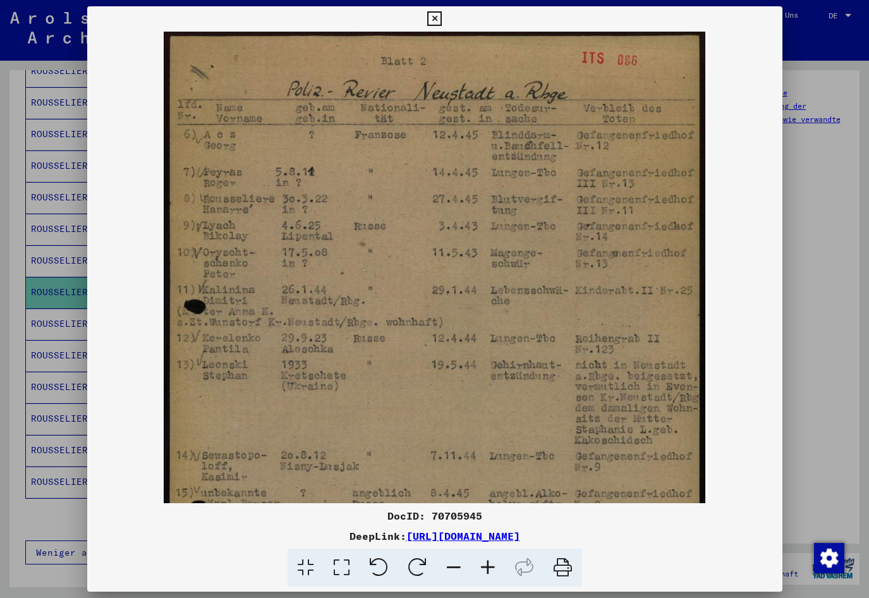
click at [486, 564] on icon at bounding box center [488, 567] width 34 height 39
